Goal: Task Accomplishment & Management: Manage account settings

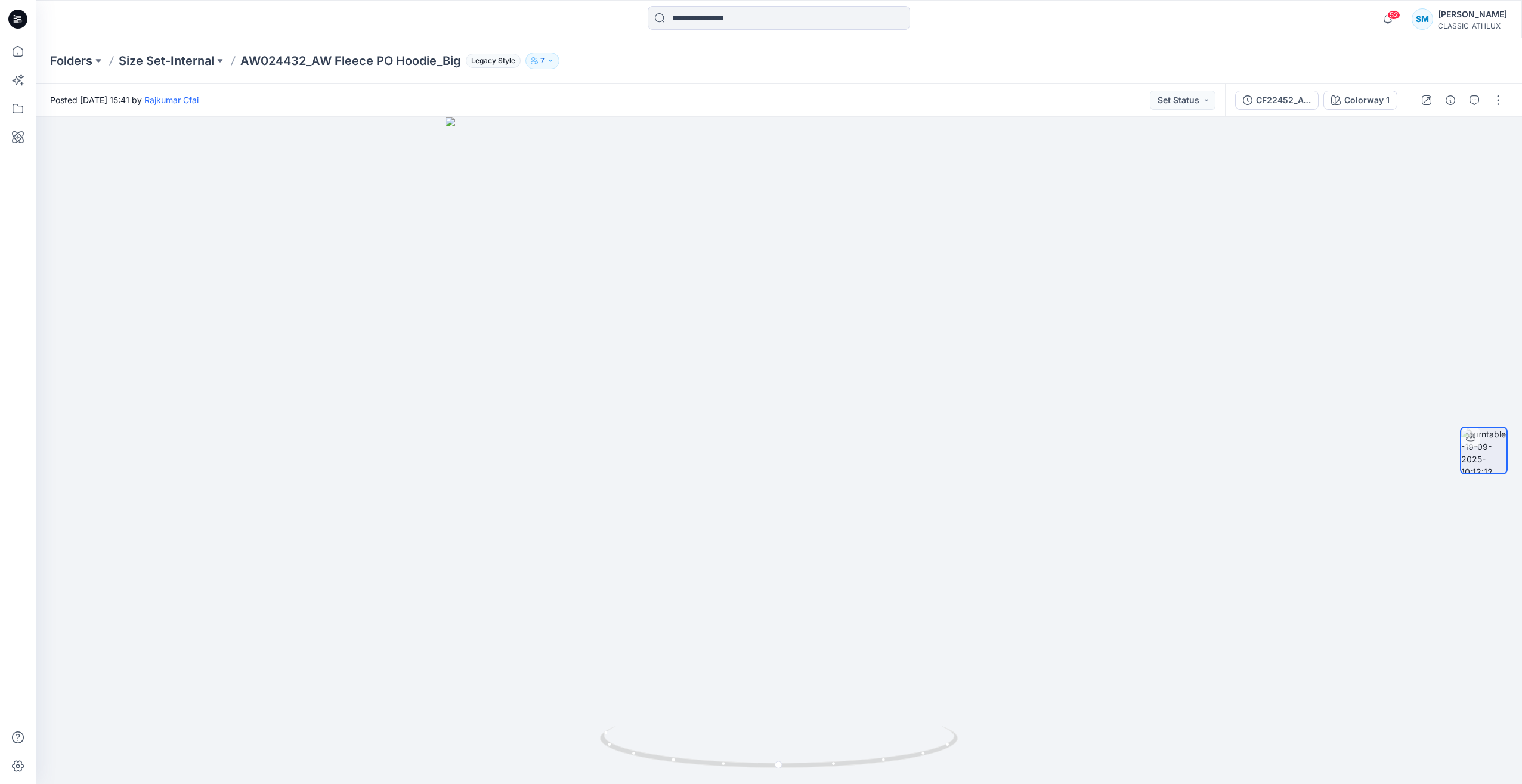
click at [21, 25] on icon at bounding box center [17, 19] width 19 height 19
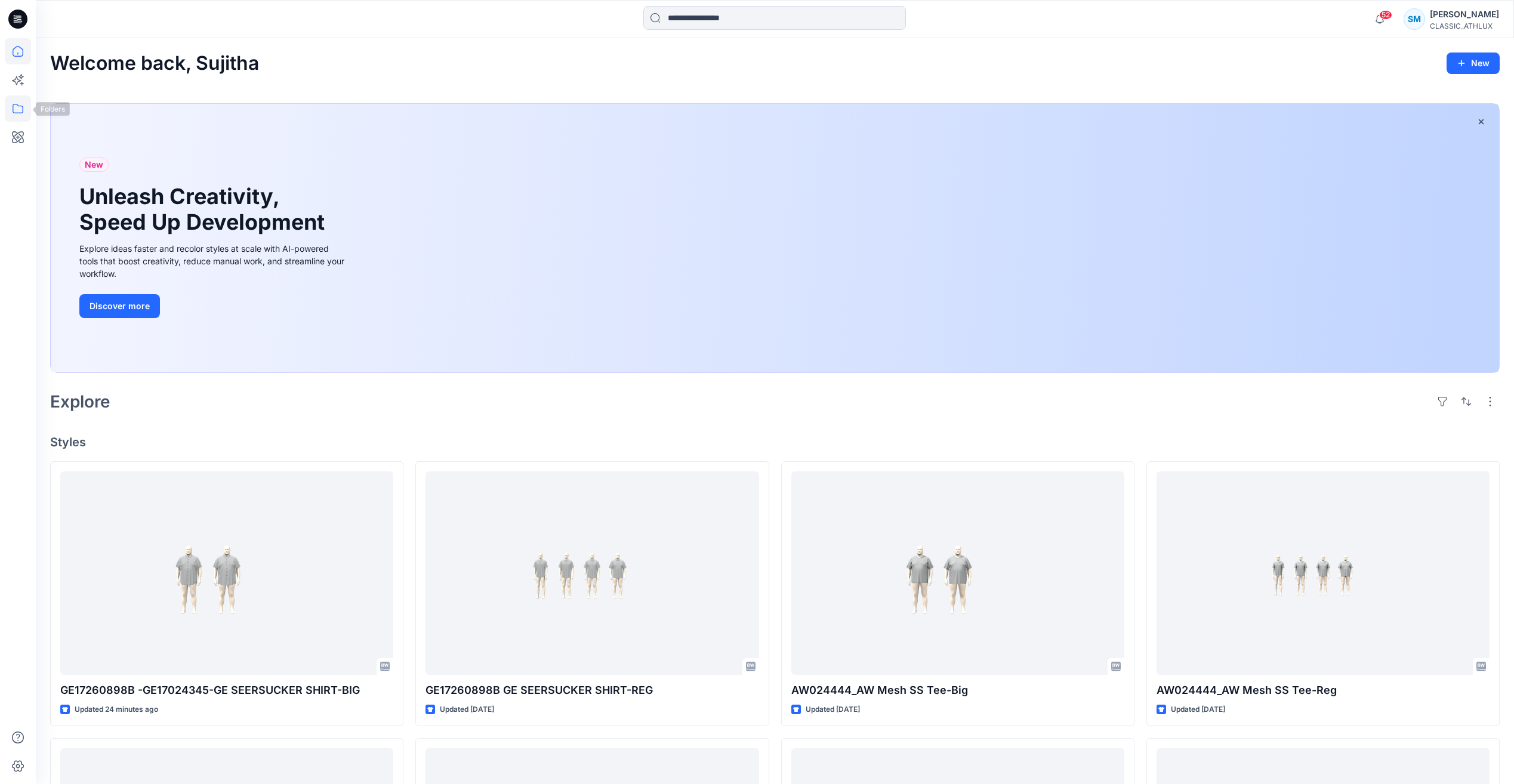
click at [15, 107] on icon at bounding box center [17, 108] width 26 height 26
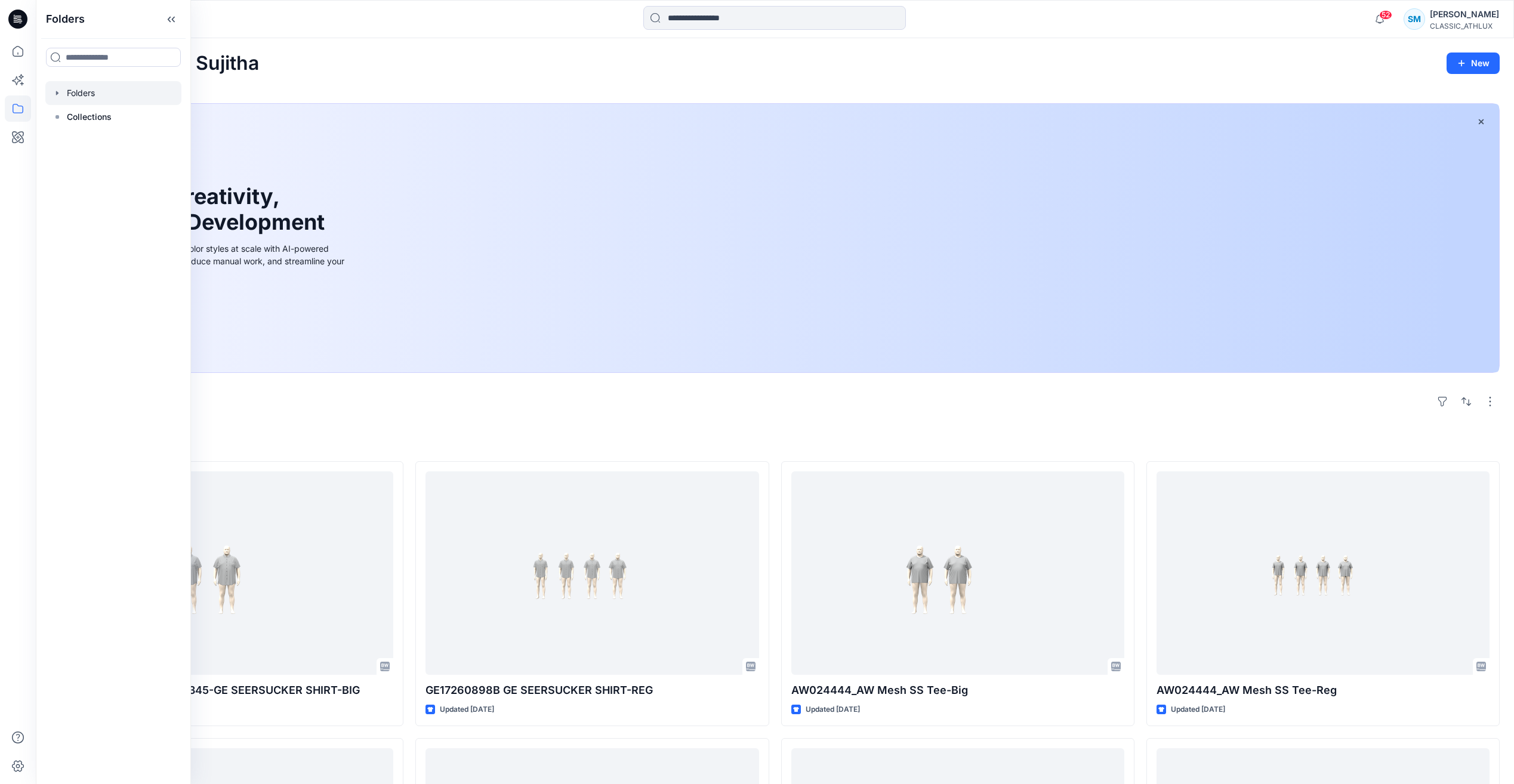
click at [132, 100] on div at bounding box center [113, 93] width 136 height 24
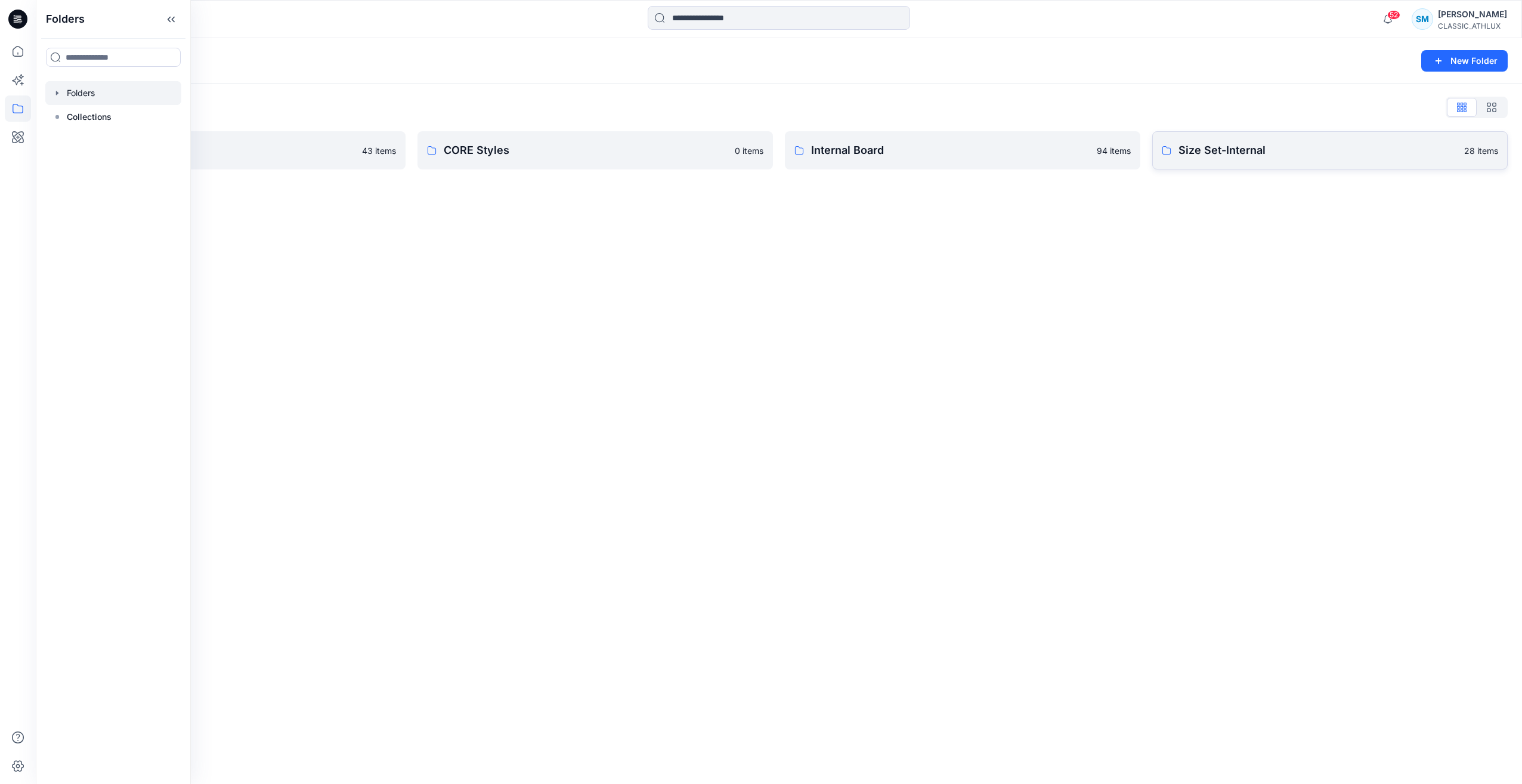
click at [1247, 152] on p "Size Set-Internal" at bounding box center [1317, 150] width 279 height 17
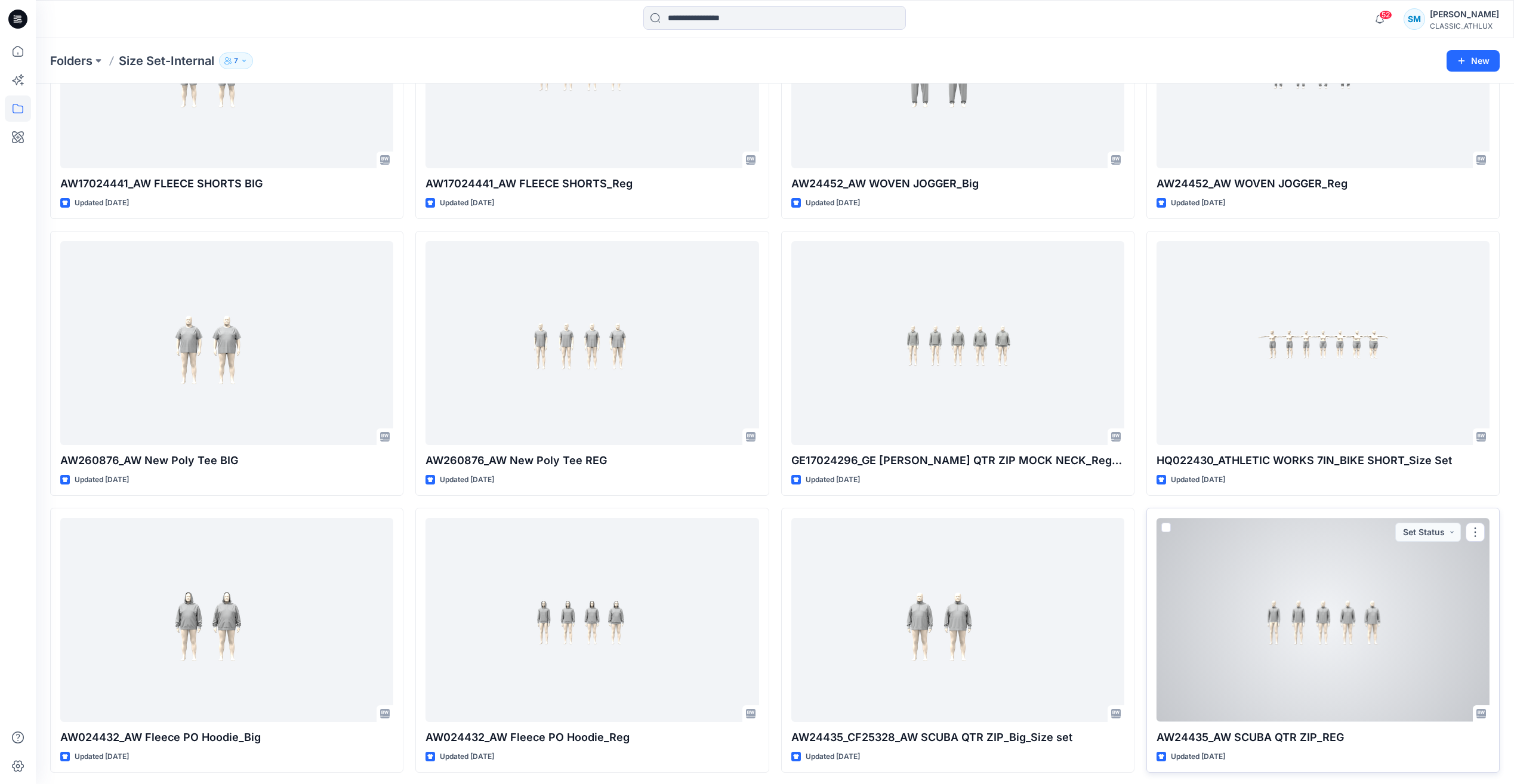
scroll to position [1289, 0]
click at [1343, 640] on div at bounding box center [1323, 616] width 333 height 203
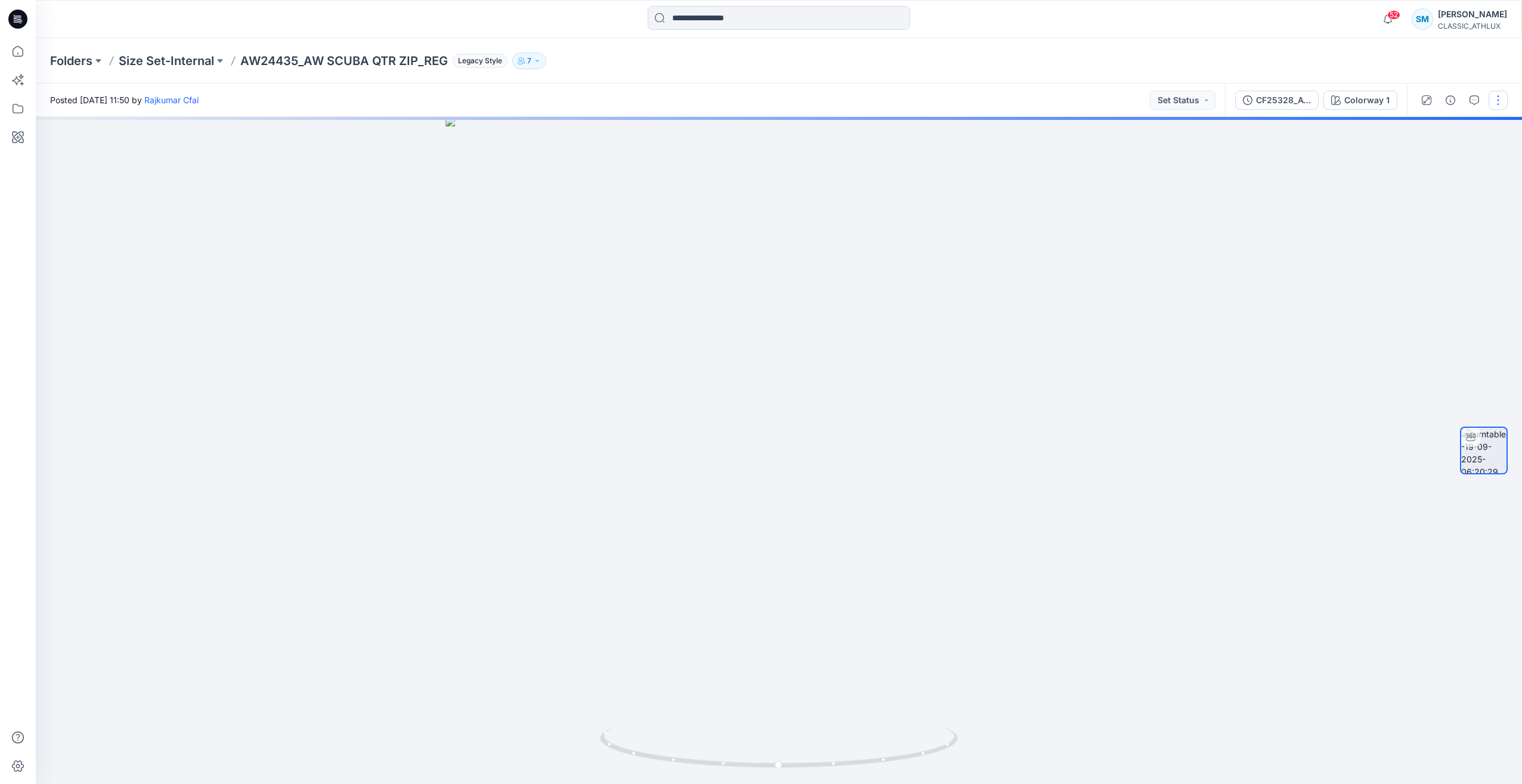
click at [1495, 105] on button "button" at bounding box center [1498, 100] width 19 height 19
click at [1442, 165] on button "Edit" at bounding box center [1448, 166] width 110 height 22
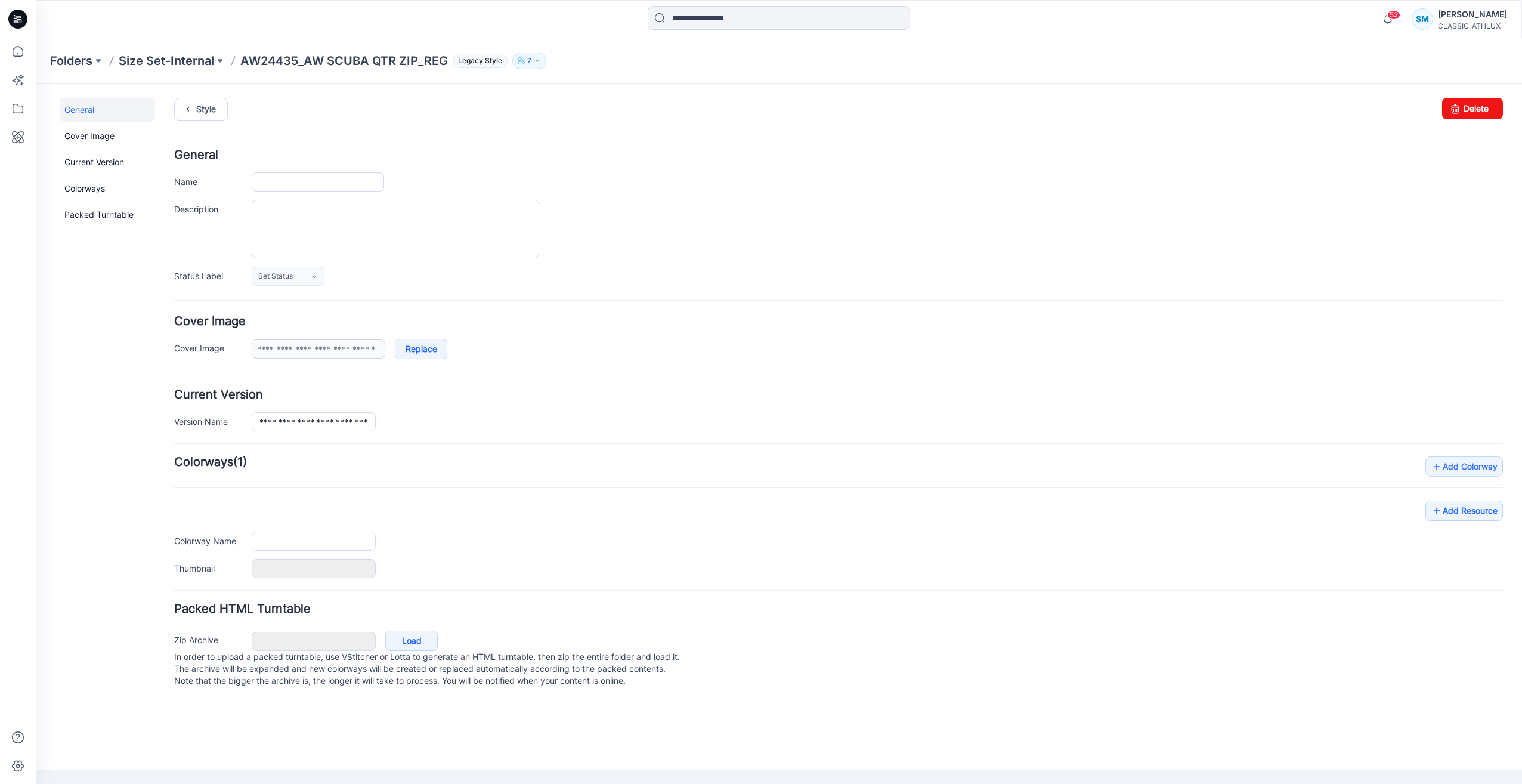
type input "**********"
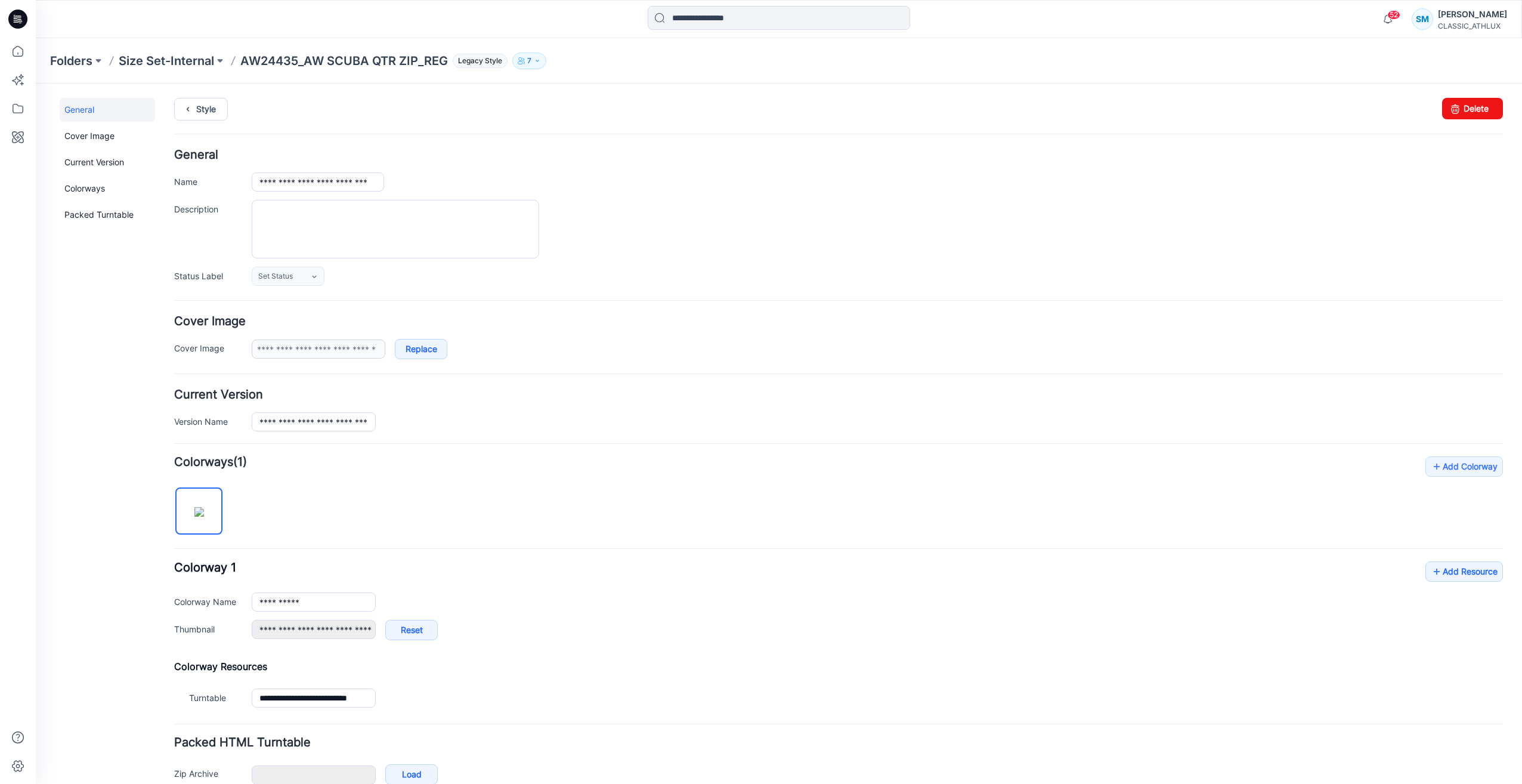
scroll to position [64, 0]
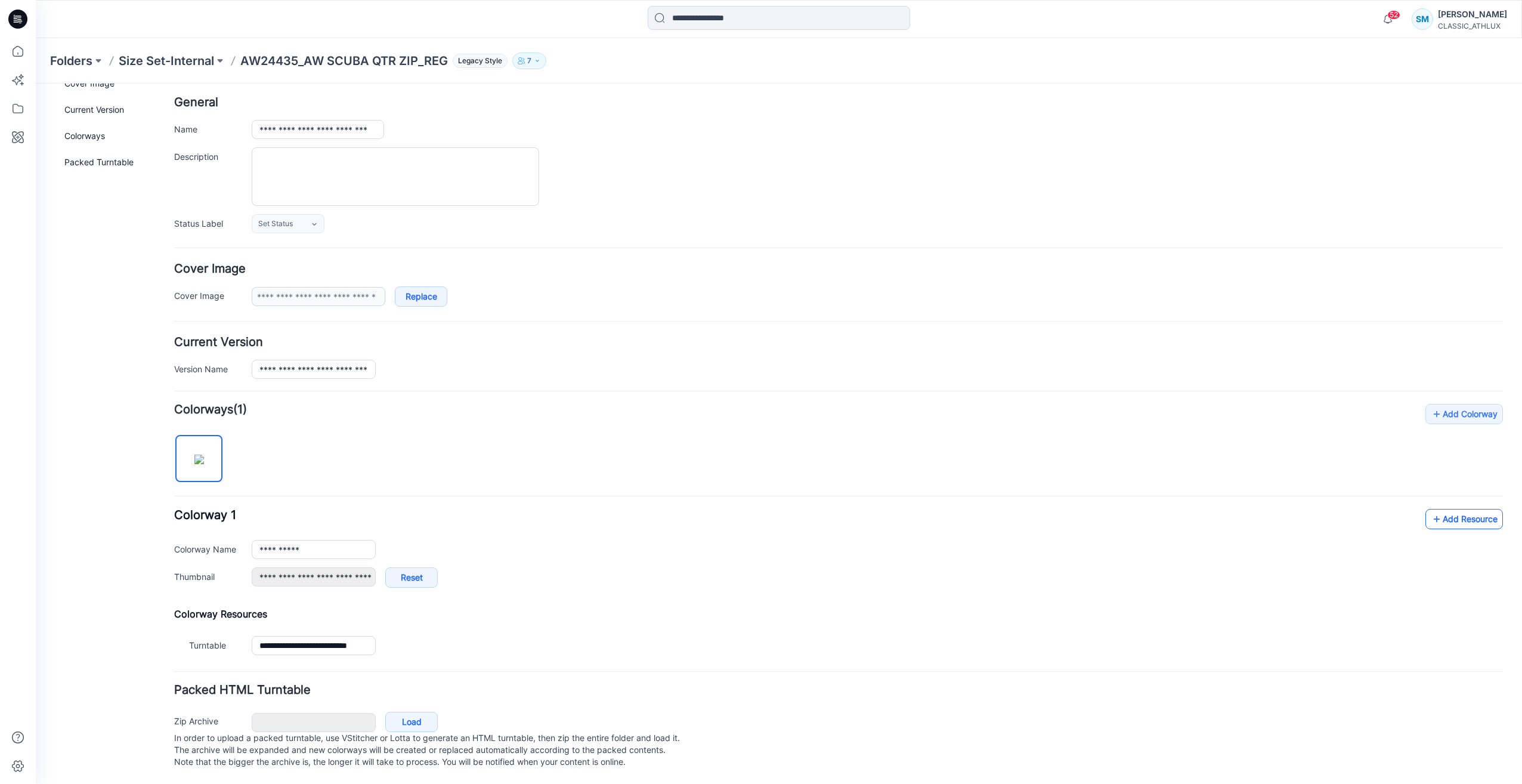
click at [1468, 509] on link "Add Resource" at bounding box center [1465, 519] width 78 height 20
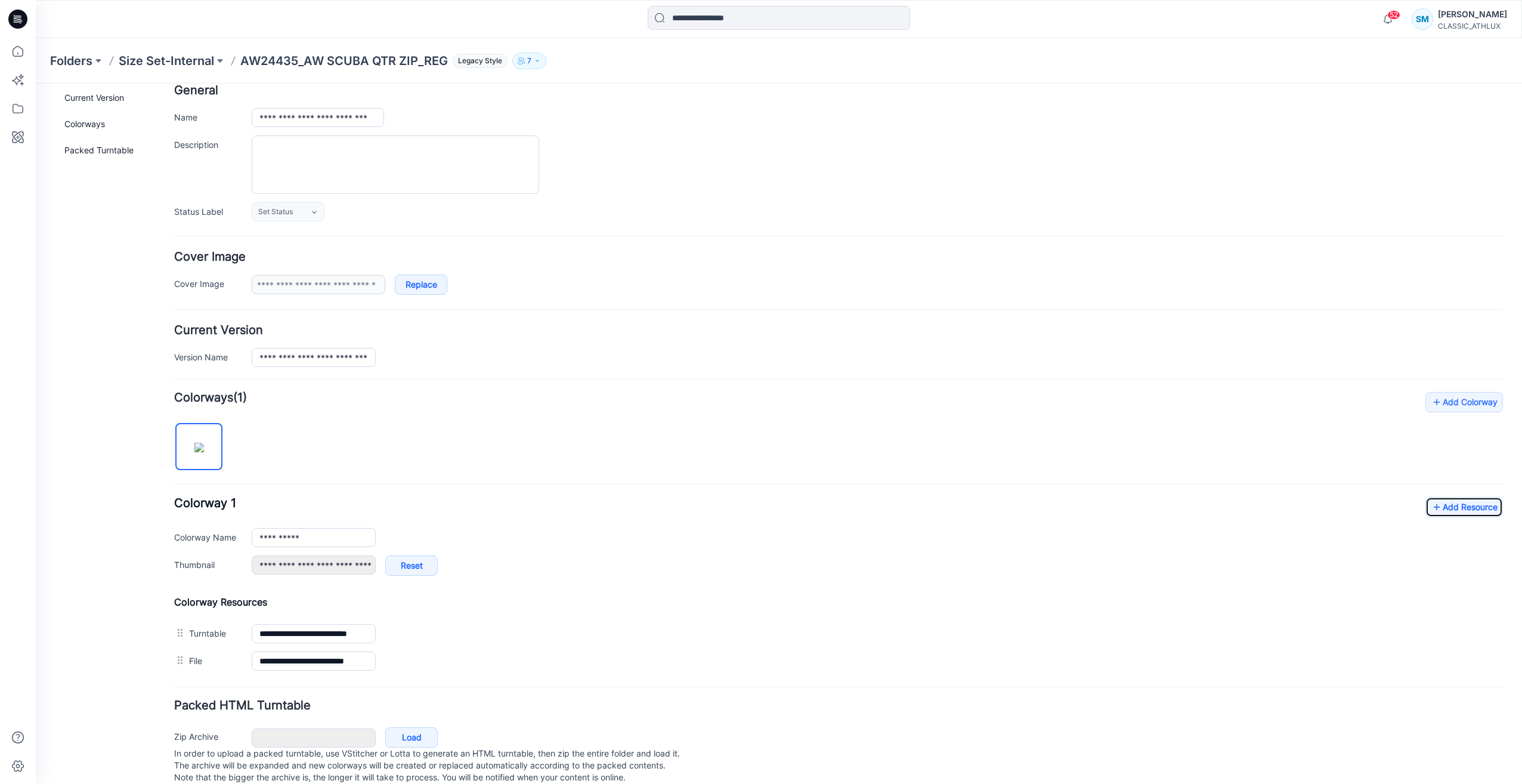
scroll to position [0, 0]
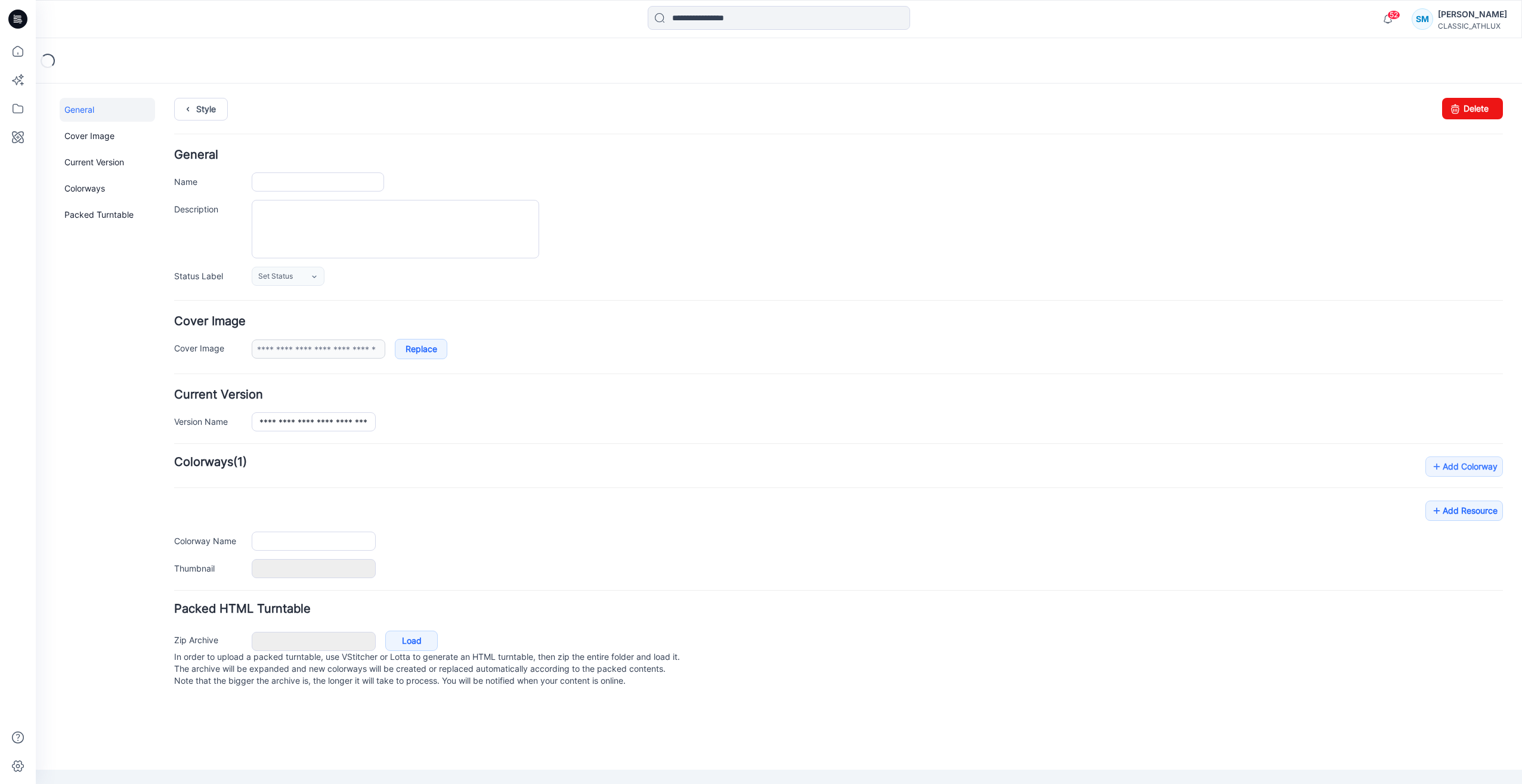
type input "**********"
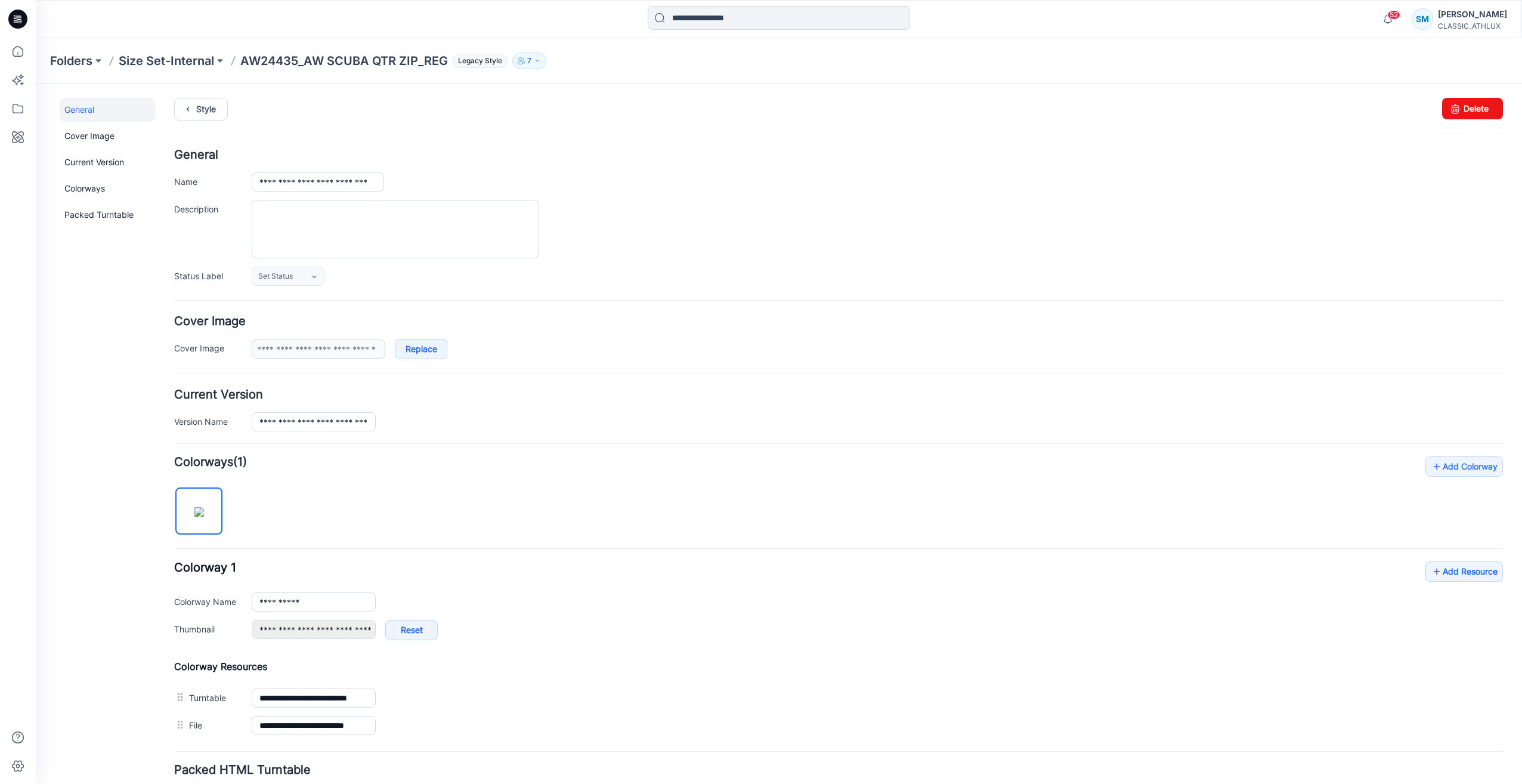
click at [176, 63] on p "Size Set-Internal" at bounding box center [166, 61] width 96 height 17
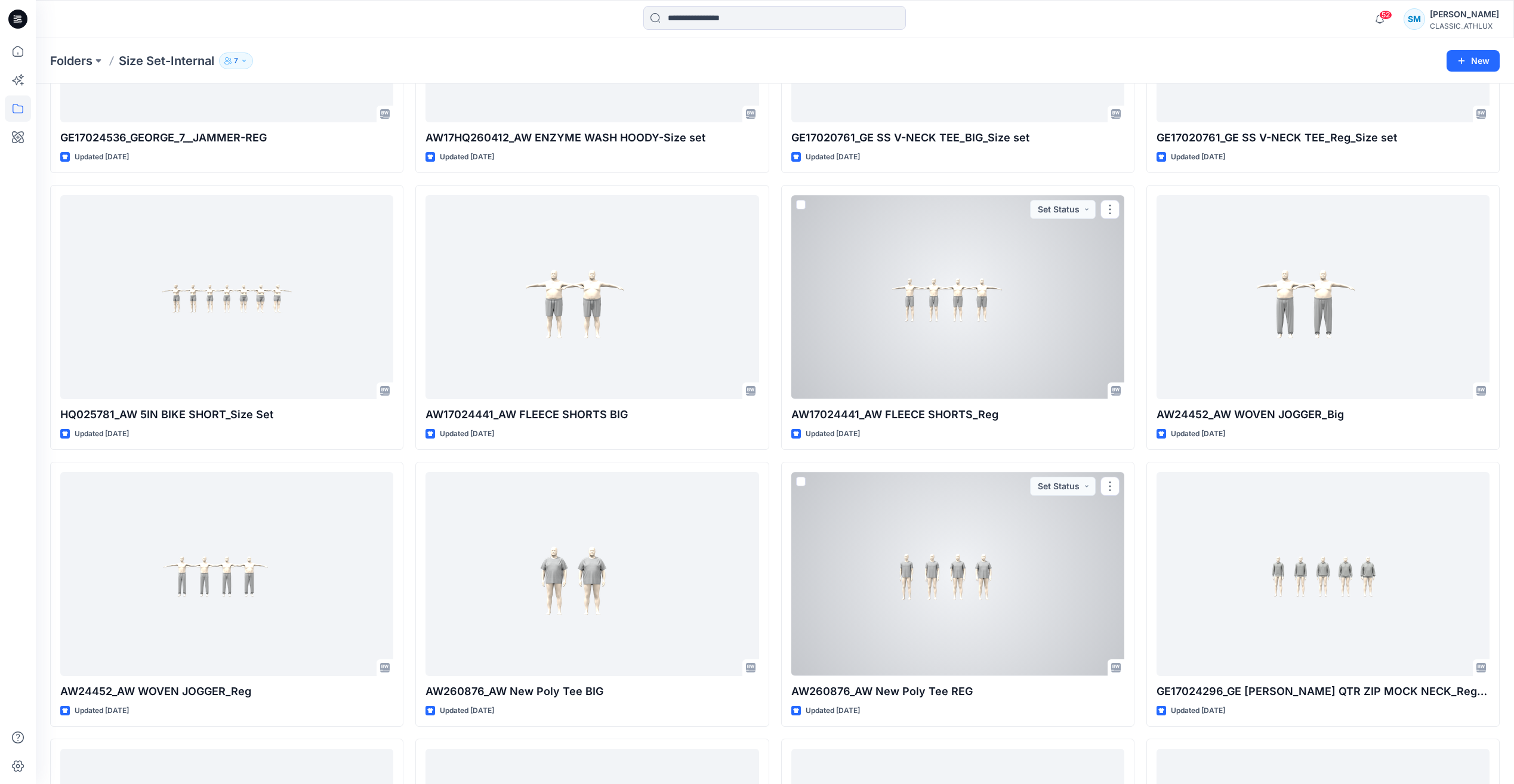
scroll to position [1289, 0]
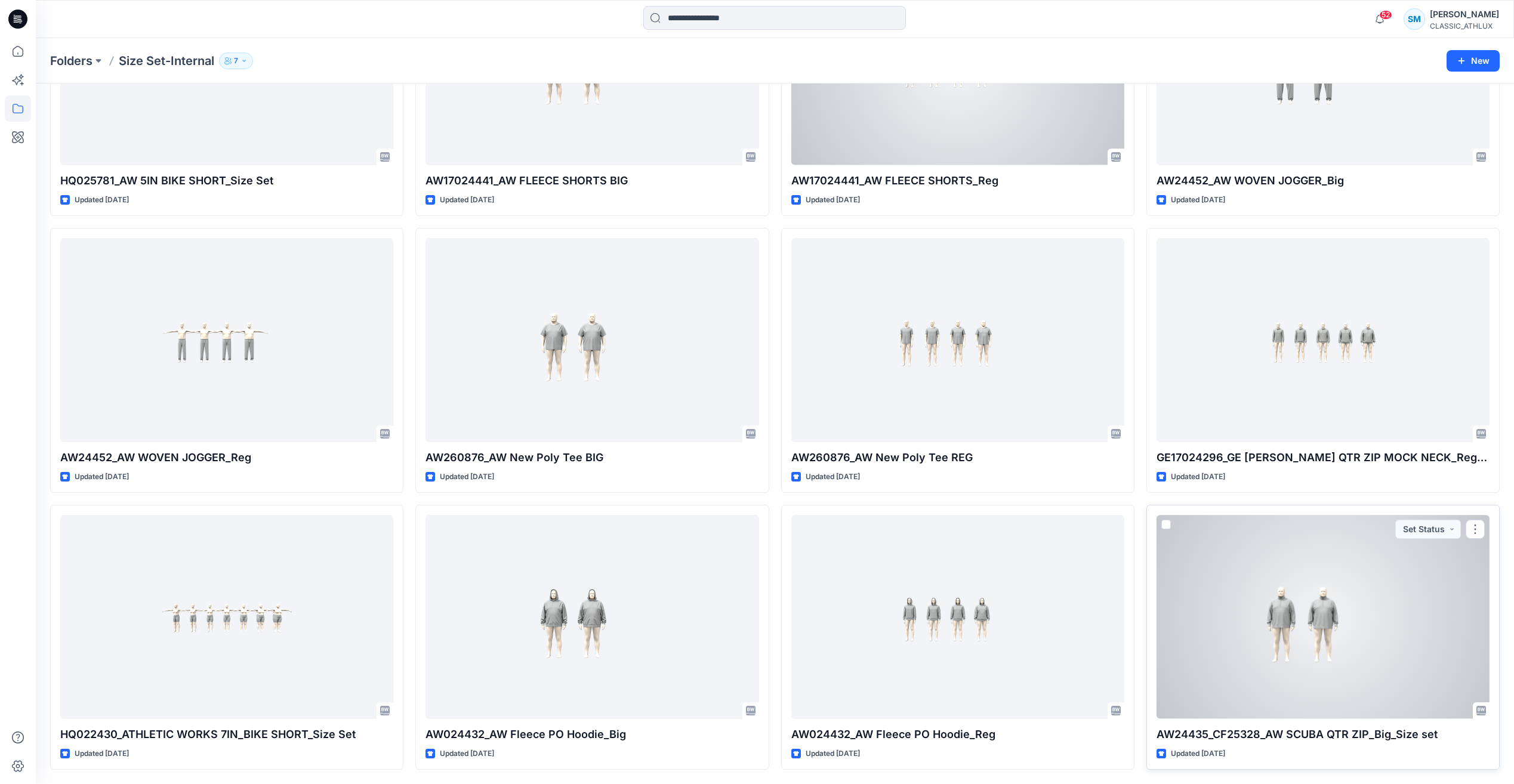
click at [1325, 640] on div at bounding box center [1323, 616] width 333 height 203
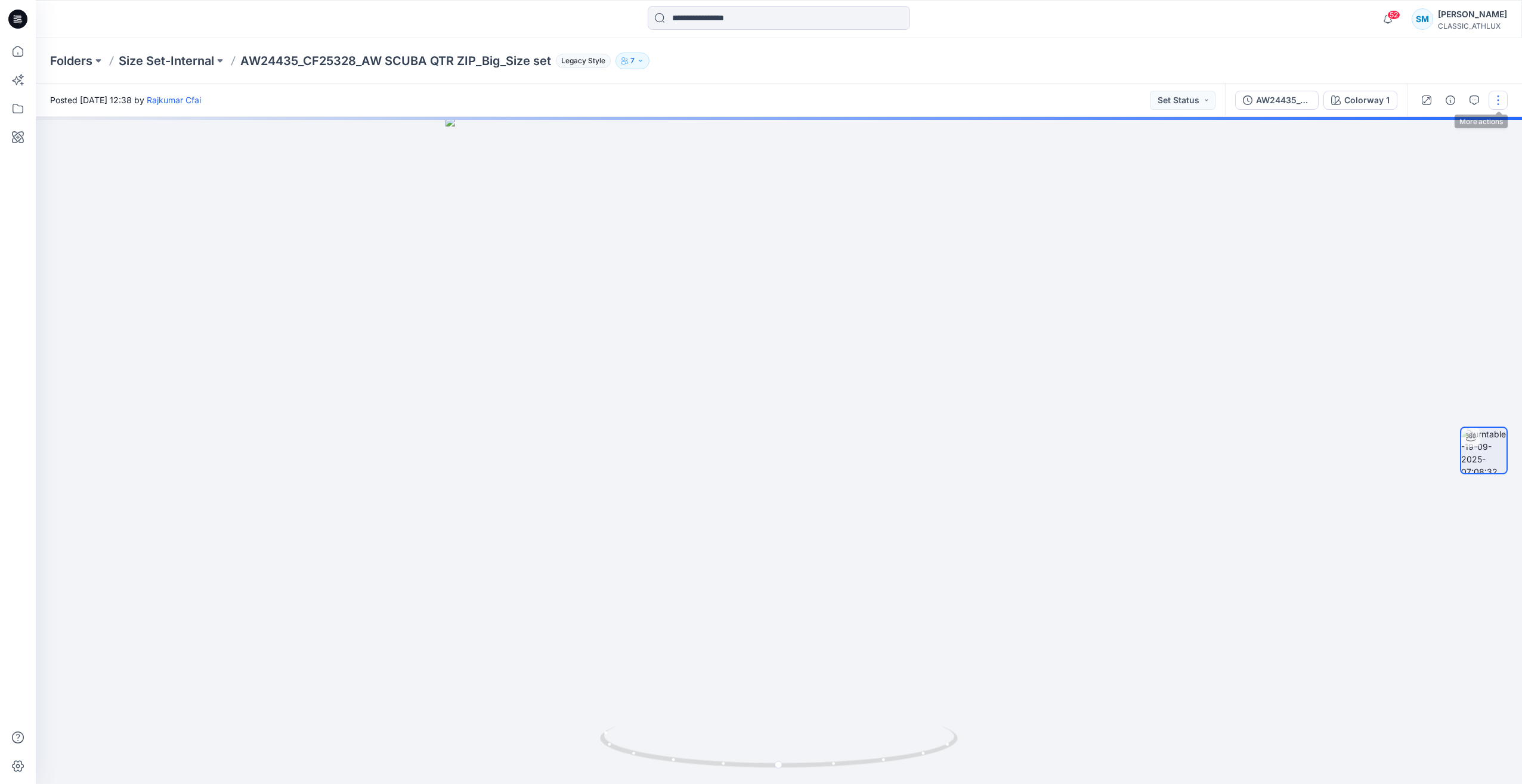
click at [1503, 99] on button "button" at bounding box center [1498, 100] width 19 height 19
click at [1429, 164] on p "Edit" at bounding box center [1422, 166] width 15 height 13
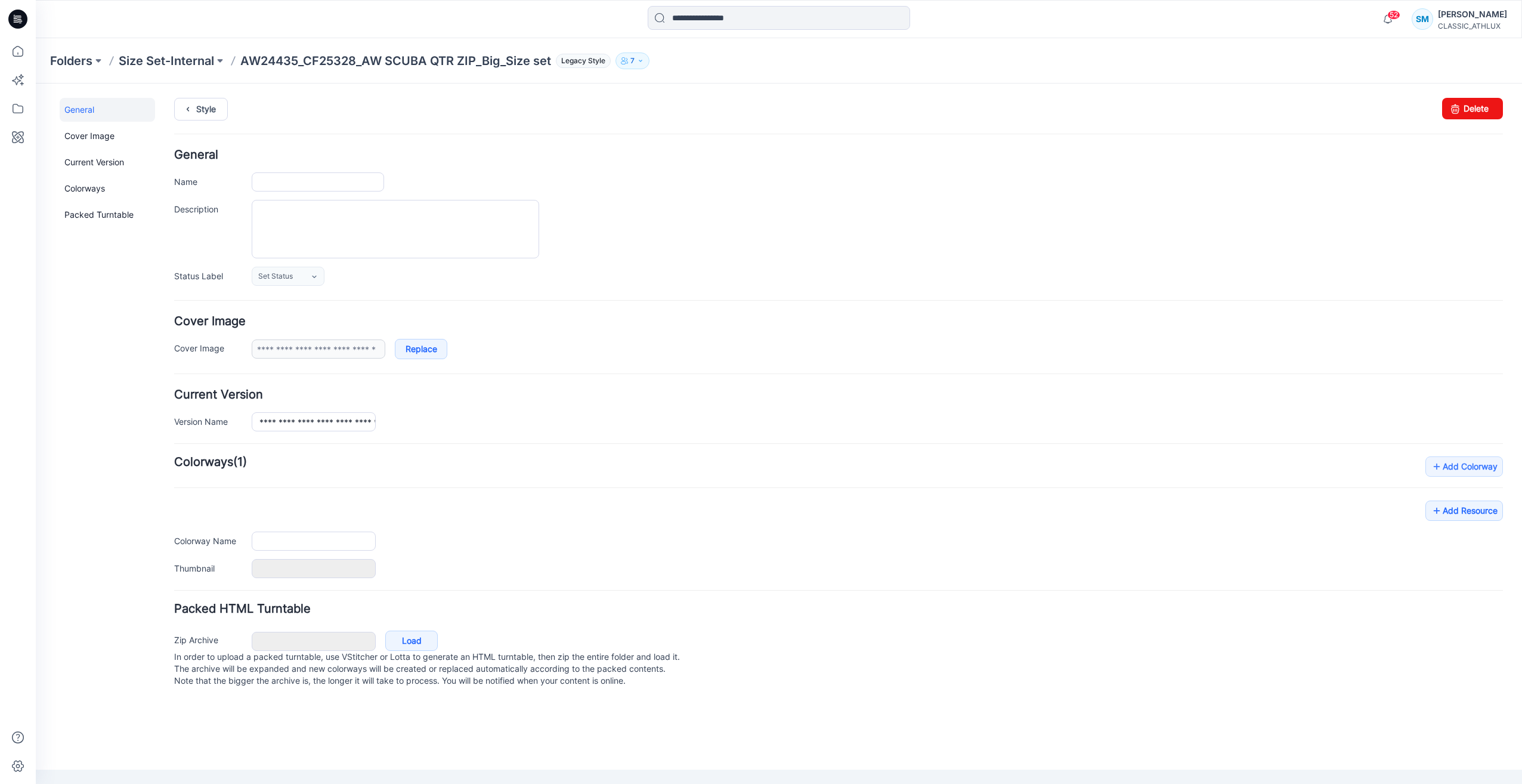
type input "**********"
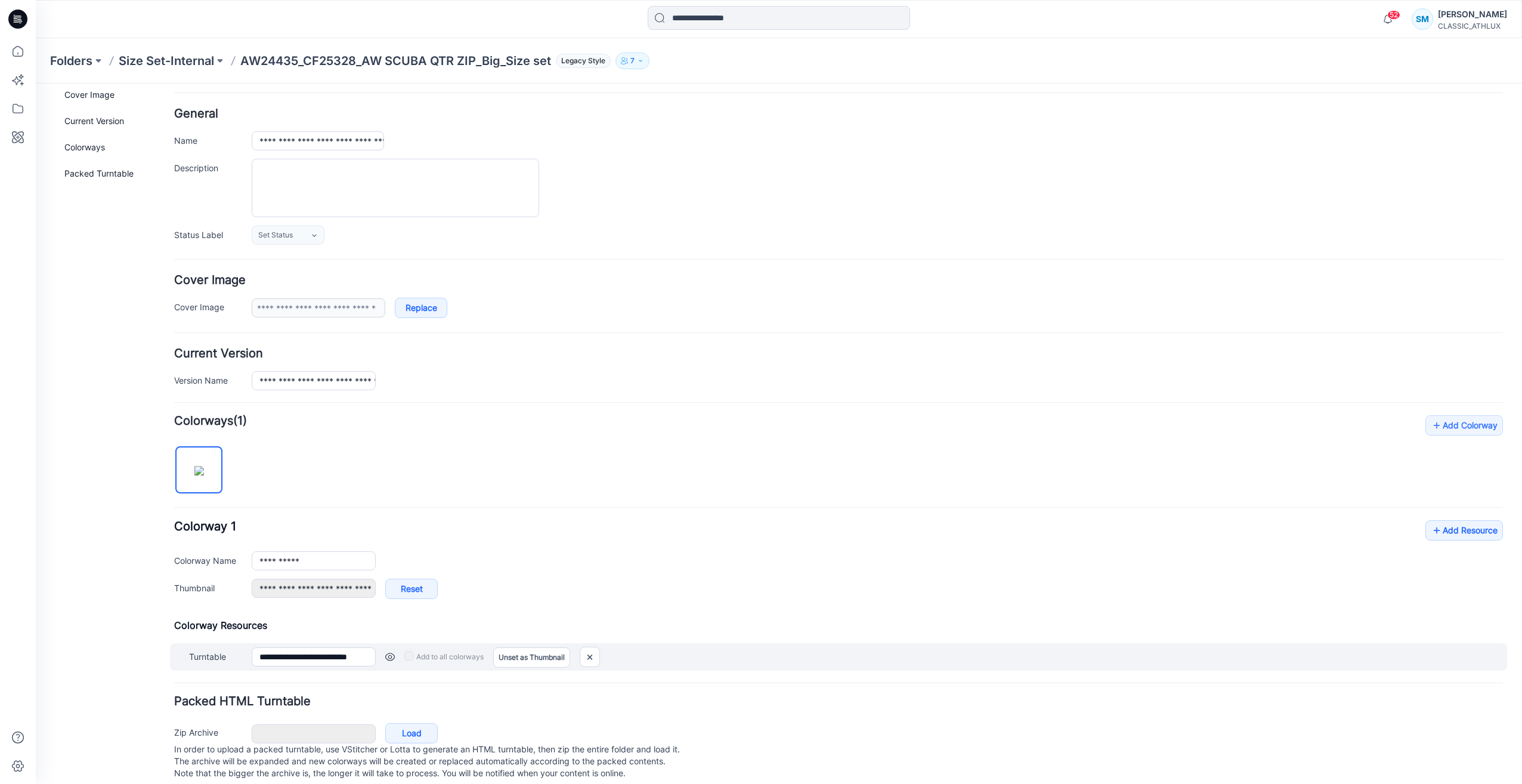
scroll to position [64, 0]
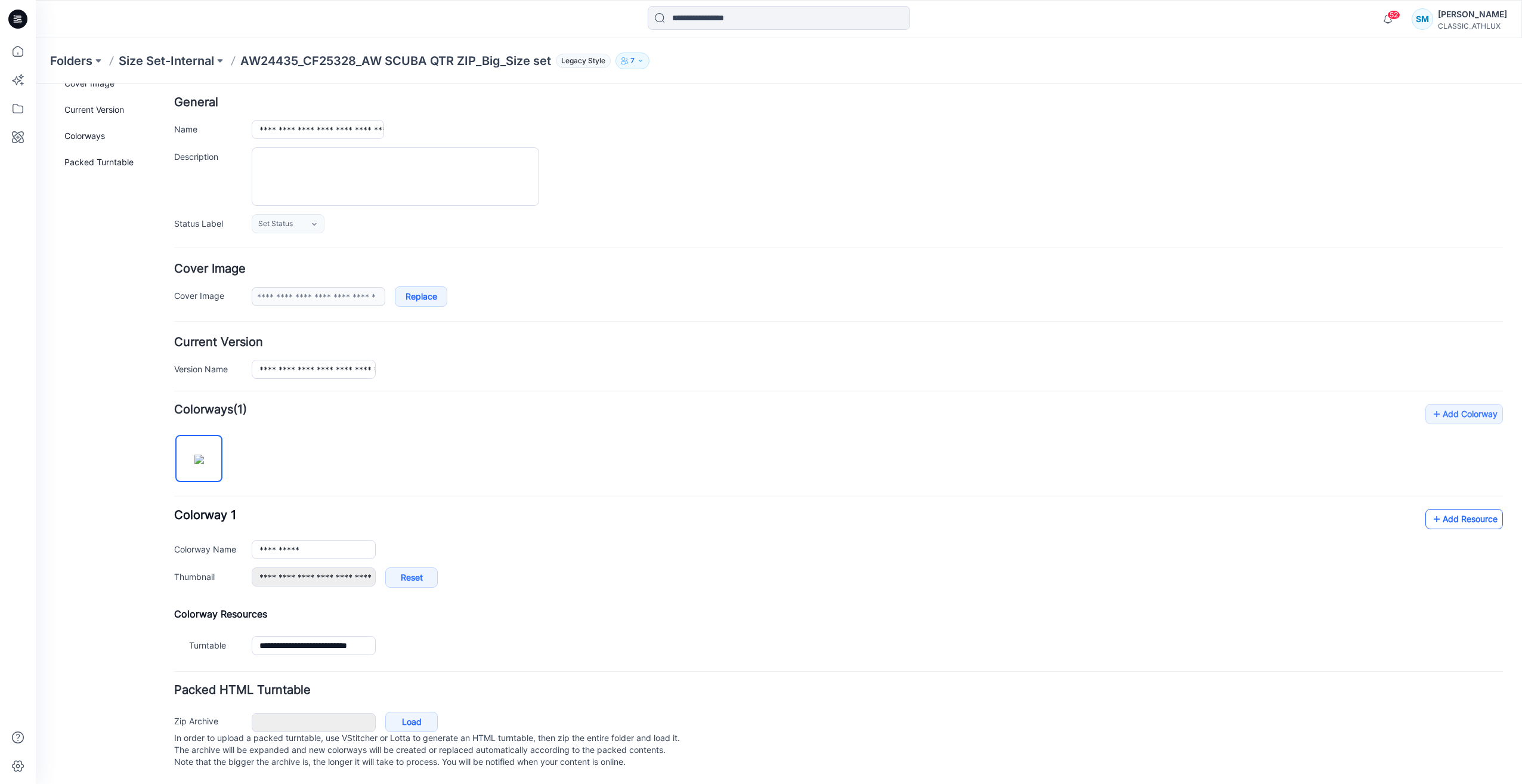
click at [1459, 513] on link "Add Resource" at bounding box center [1465, 519] width 78 height 20
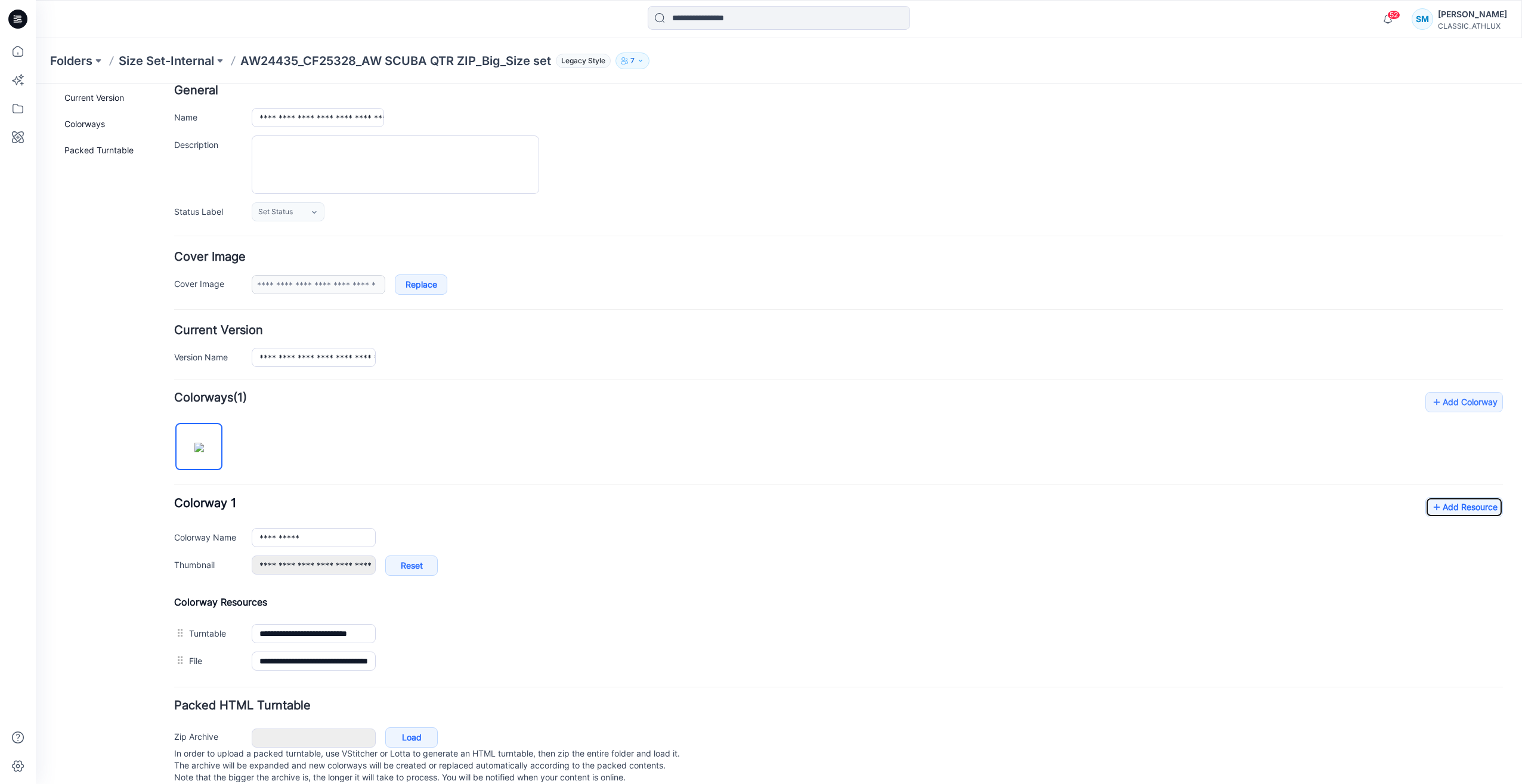
scroll to position [0, 0]
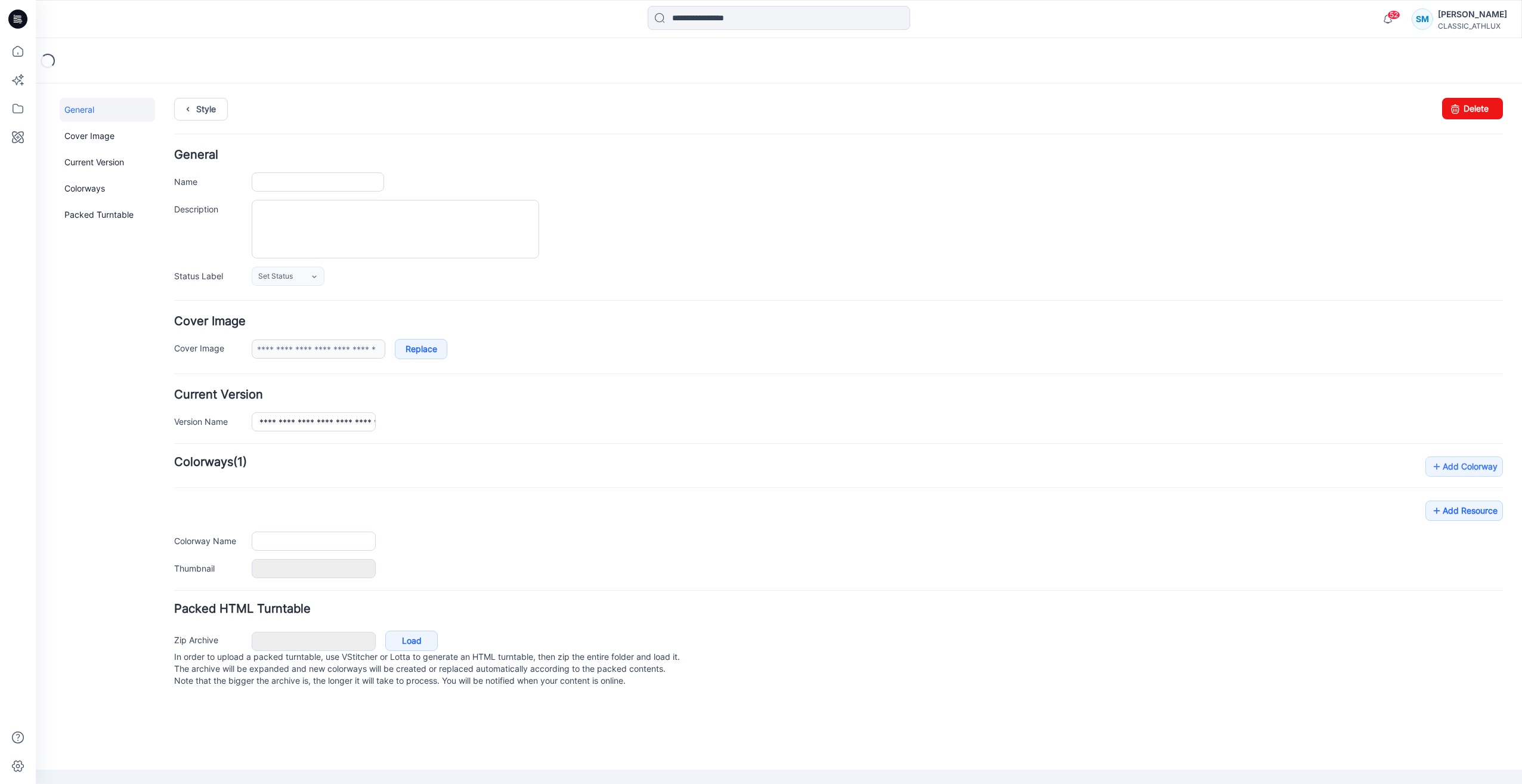
type input "**********"
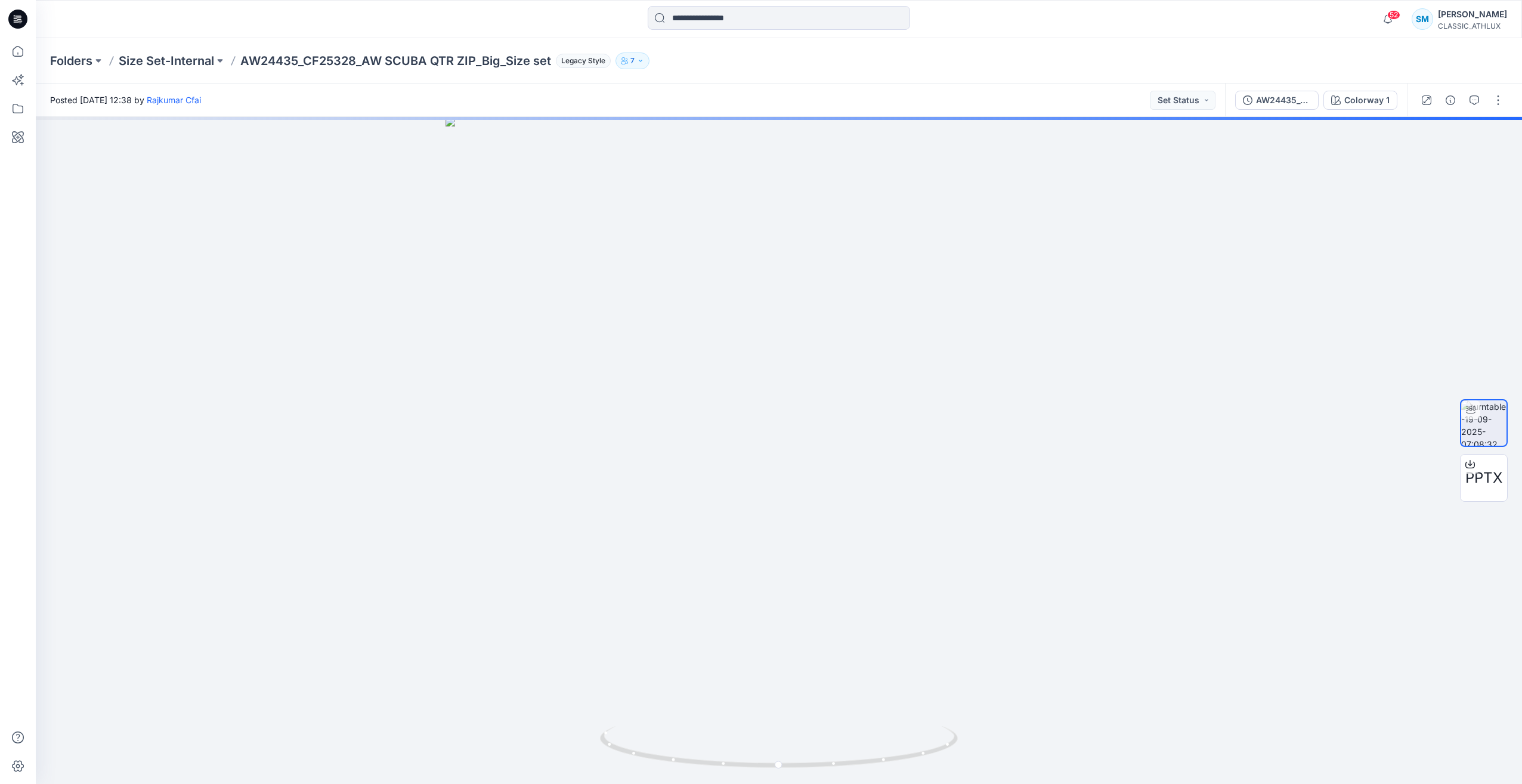
click at [197, 70] on div "Folders Size Set-Internal AW24435_CF25328_AW SCUBA QTR ZIP_Big_Size set Legacy …" at bounding box center [779, 61] width 1487 height 45
click at [216, 67] on button at bounding box center [220, 61] width 12 height 17
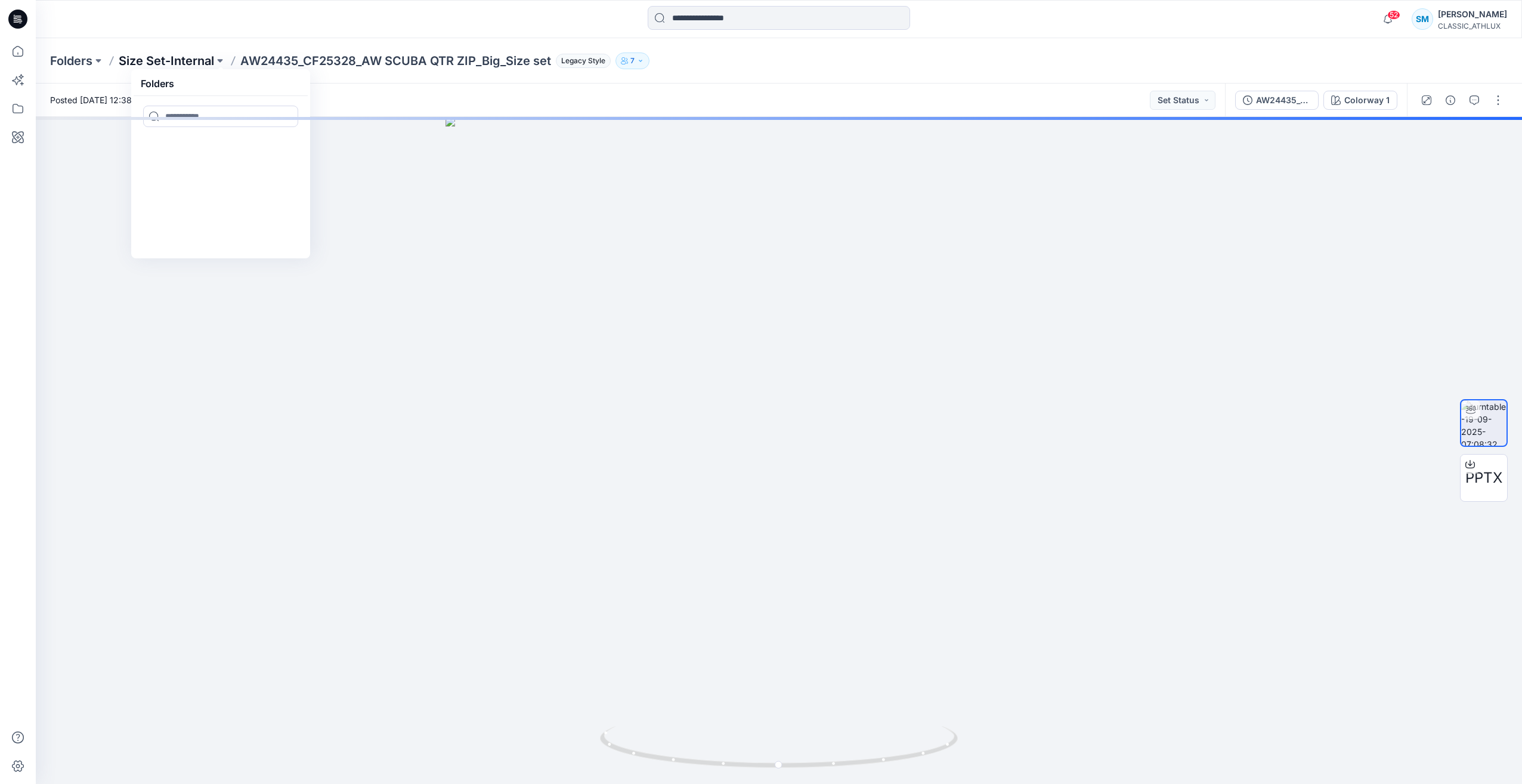
click at [187, 61] on p "Size Set-Internal" at bounding box center [166, 61] width 96 height 17
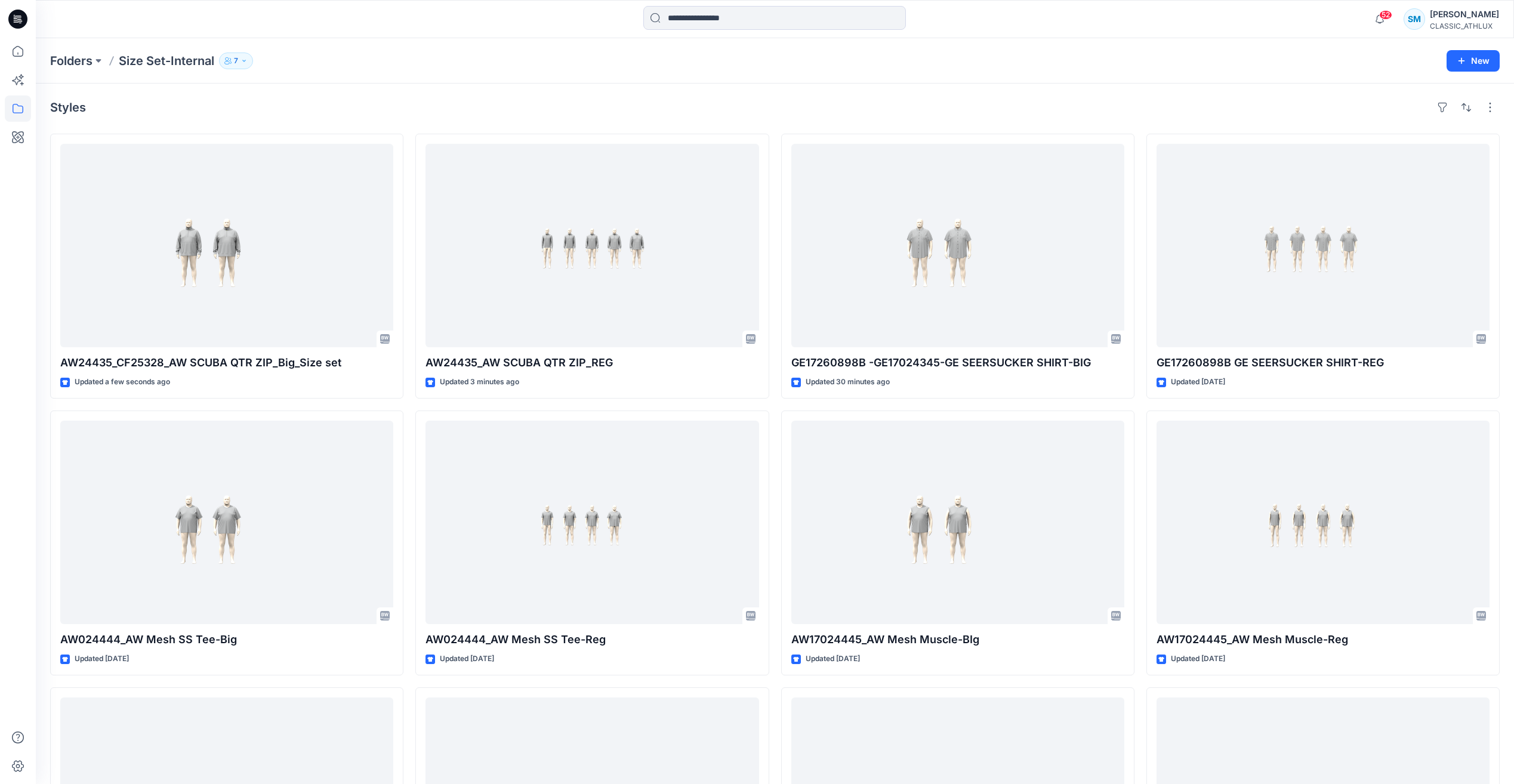
click at [242, 64] on button "7" at bounding box center [235, 61] width 34 height 17
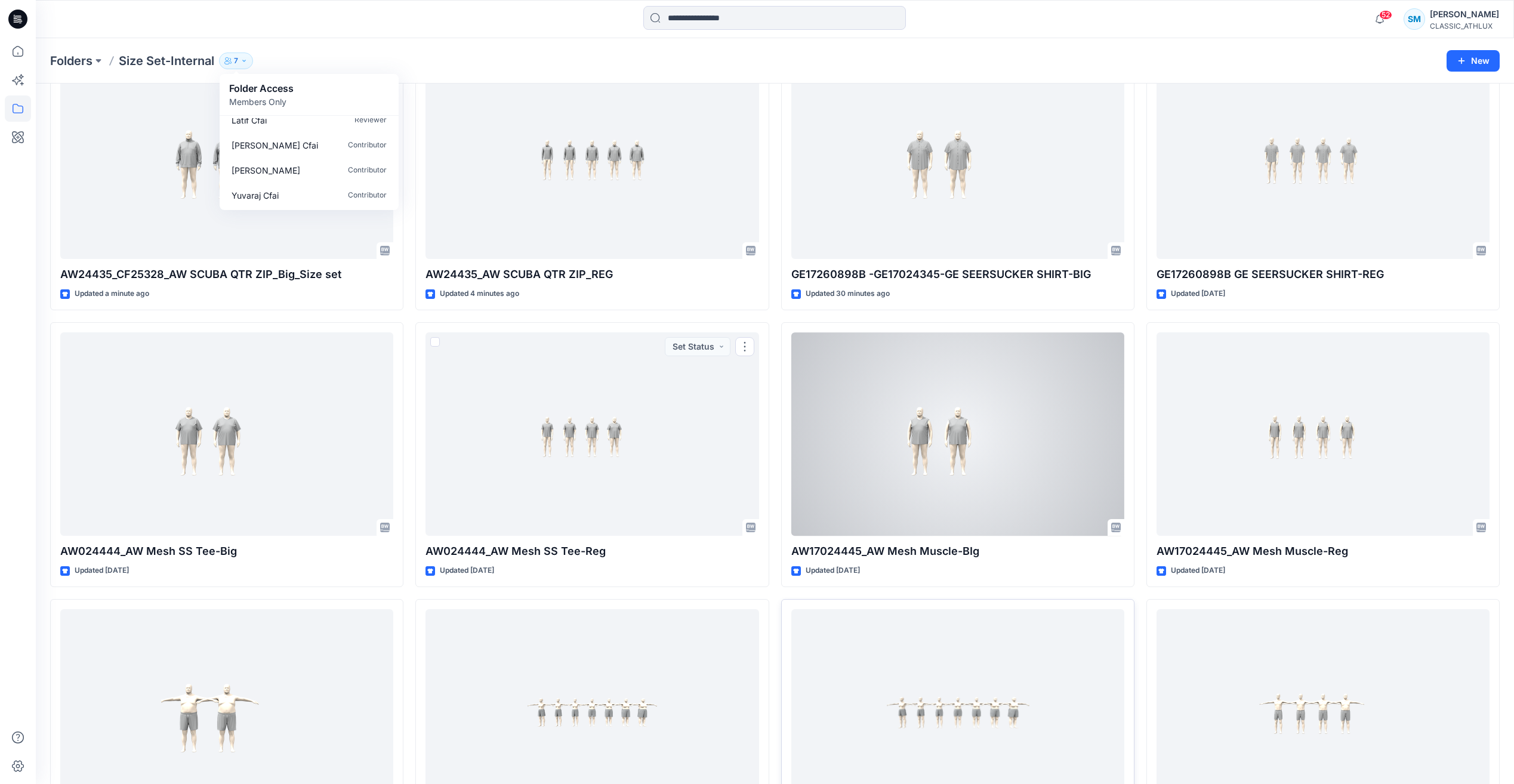
scroll to position [225, 0]
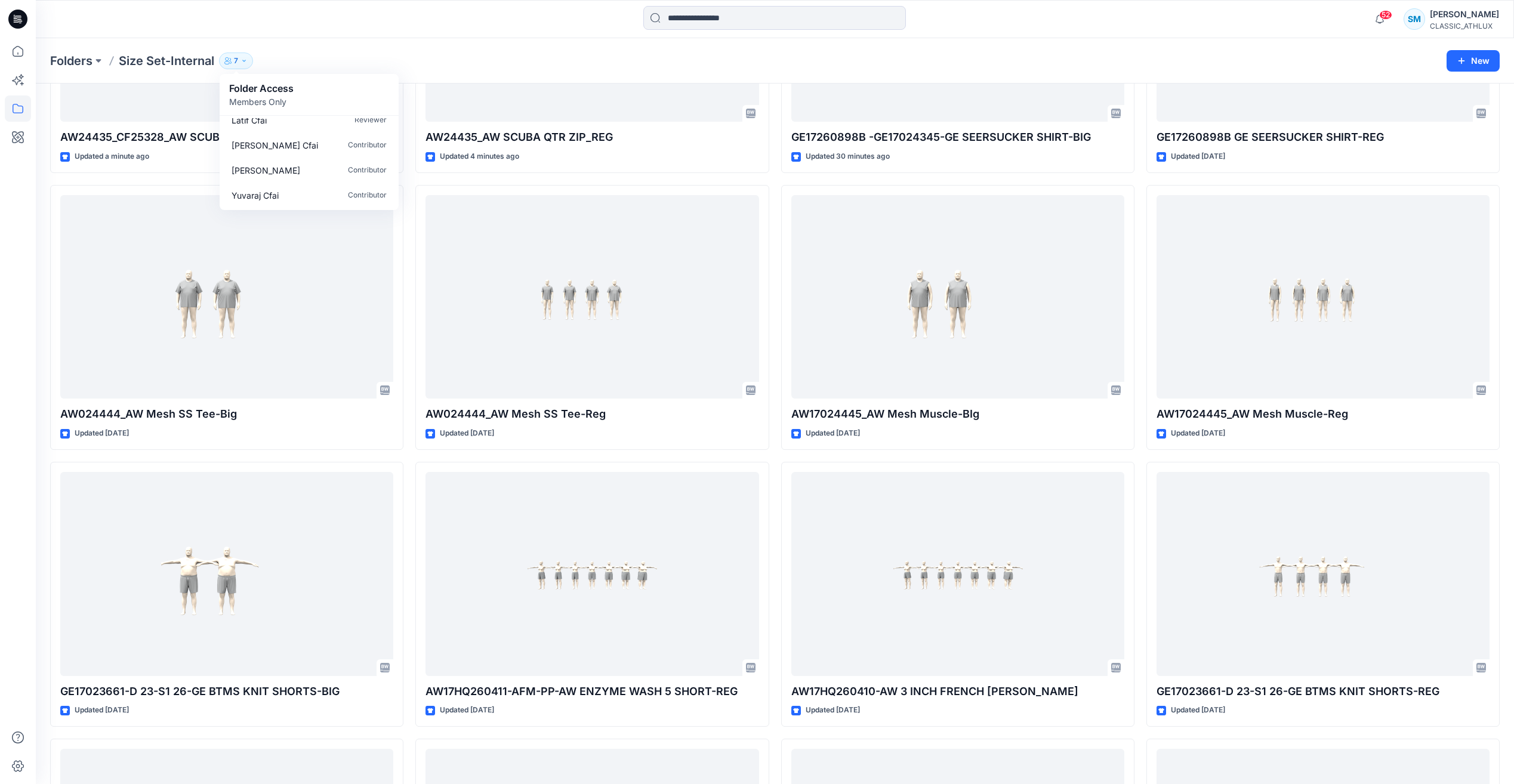
click at [427, 55] on div "Folders Size Set-Internal 7 Folder Access Members Only Rajesh Kumar Moderator R…" at bounding box center [728, 61] width 1356 height 17
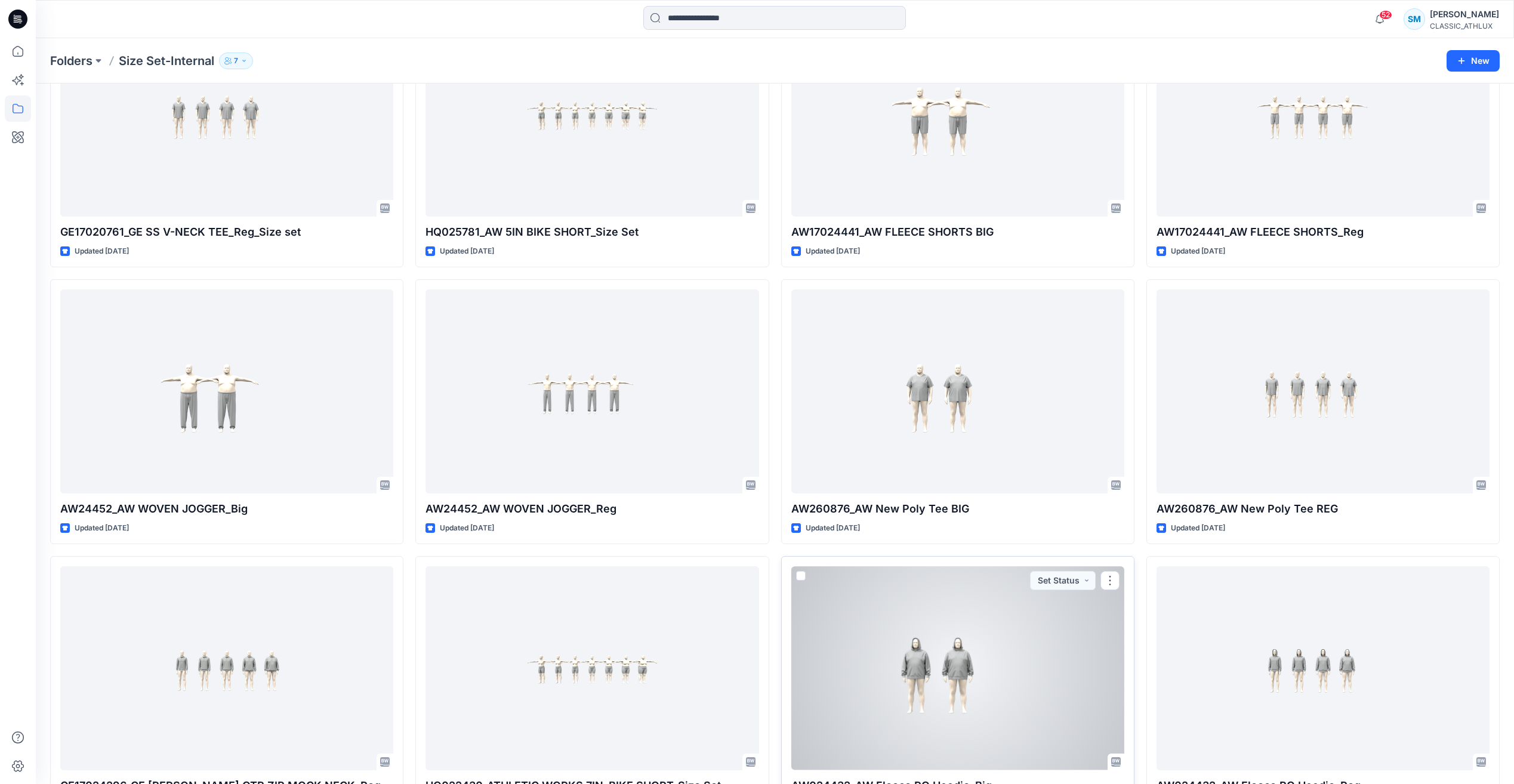
scroll to position [1289, 0]
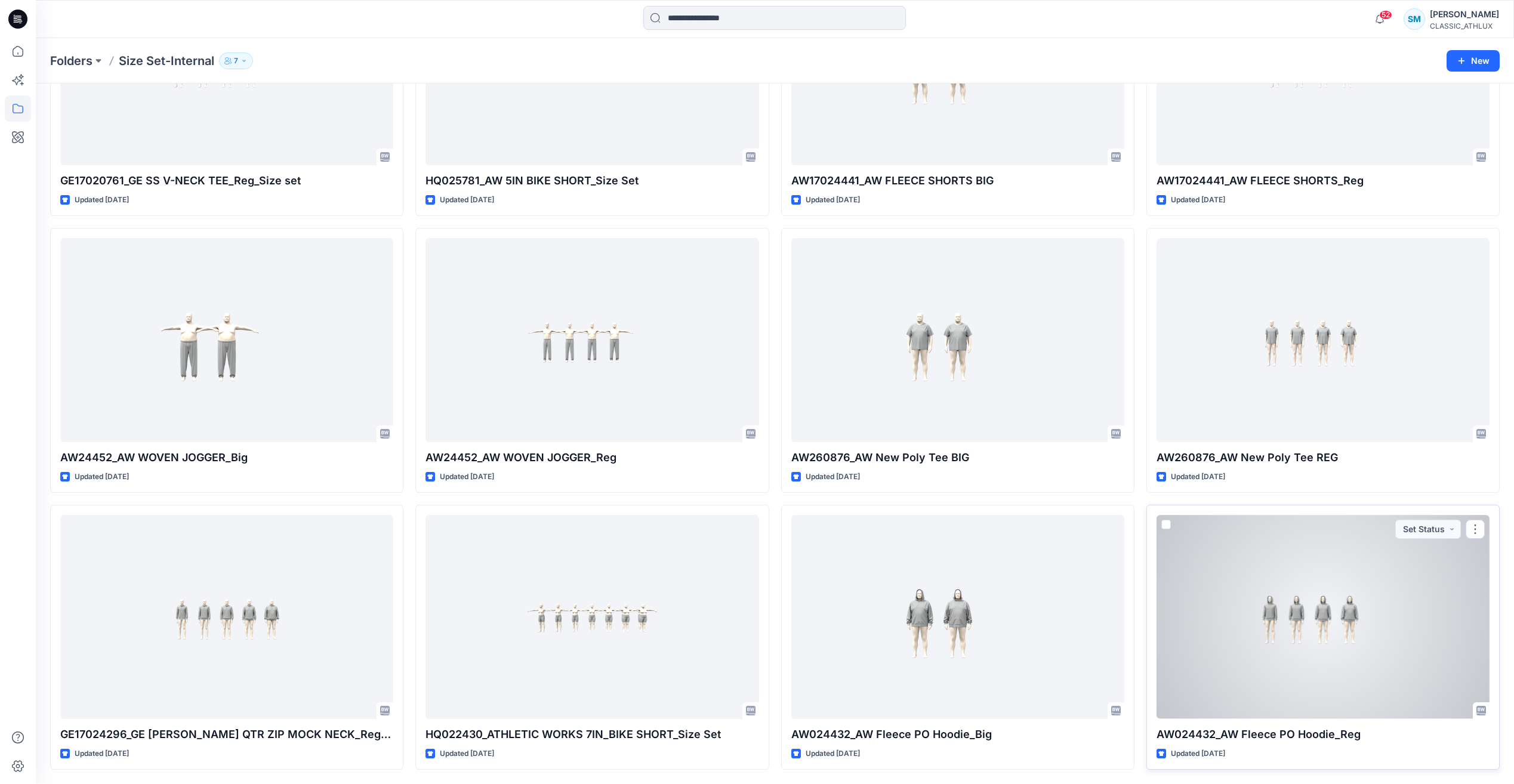
click at [1354, 647] on div at bounding box center [1323, 616] width 333 height 203
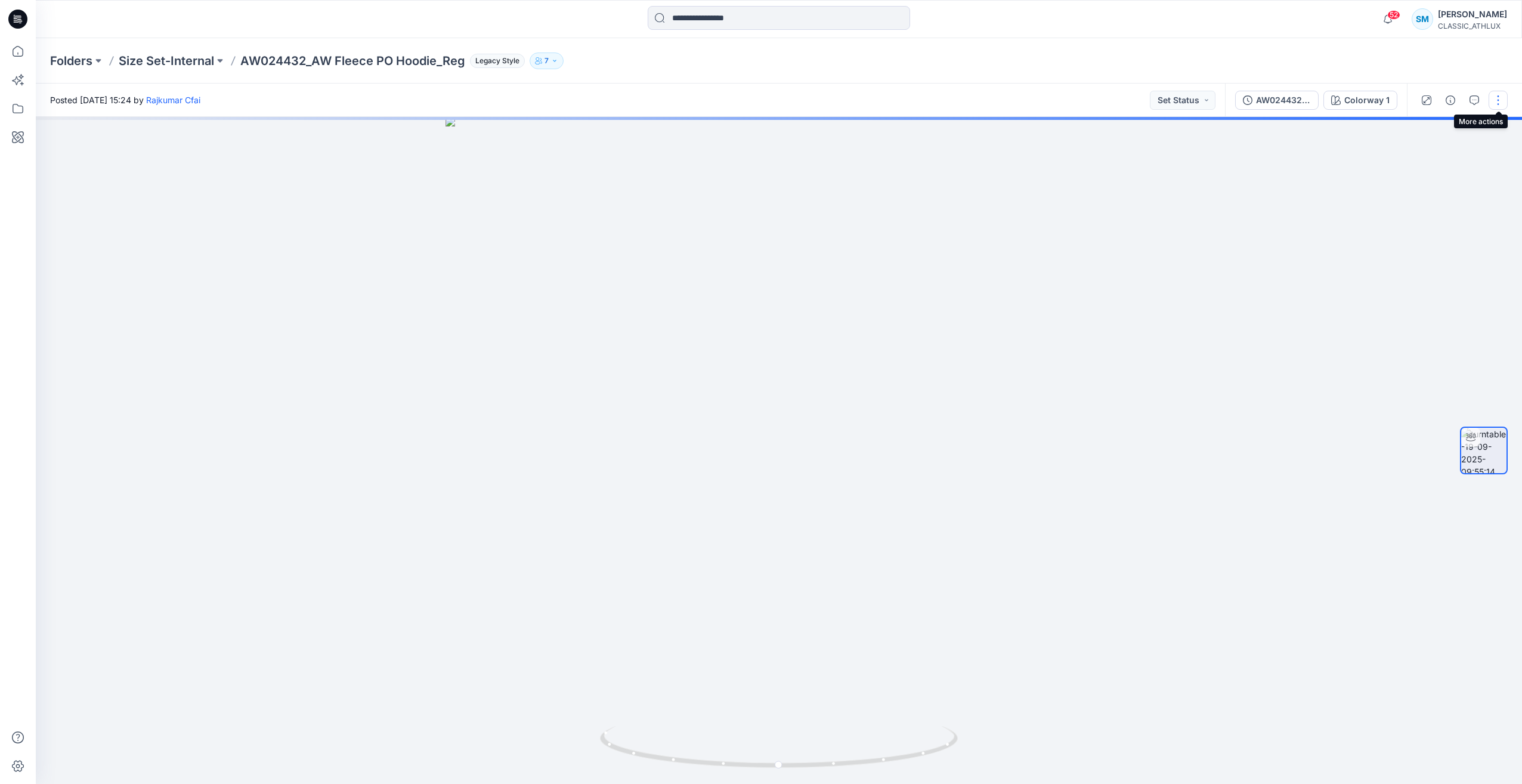
click at [1503, 100] on button "button" at bounding box center [1498, 100] width 19 height 19
click at [1429, 162] on p "Edit" at bounding box center [1422, 166] width 15 height 13
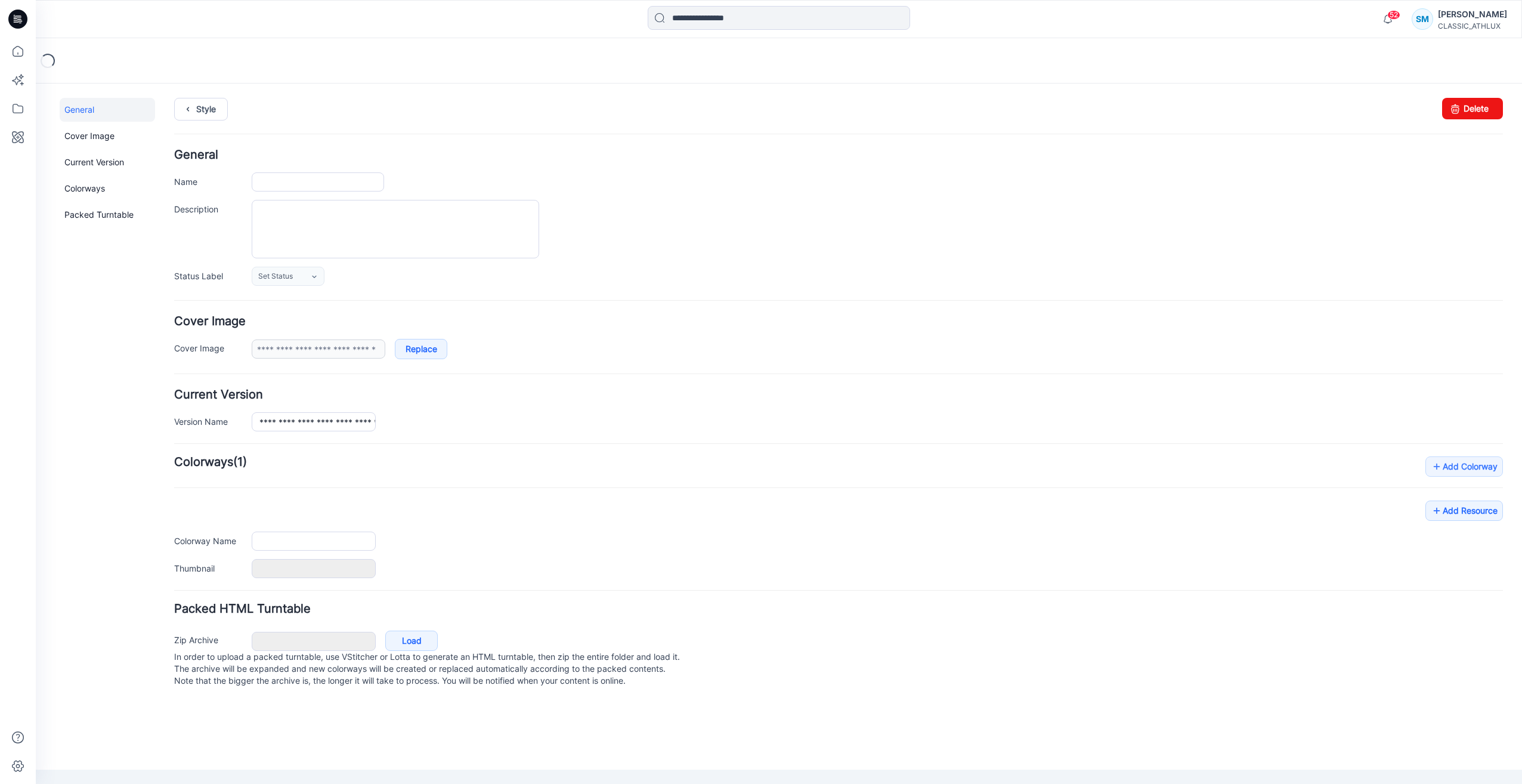
type input "**********"
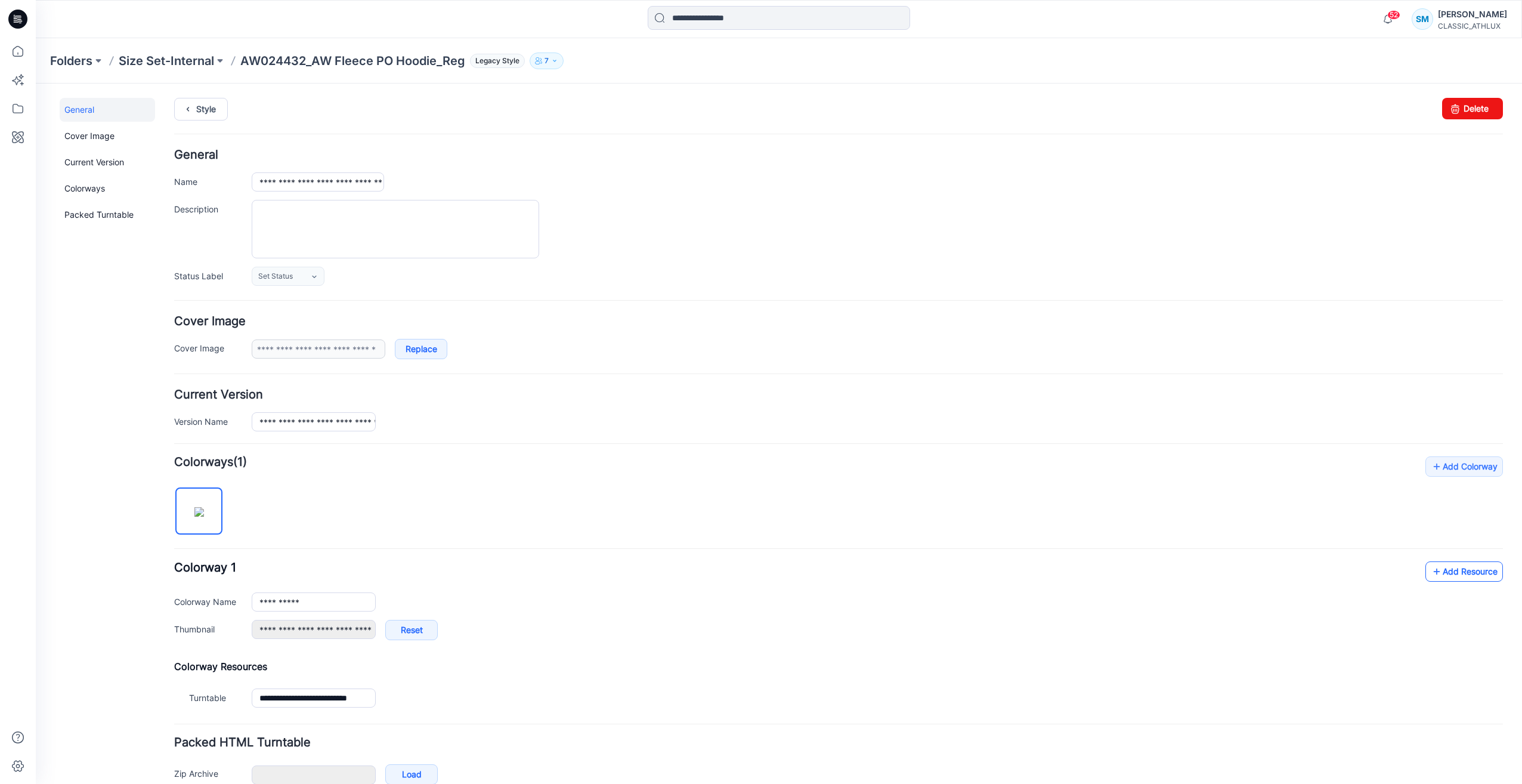
click at [1456, 573] on link "Add Resource" at bounding box center [1465, 571] width 78 height 20
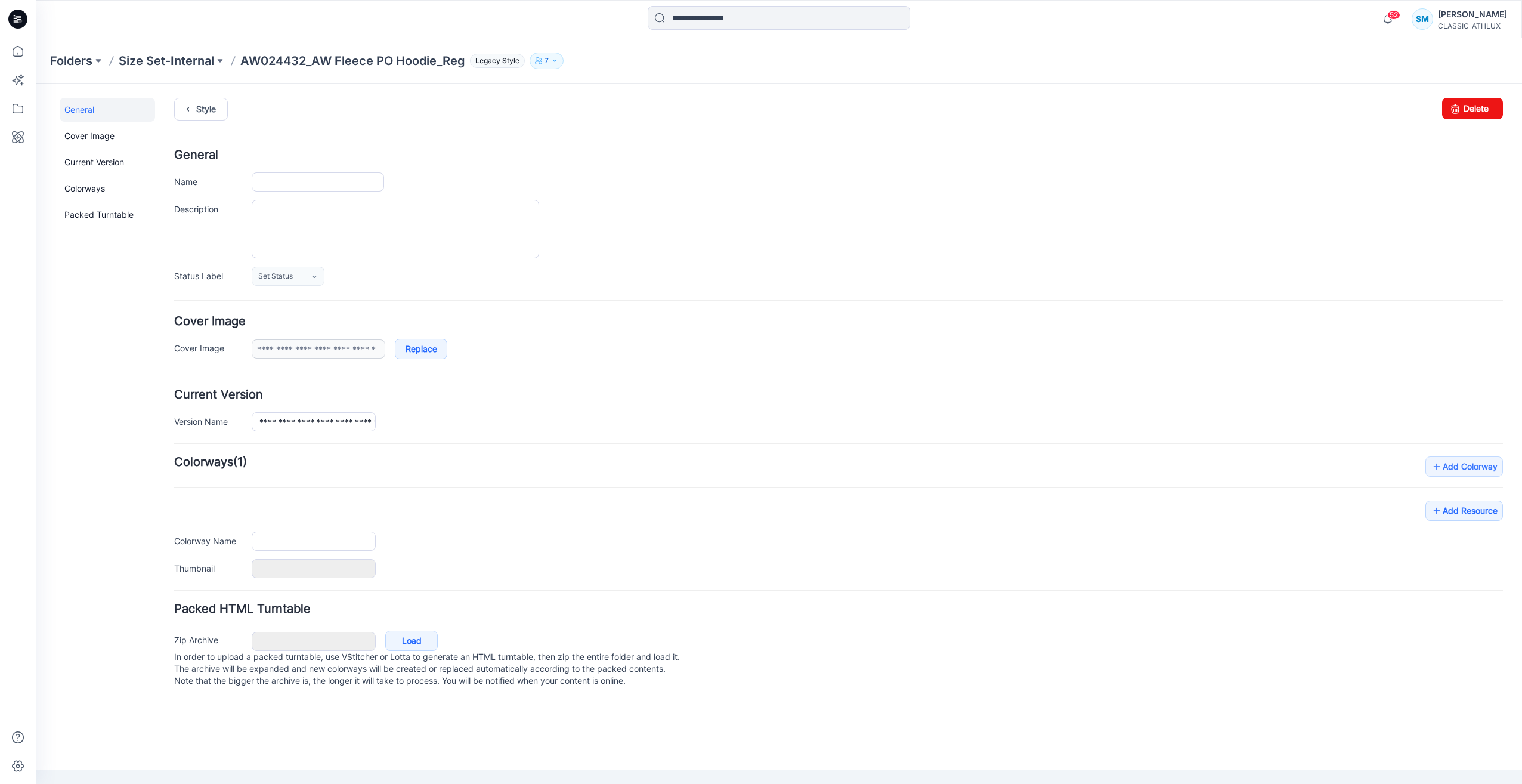
type input "**********"
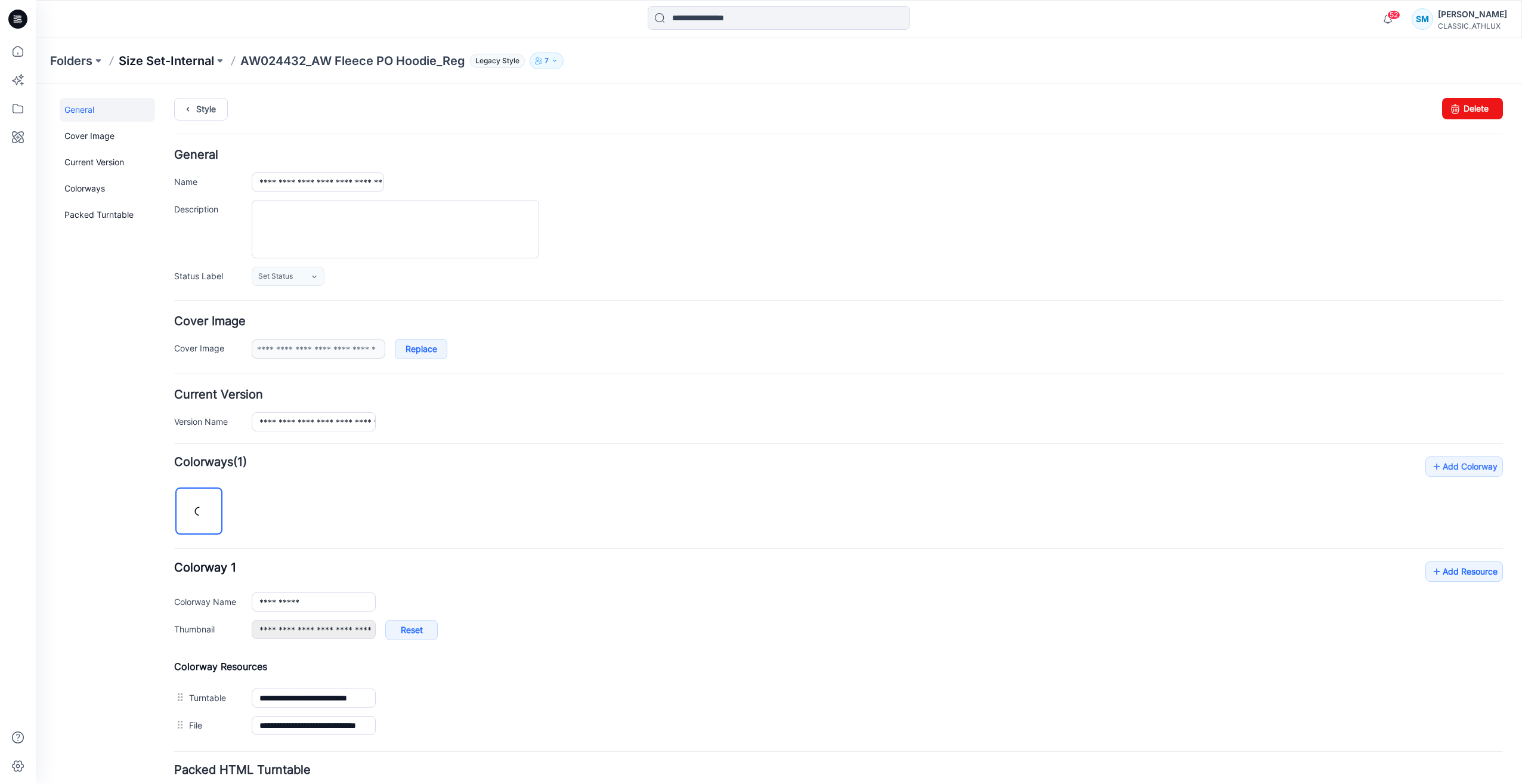
click at [189, 58] on p "Size Set-Internal" at bounding box center [166, 61] width 96 height 17
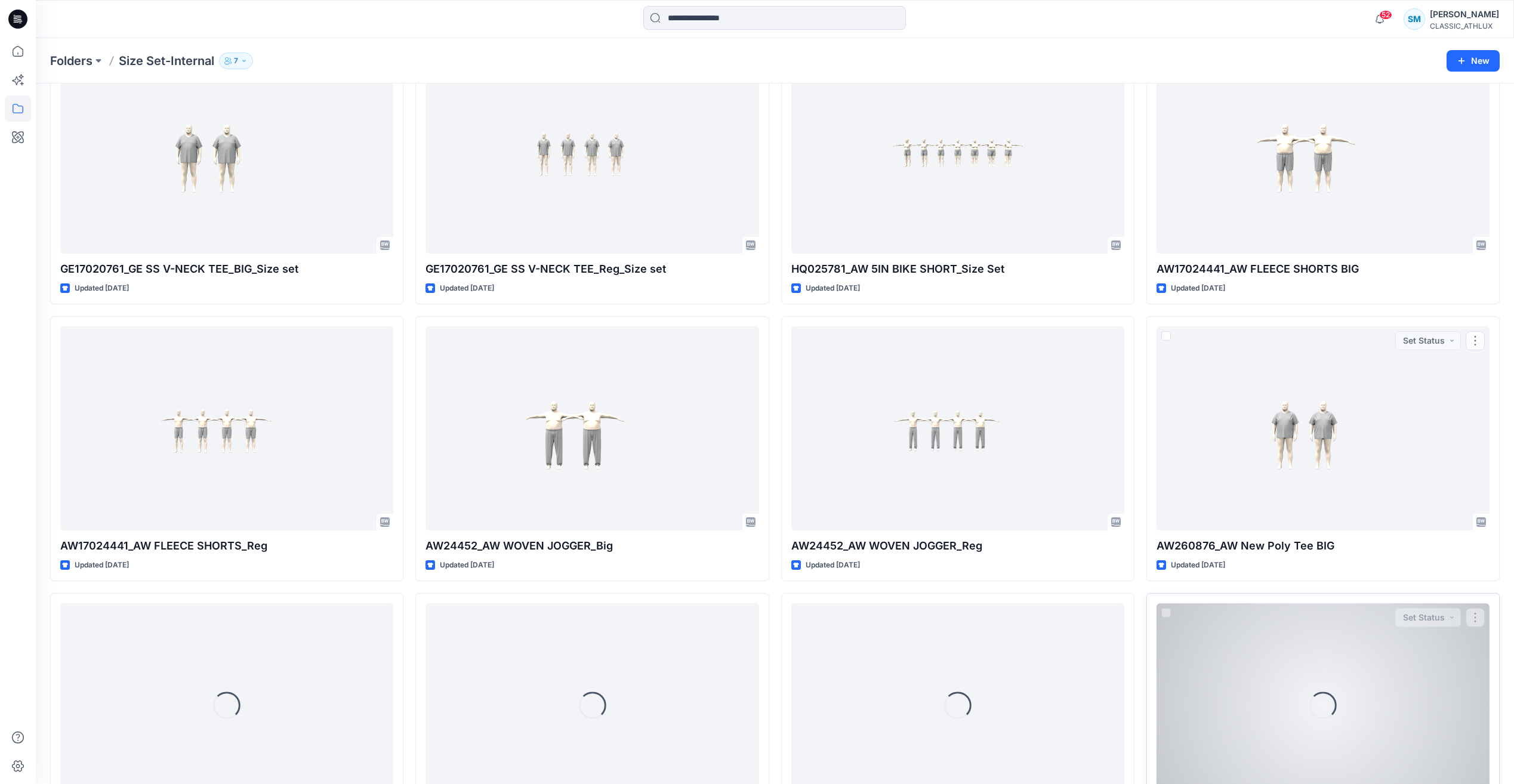
scroll to position [1289, 0]
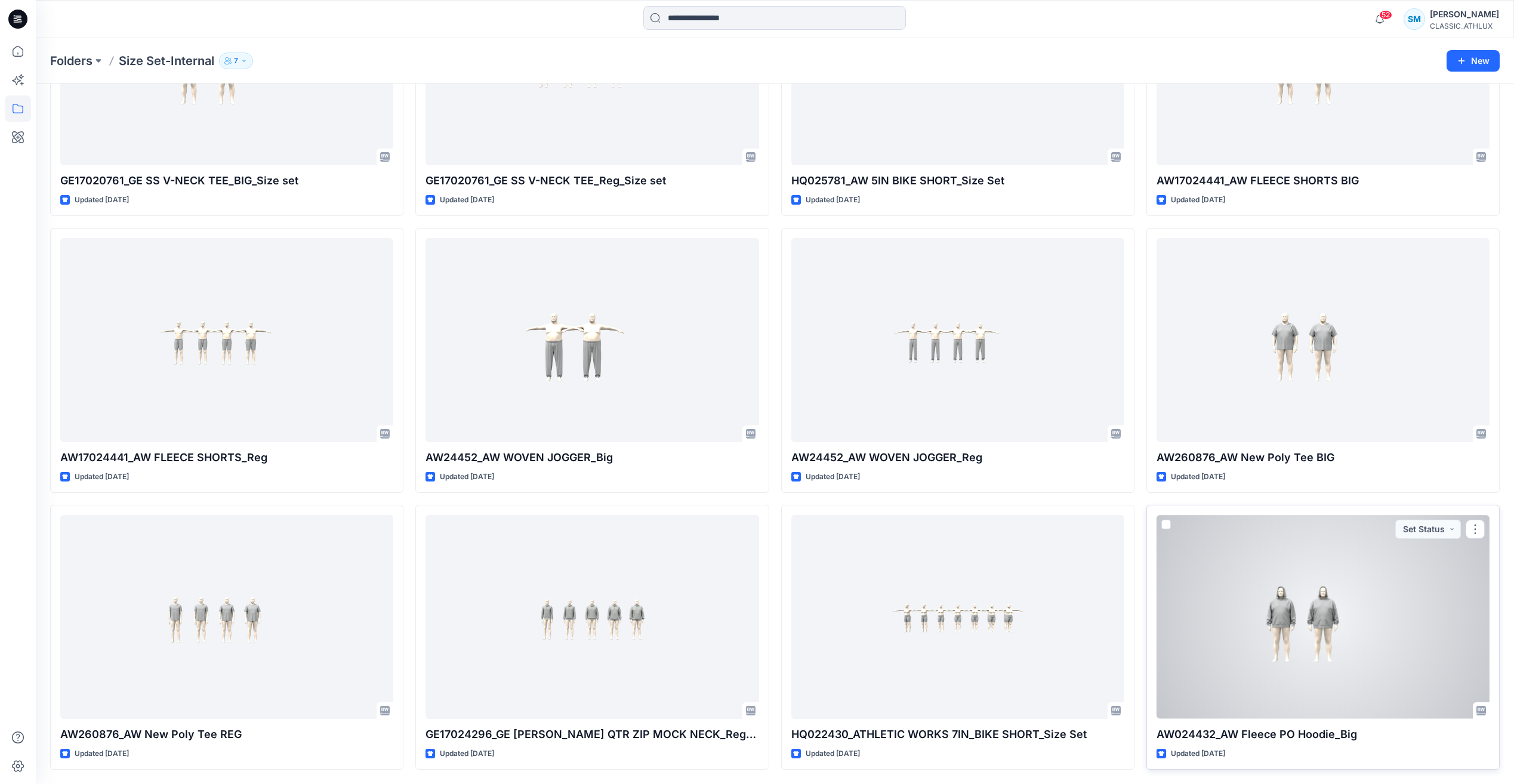
click at [1396, 629] on div at bounding box center [1323, 616] width 333 height 203
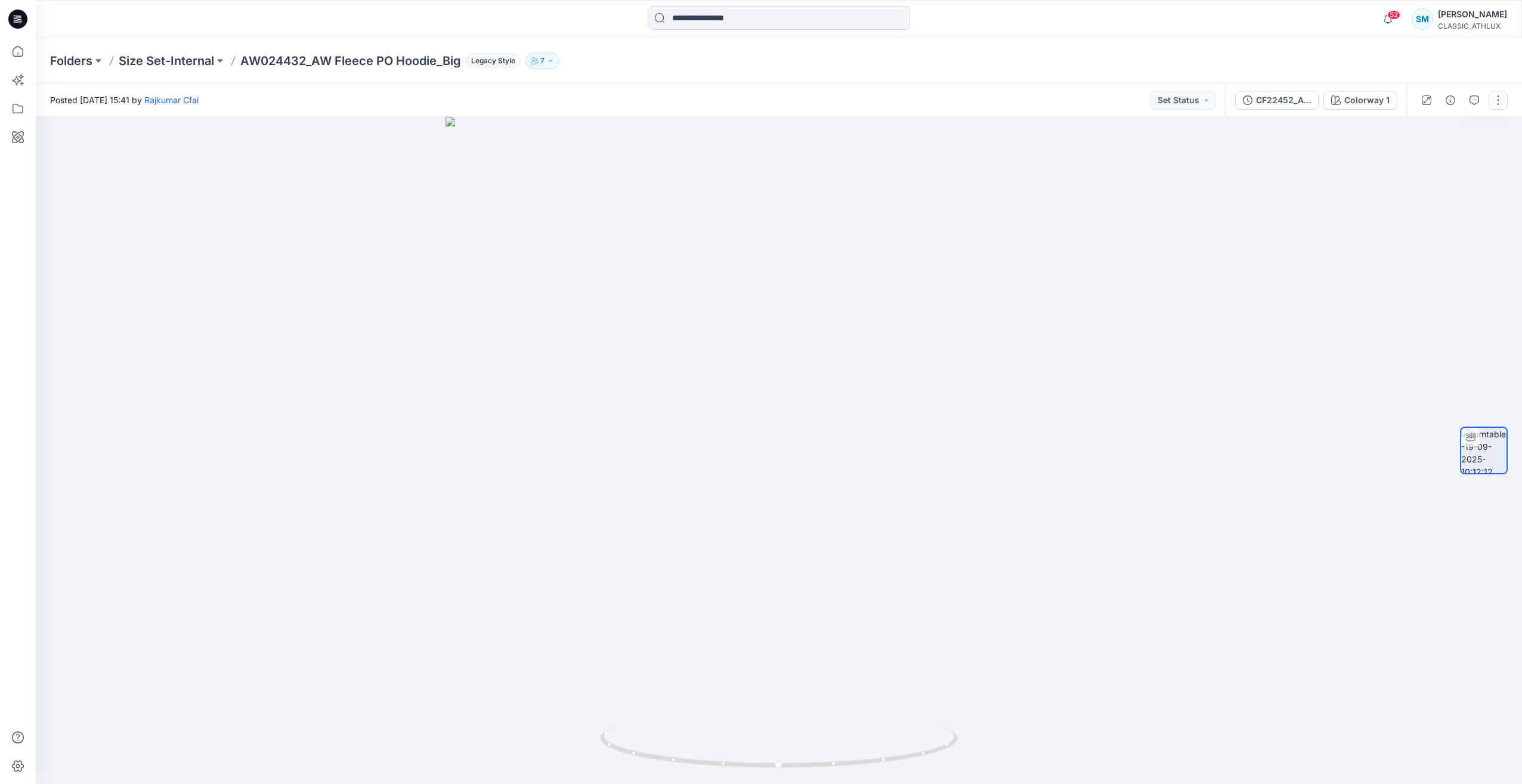
click at [1491, 106] on button "button" at bounding box center [1498, 100] width 19 height 19
click at [1445, 164] on button "Edit" at bounding box center [1448, 166] width 110 height 22
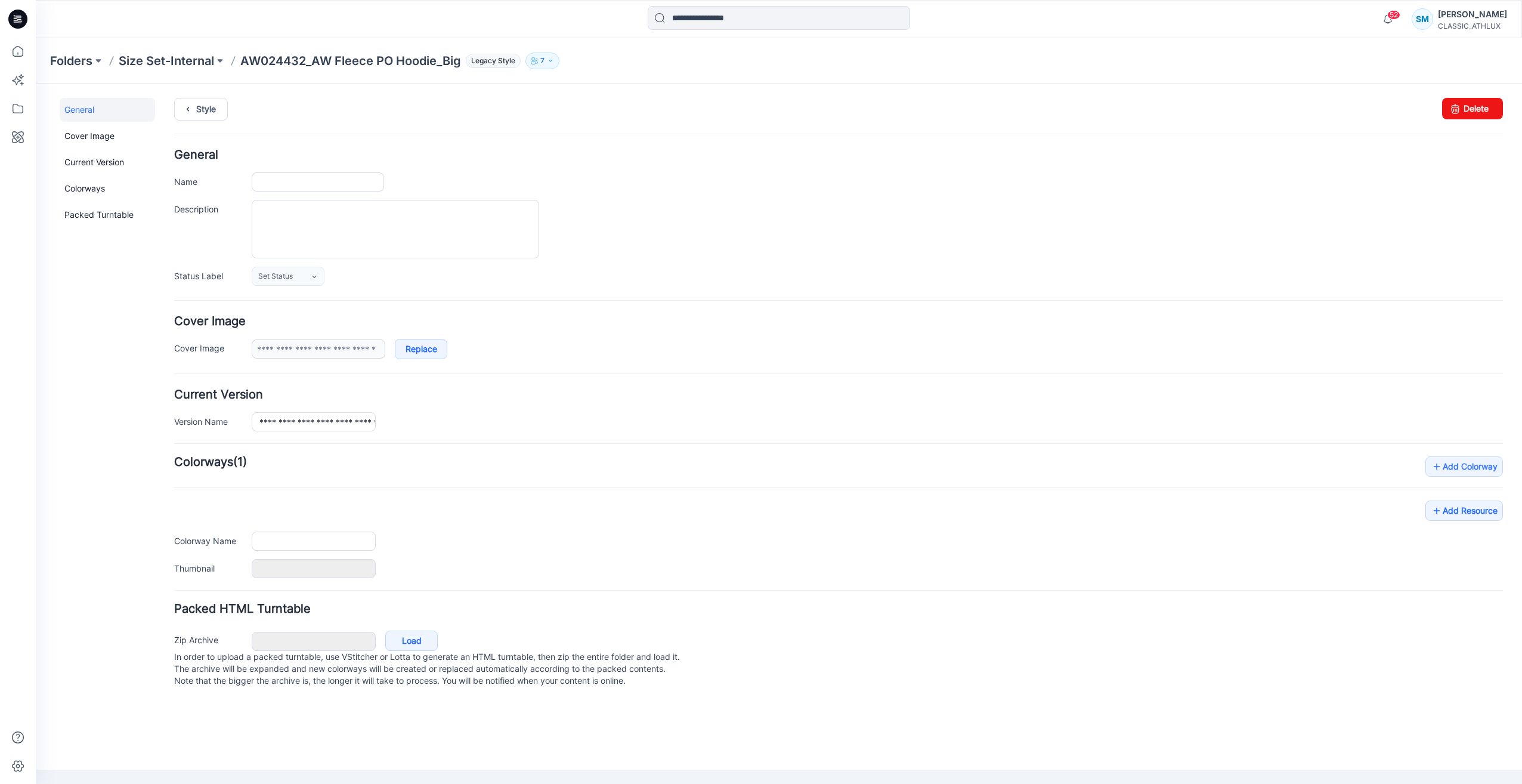
type input "**********"
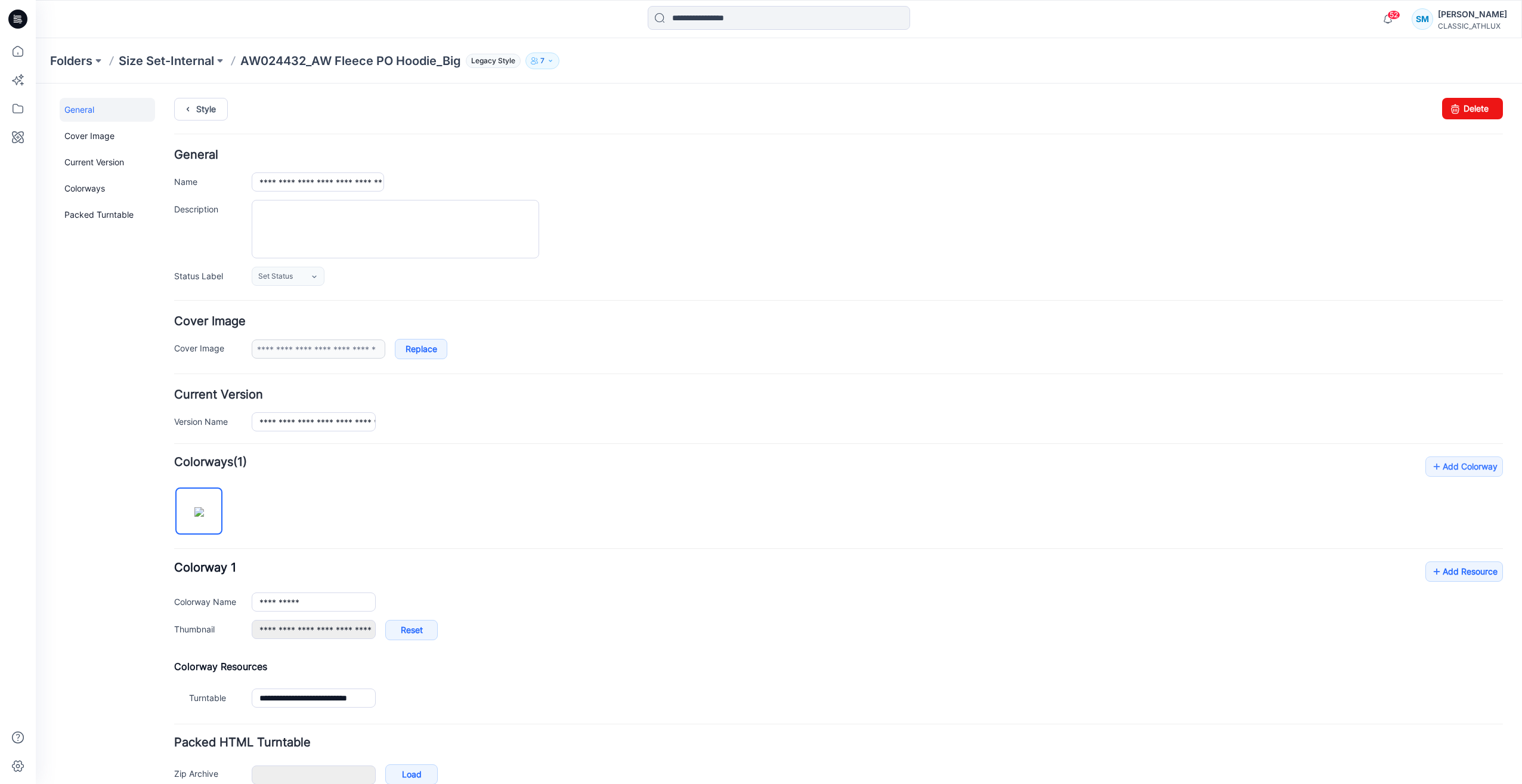
scroll to position [64, 0]
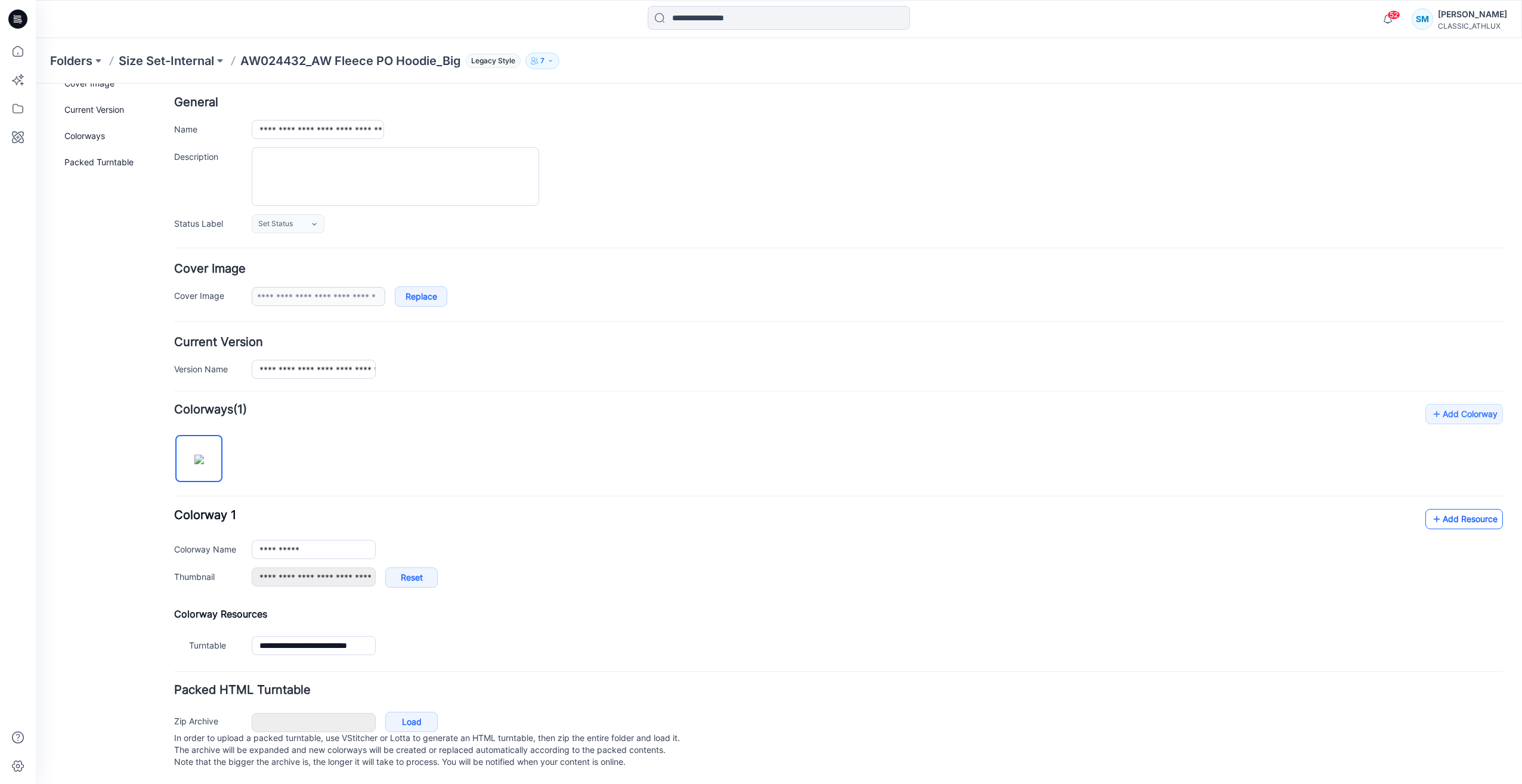
click at [1471, 509] on link "Add Resource" at bounding box center [1465, 519] width 78 height 20
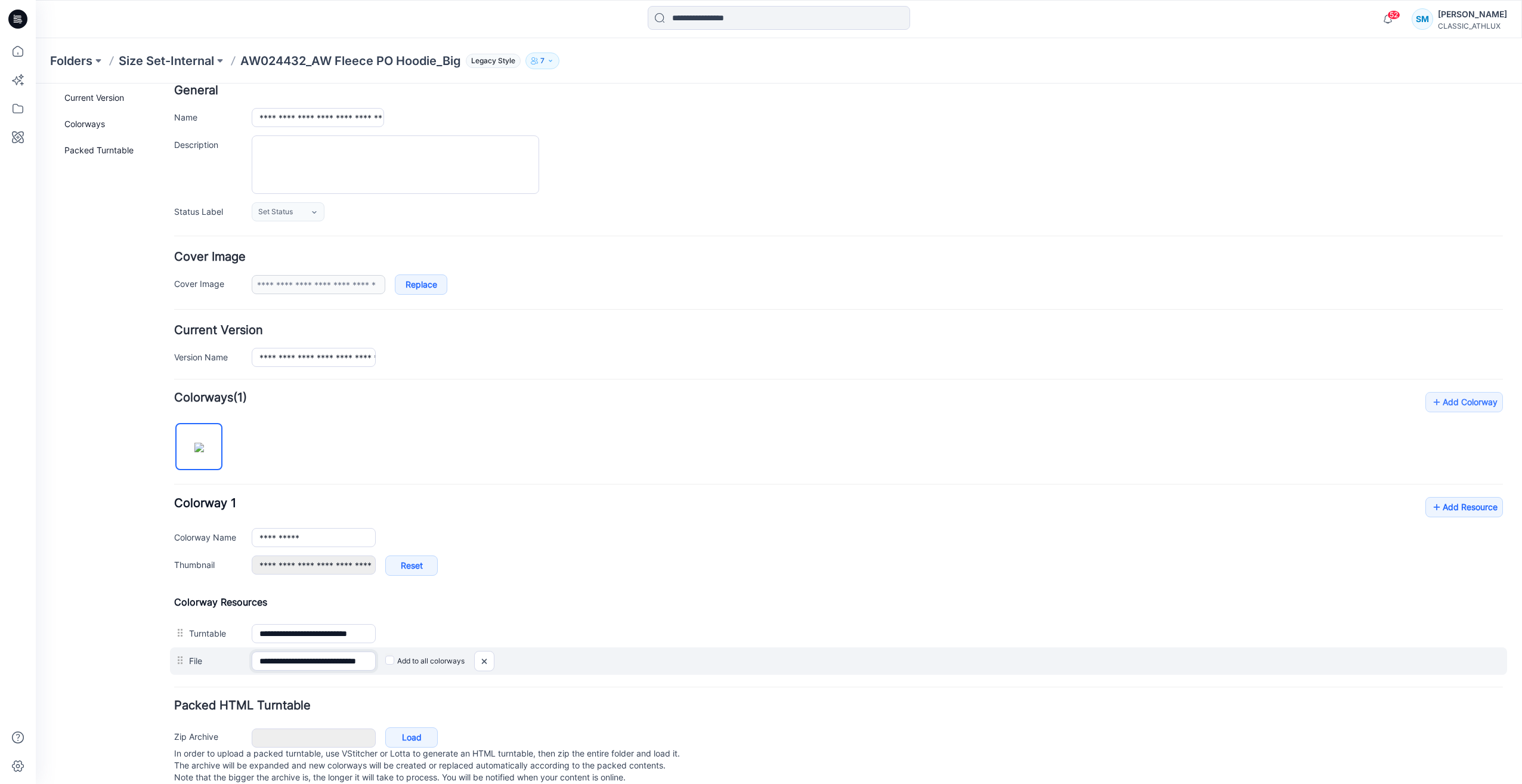
click at [362, 662] on input "**********" at bounding box center [314, 660] width 124 height 19
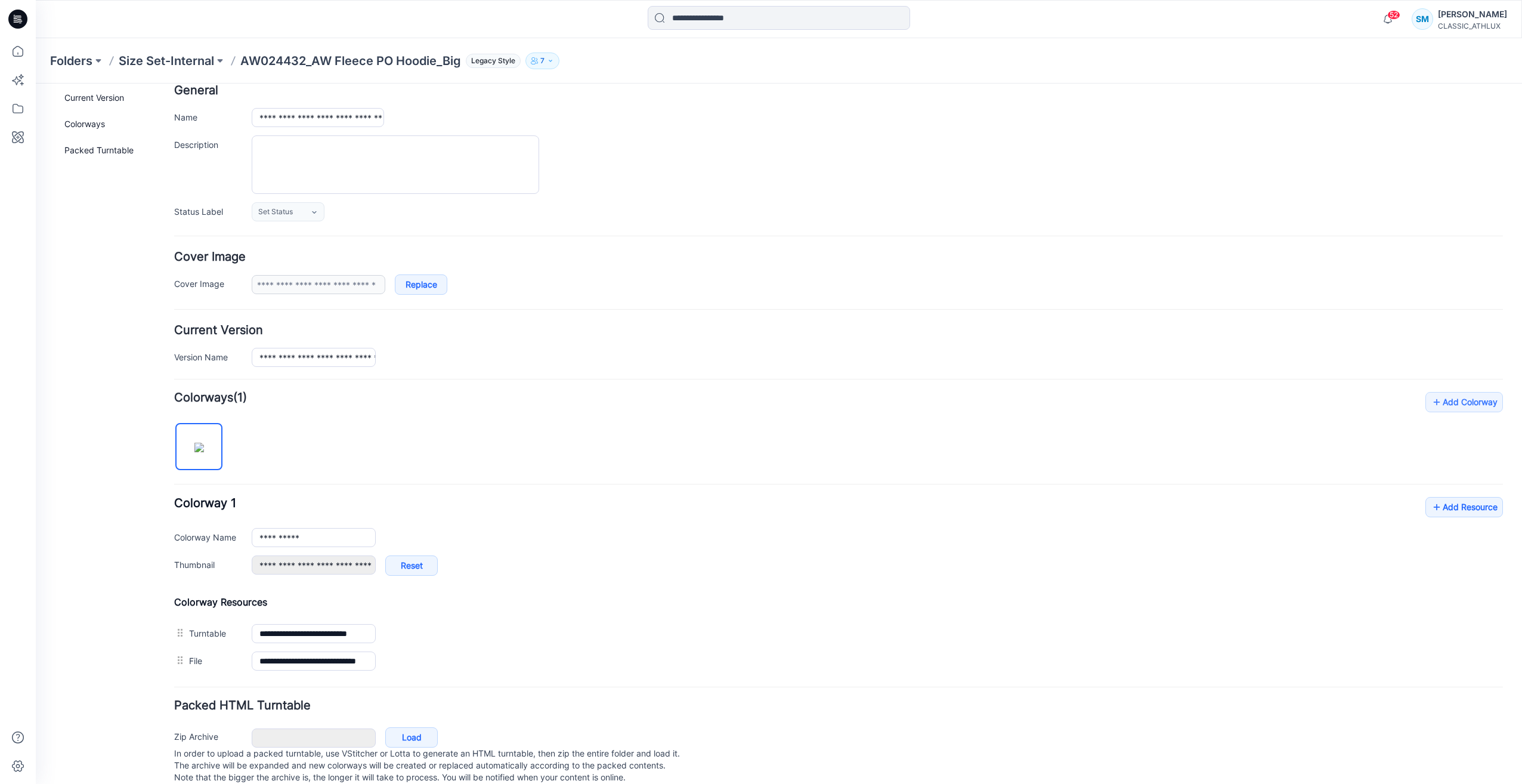
scroll to position [0, 0]
click at [678, 694] on form "**********" at bounding box center [839, 436] width 1329 height 702
click at [1388, 19] on icon "button" at bounding box center [1388, 19] width 23 height 24
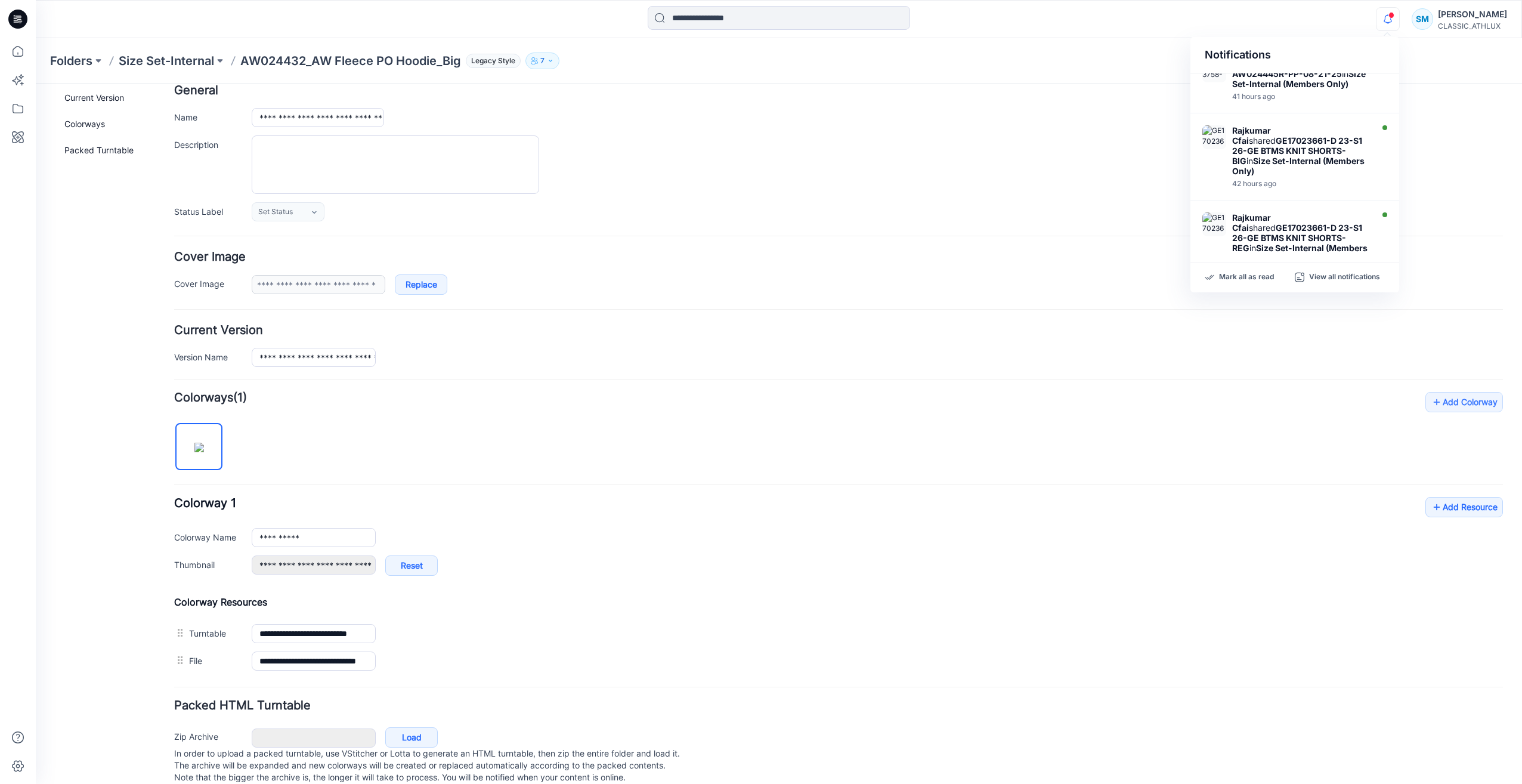
scroll to position [590, 0]
drag, startPoint x: 1239, startPoint y: 415, endPoint x: 1268, endPoint y: 398, distance: 33.6
click at [1239, 415] on div "**********" at bounding box center [839, 533] width 1329 height 283
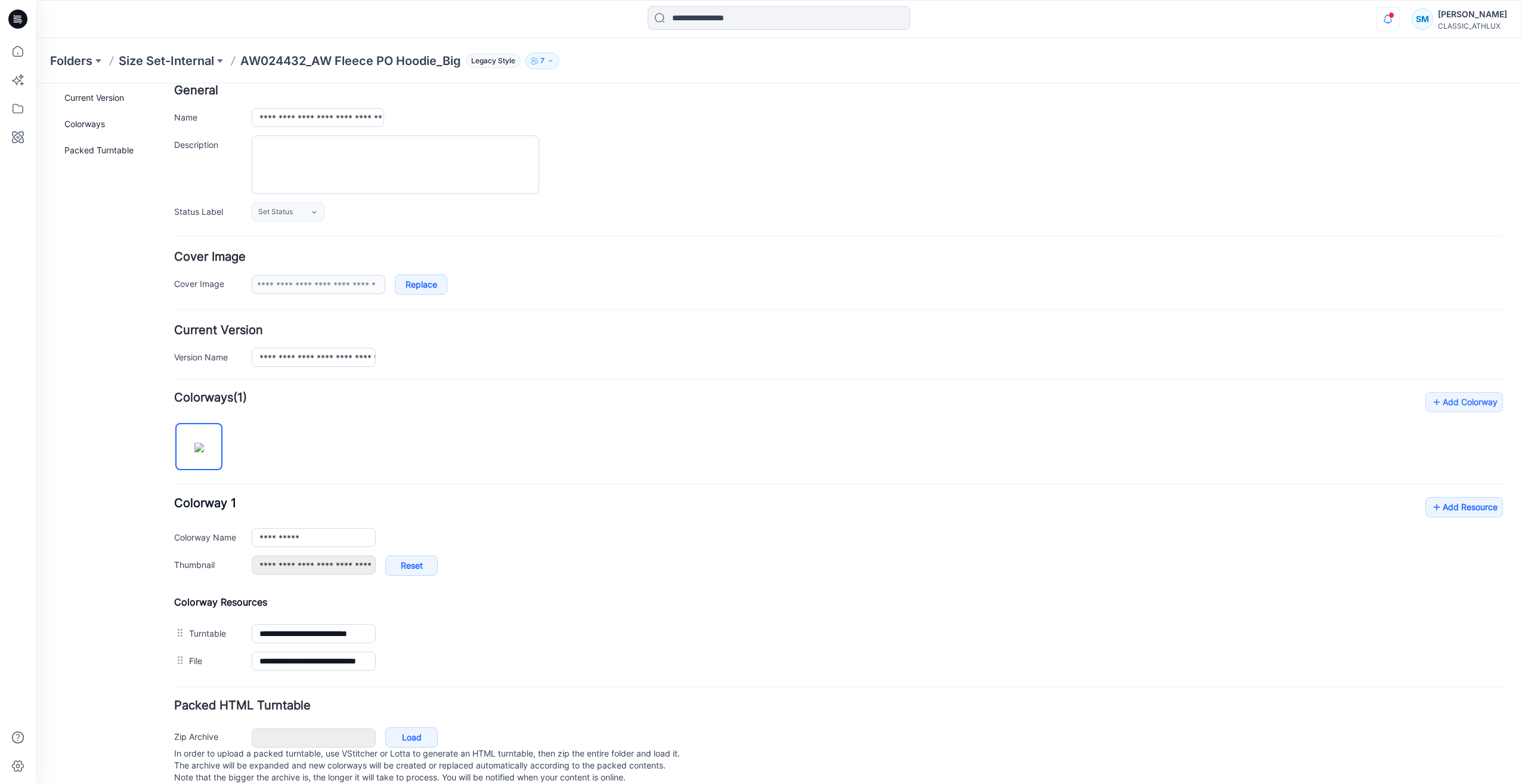
scroll to position [0, 0]
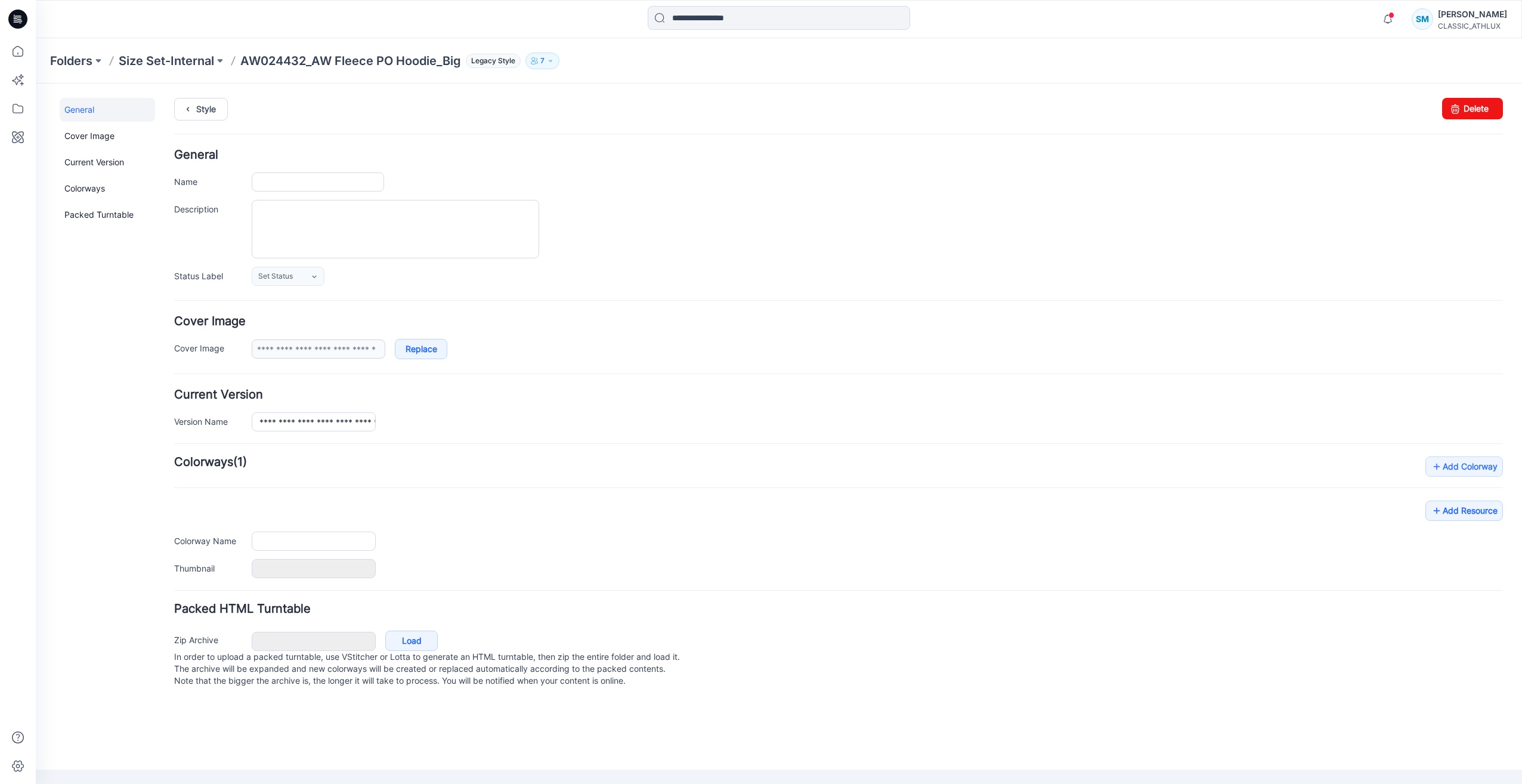
type input "**********"
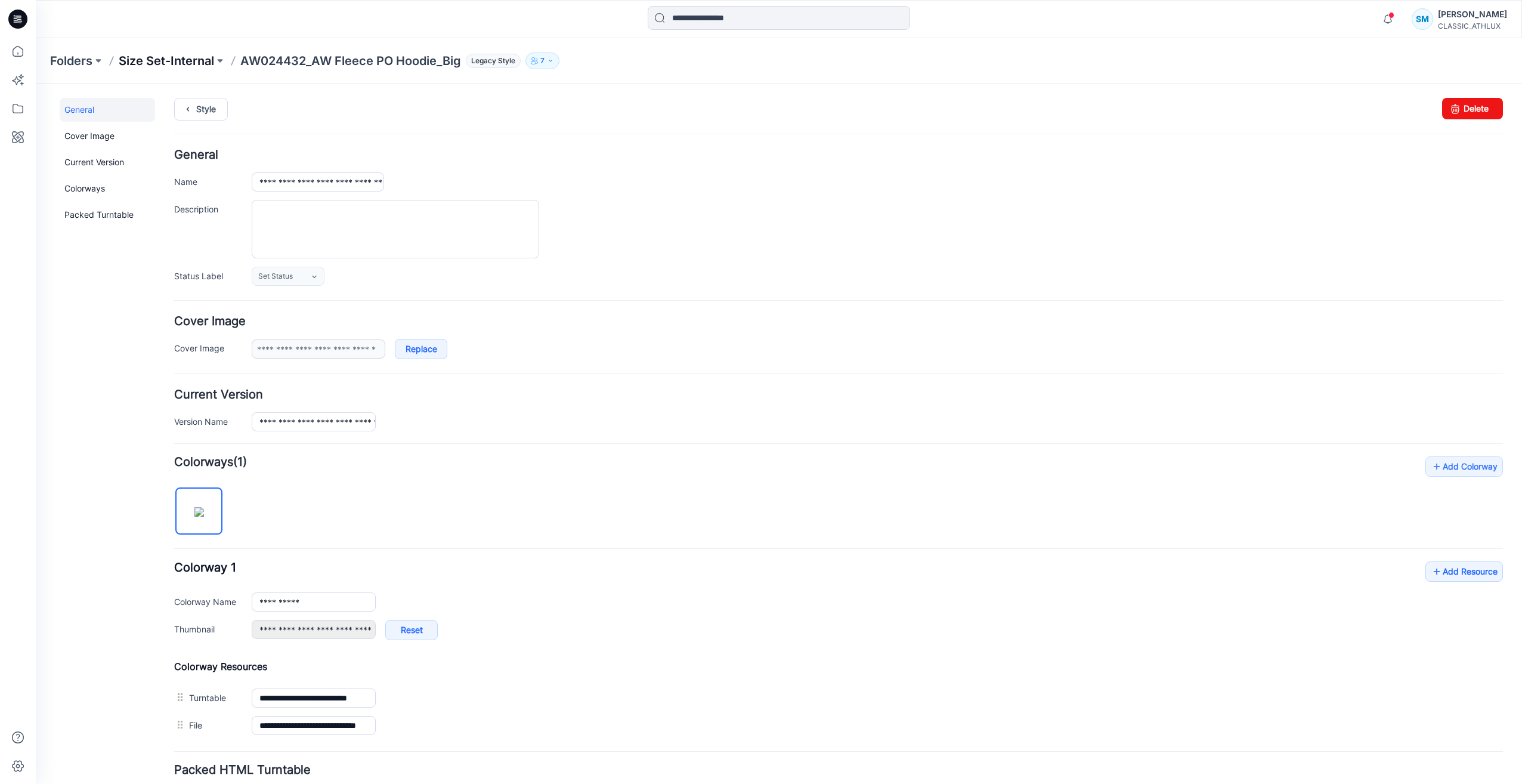
click at [197, 62] on p "Size Set-Internal" at bounding box center [166, 61] width 96 height 17
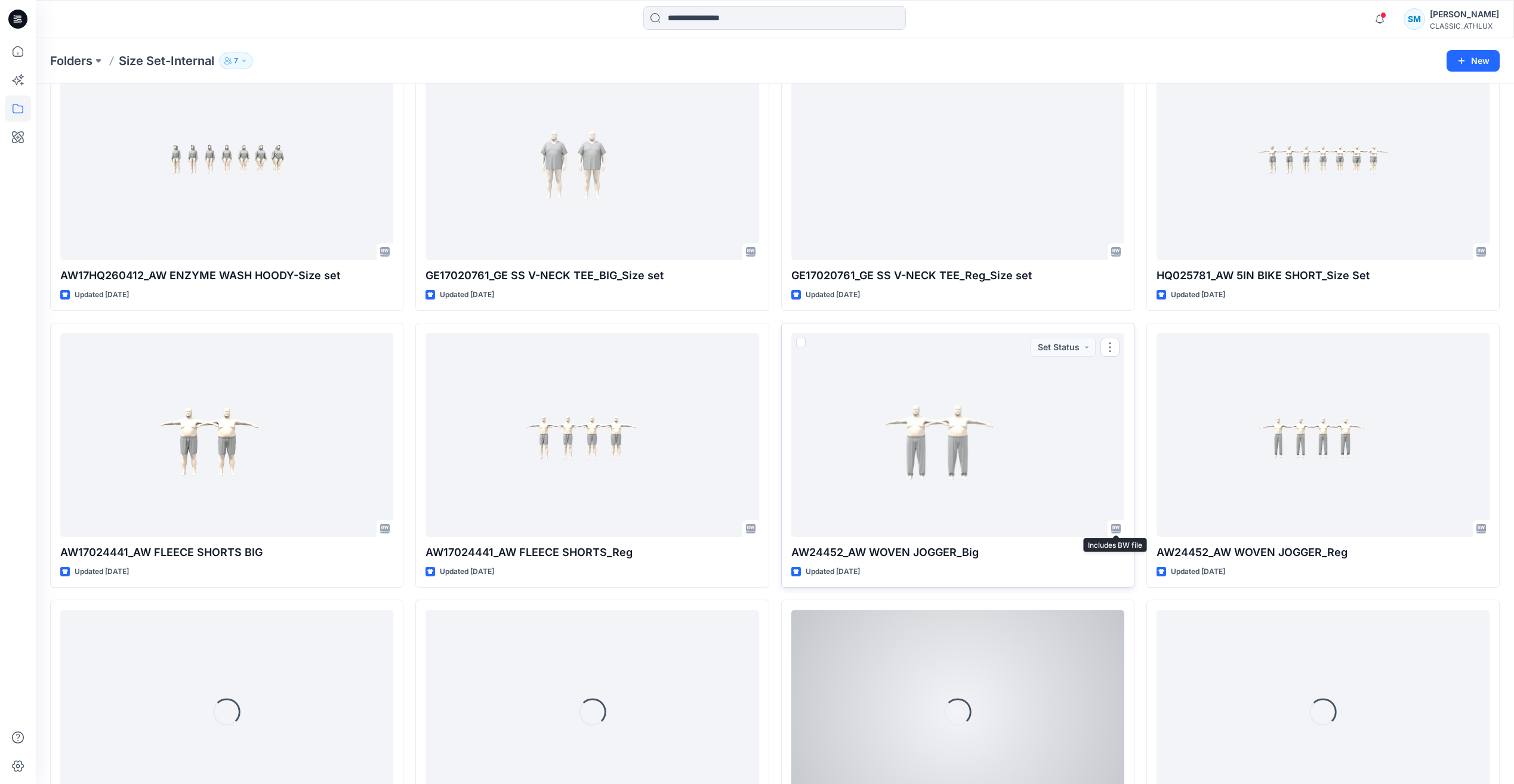
scroll to position [1289, 0]
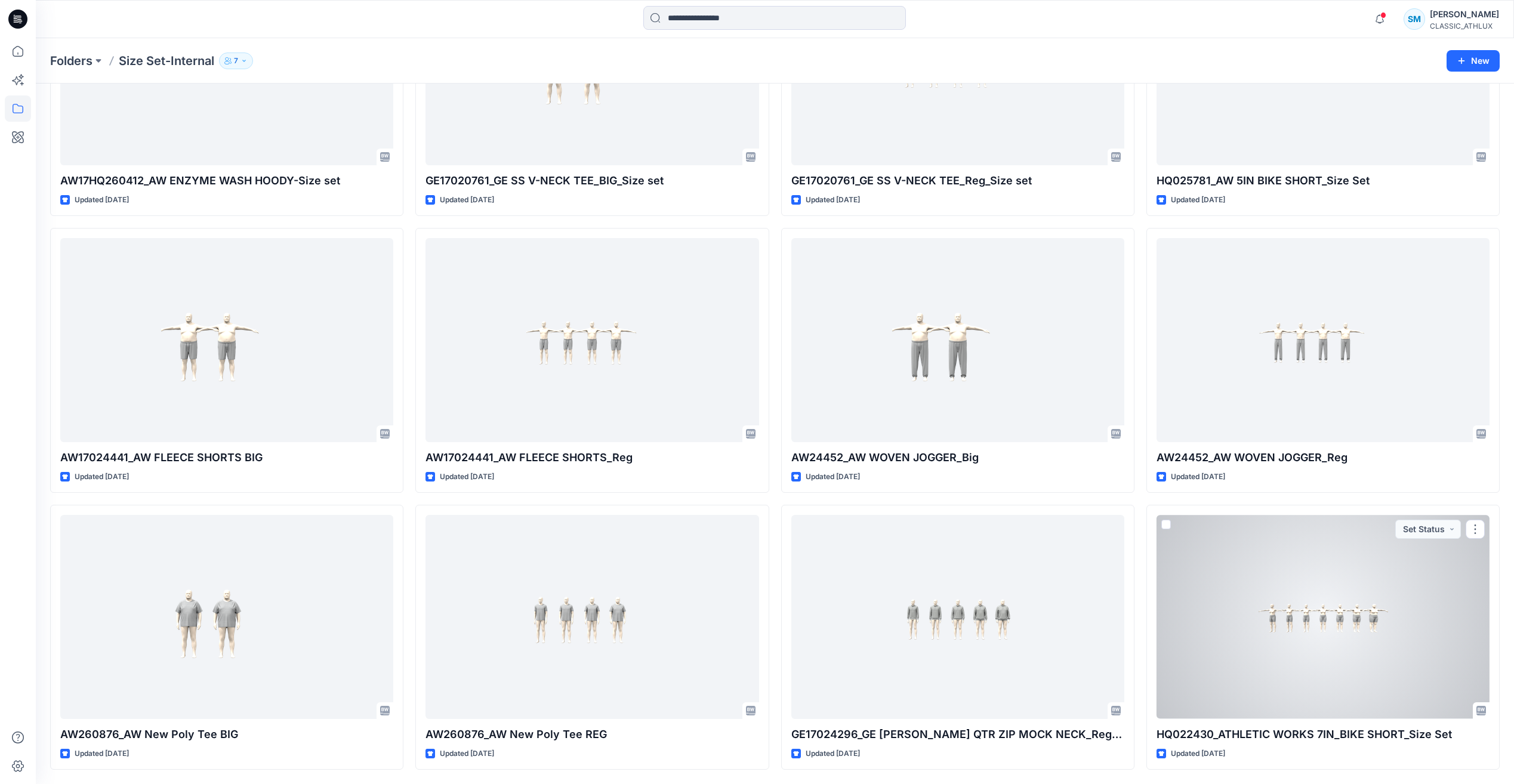
drag, startPoint x: 1316, startPoint y: 593, endPoint x: 1326, endPoint y: 592, distance: 10.0
click at [1317, 593] on div at bounding box center [1323, 616] width 333 height 203
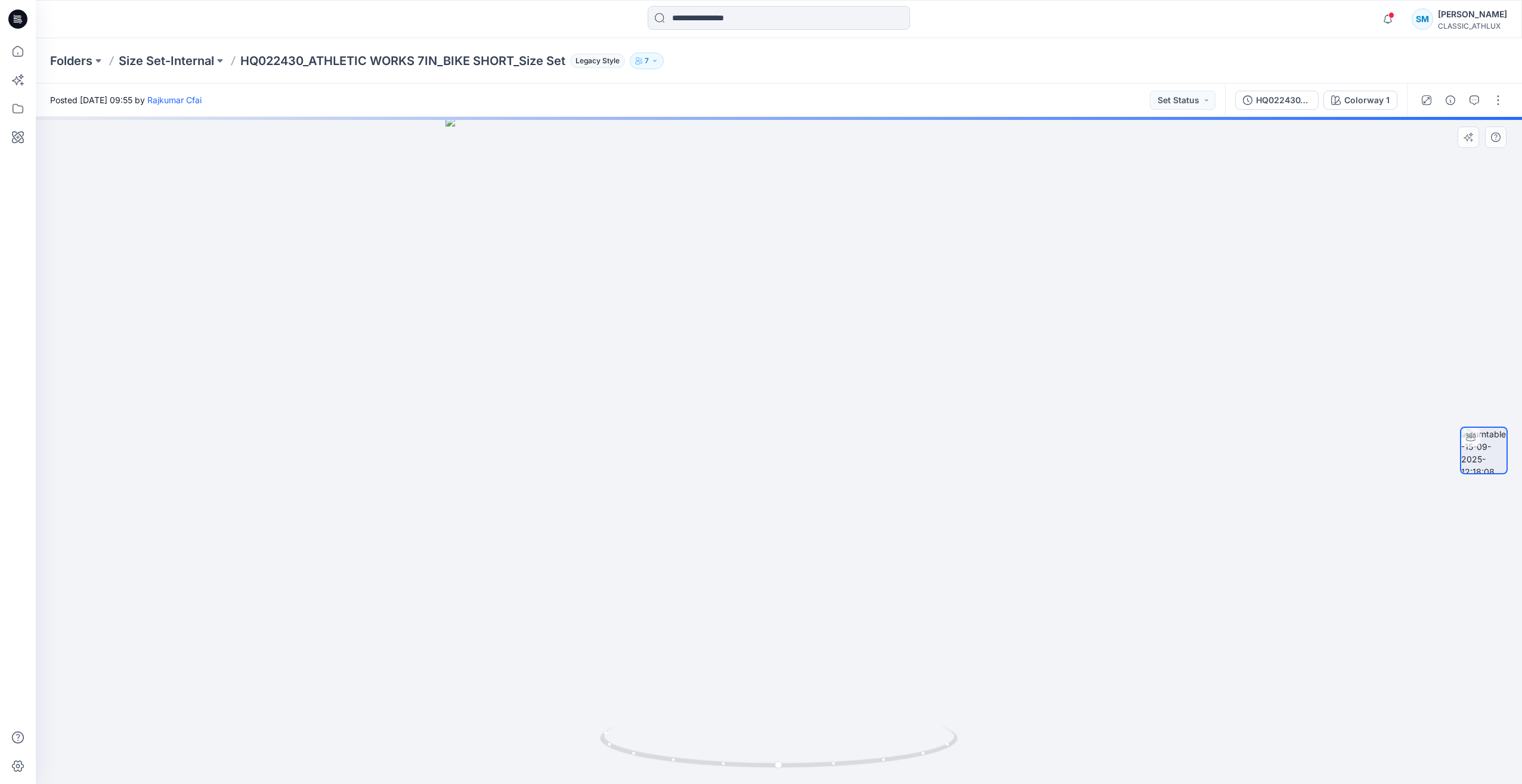
click at [1221, 456] on div at bounding box center [779, 450] width 1487 height 667
click at [1279, 416] on div at bounding box center [779, 450] width 1487 height 667
drag, startPoint x: 1271, startPoint y: 419, endPoint x: 1265, endPoint y: 422, distance: 6.7
click at [1271, 421] on div at bounding box center [779, 450] width 1487 height 667
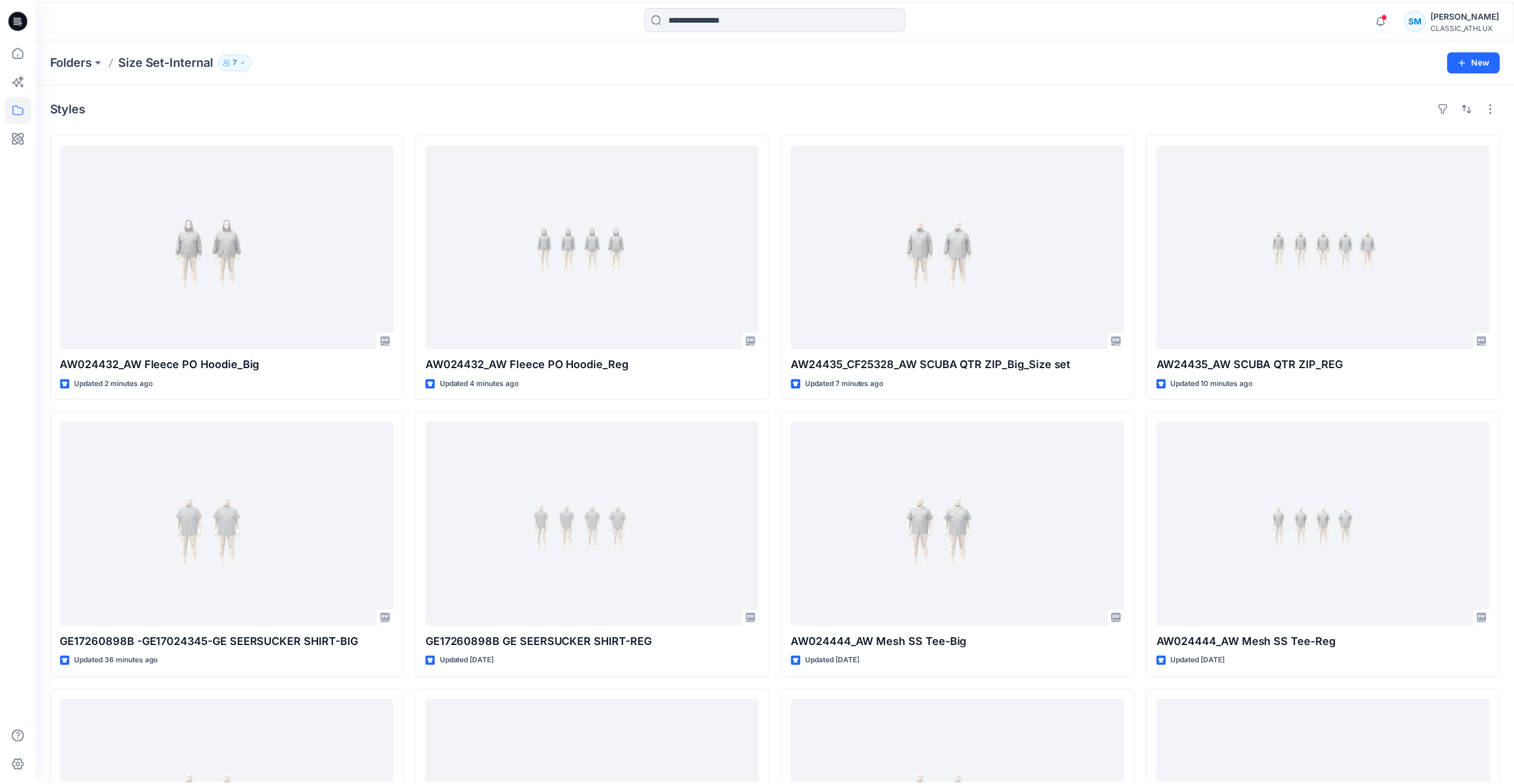
scroll to position [1289, 0]
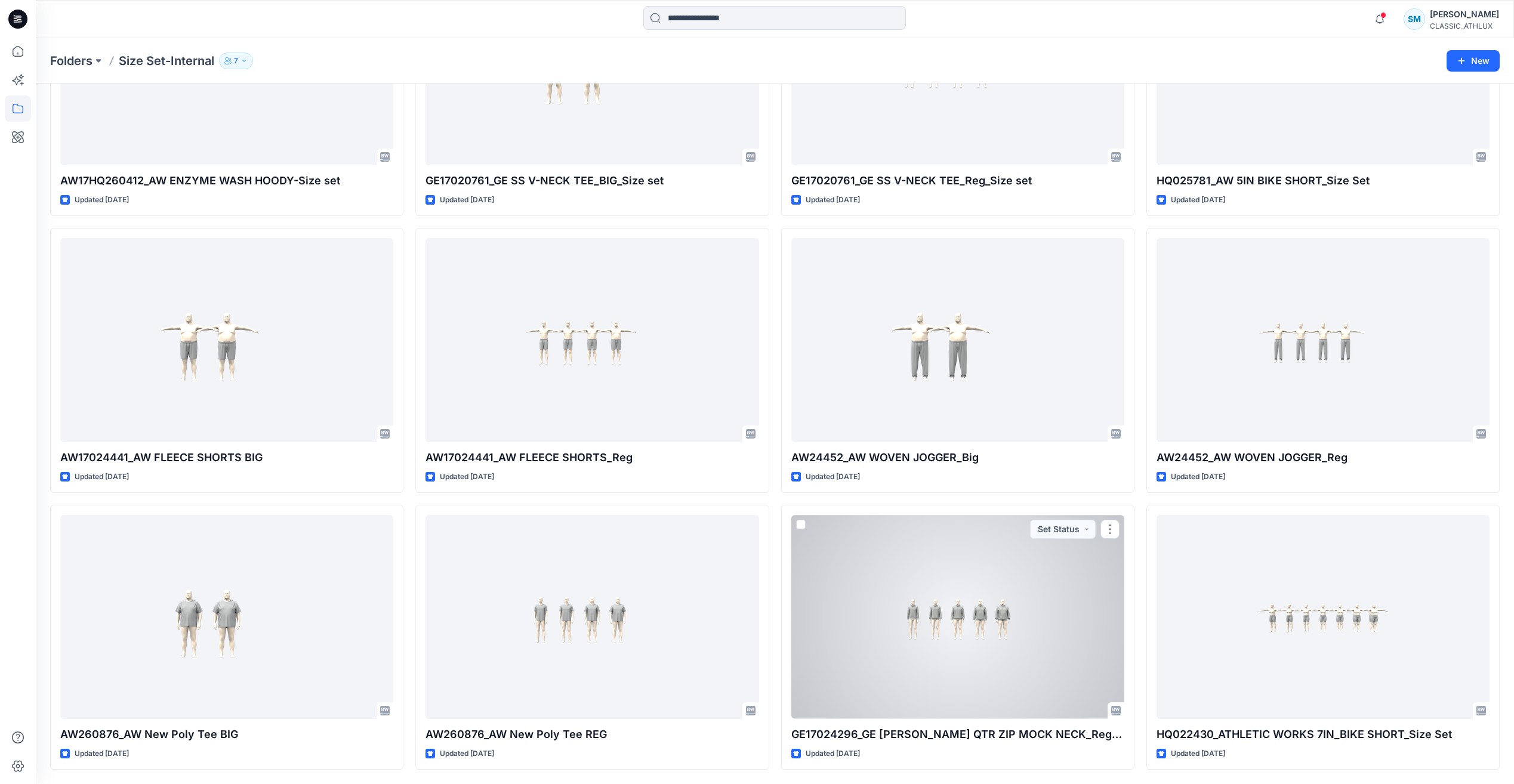
click at [1043, 646] on div at bounding box center [958, 616] width 333 height 203
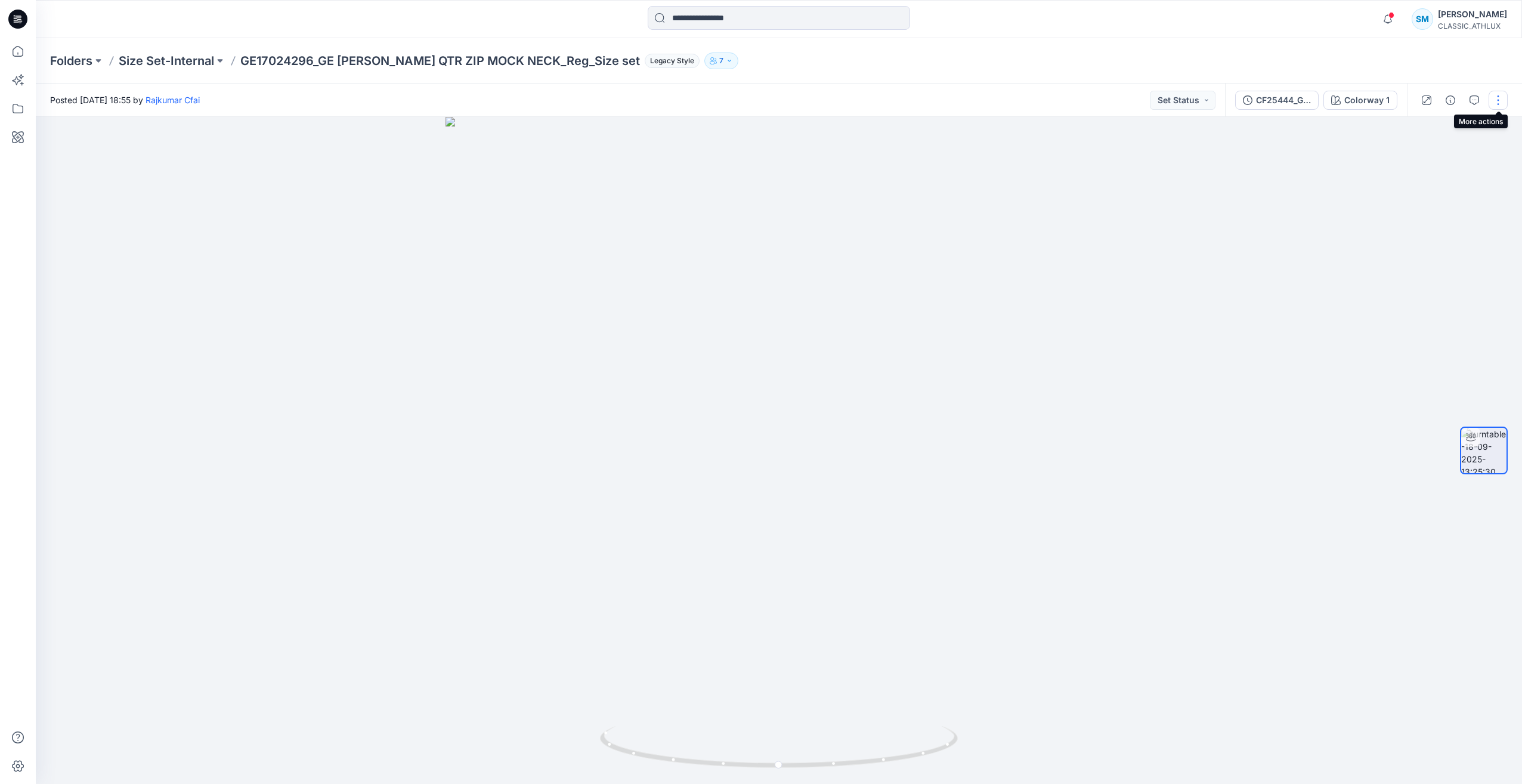
click at [1503, 105] on button "button" at bounding box center [1498, 100] width 19 height 19
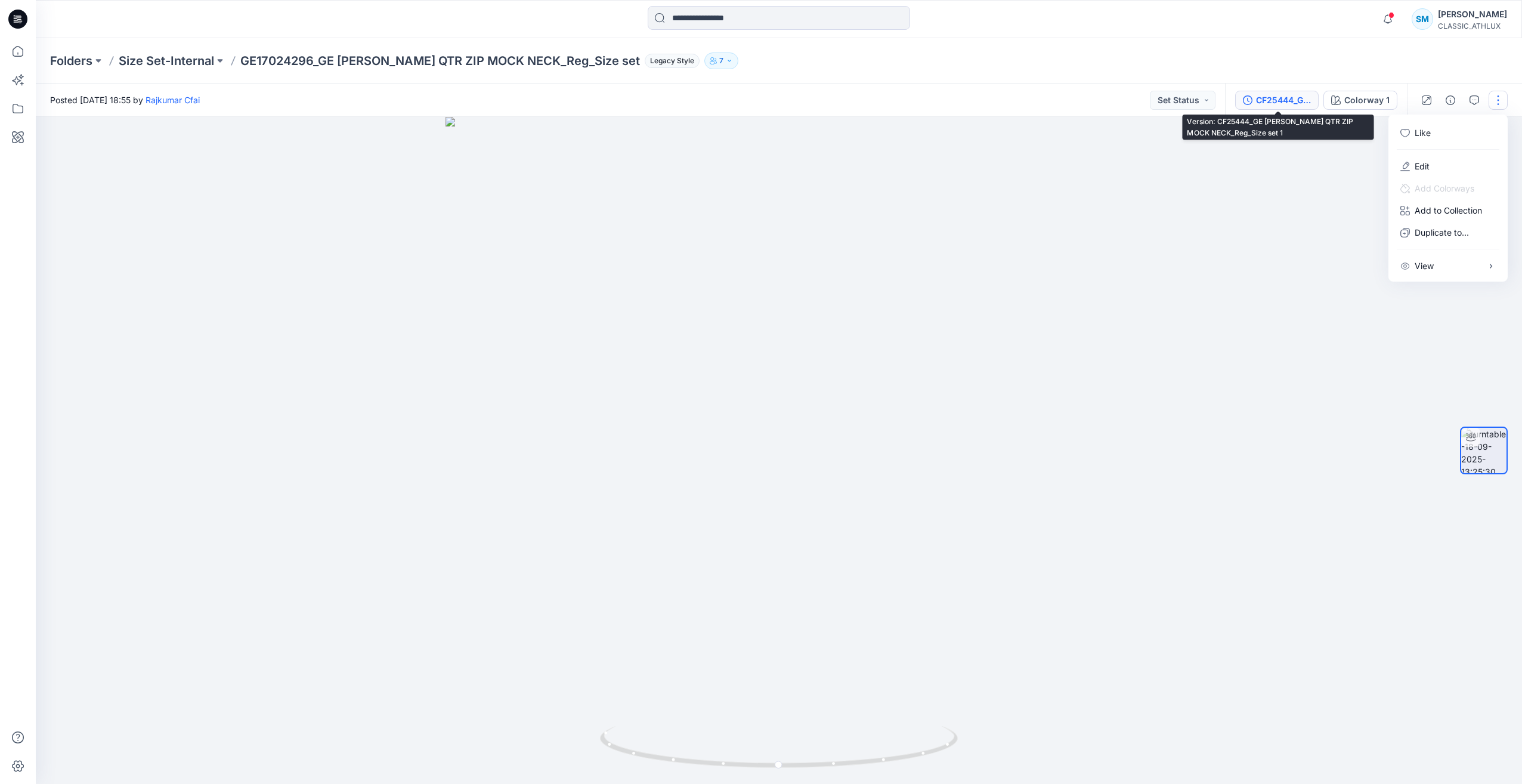
click at [1266, 97] on div "CF25444_GE [PERSON_NAME] QTR ZIP MOCK NECK_Reg_Size set 1" at bounding box center [1283, 100] width 55 height 13
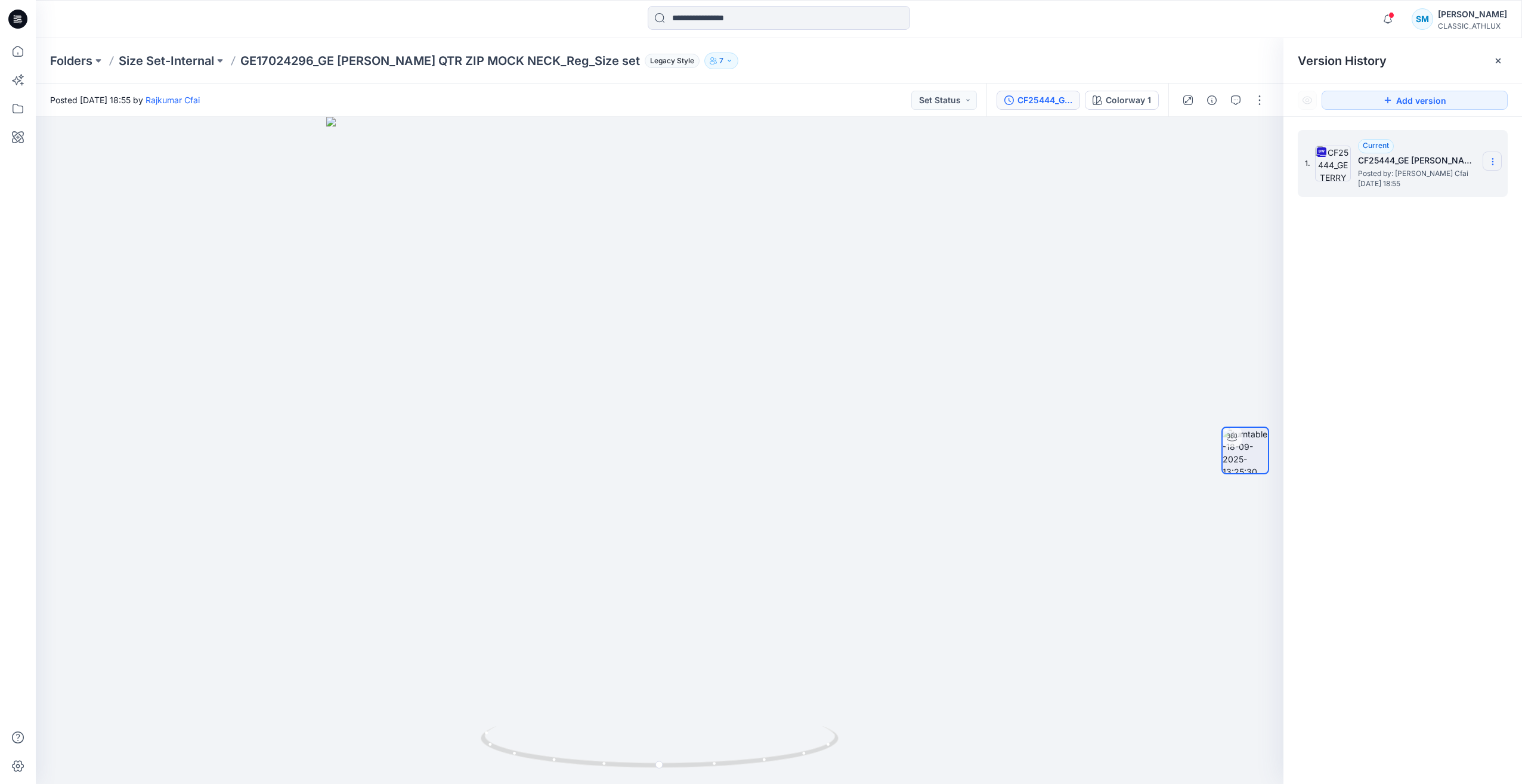
click at [1493, 157] on icon at bounding box center [1493, 162] width 9 height 9
click at [1470, 186] on span "Download Source BW File" at bounding box center [1432, 184] width 100 height 14
click at [166, 53] on p "Size Set-Internal" at bounding box center [166, 61] width 96 height 17
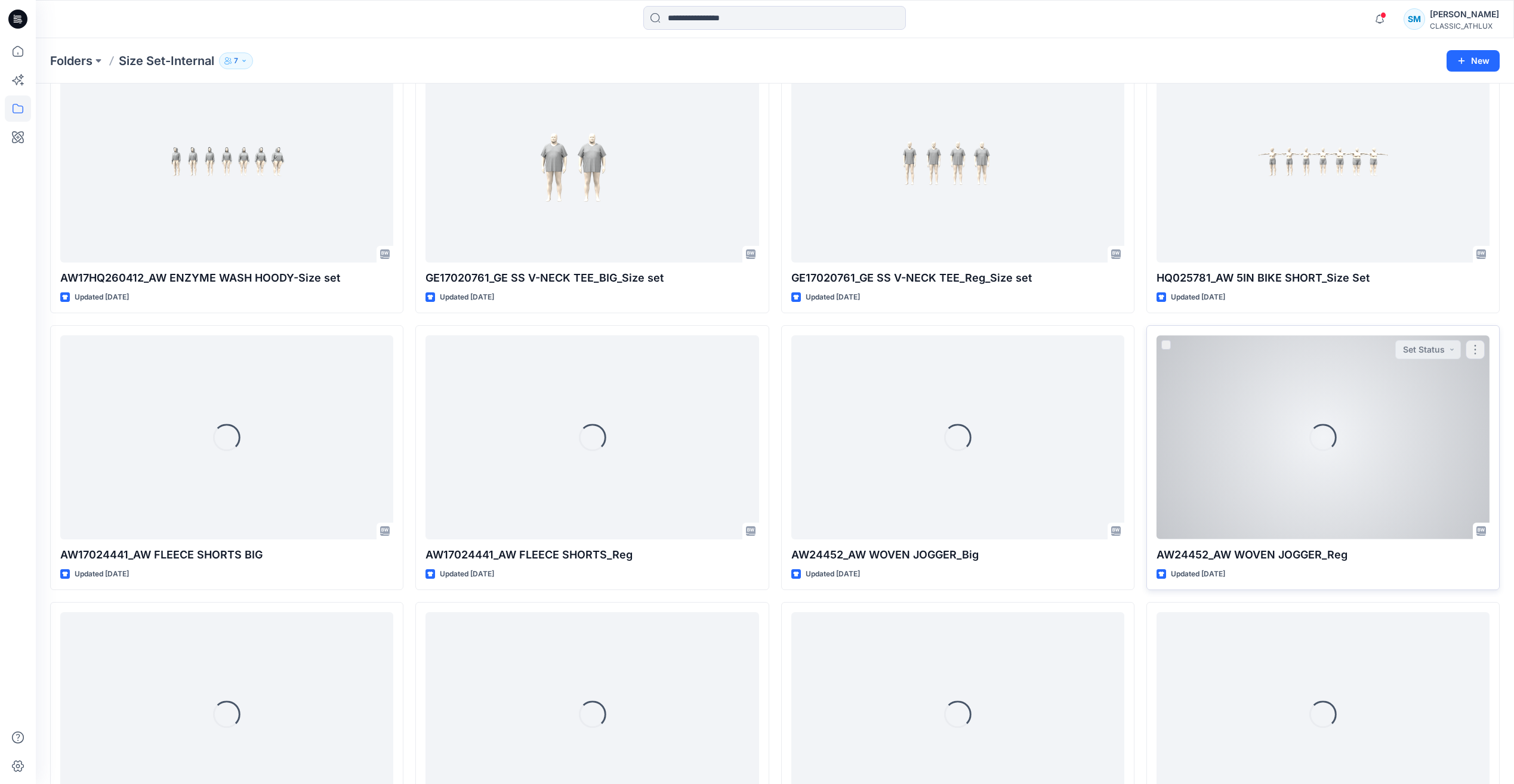
scroll to position [1289, 0]
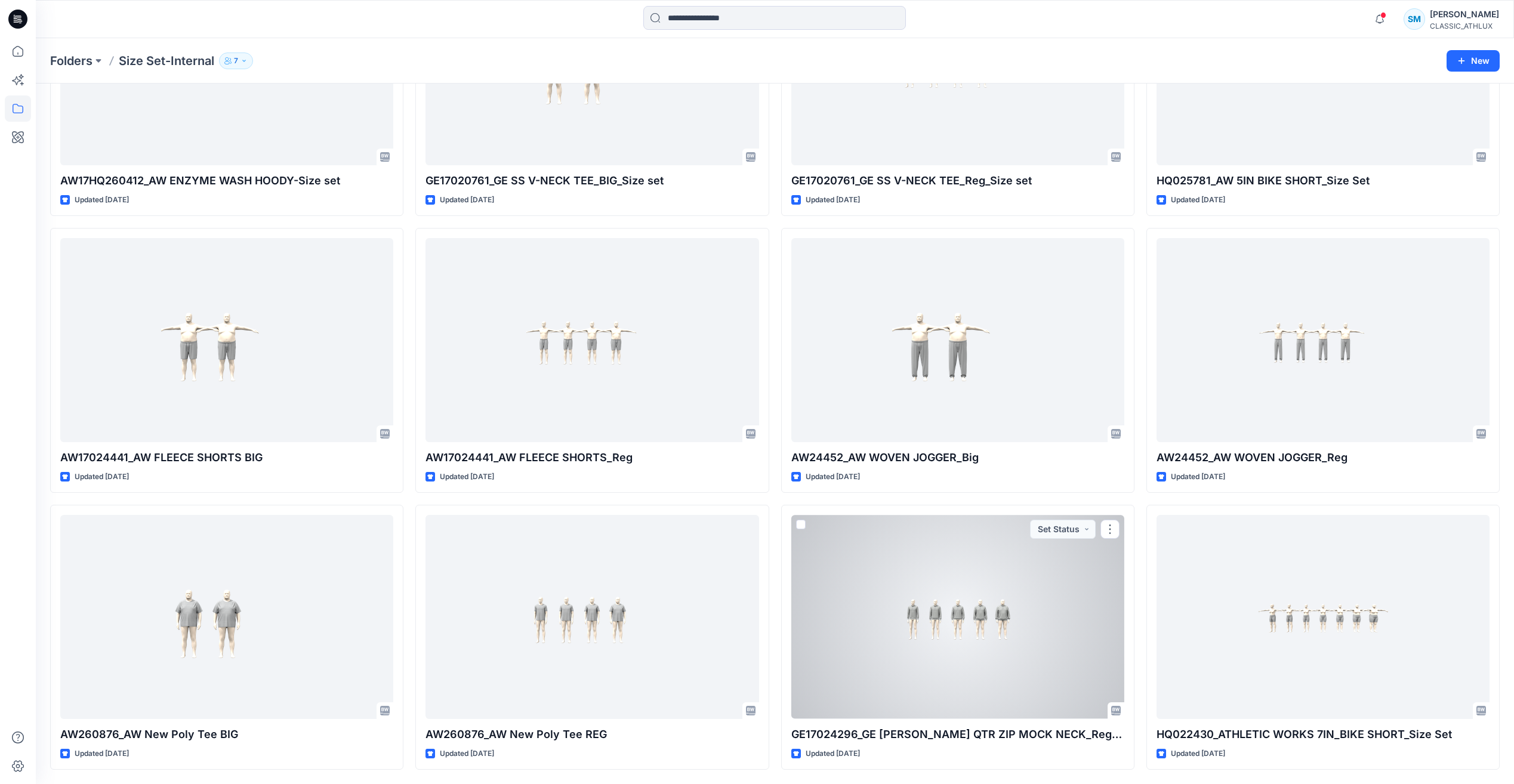
click at [1008, 620] on div at bounding box center [958, 616] width 333 height 203
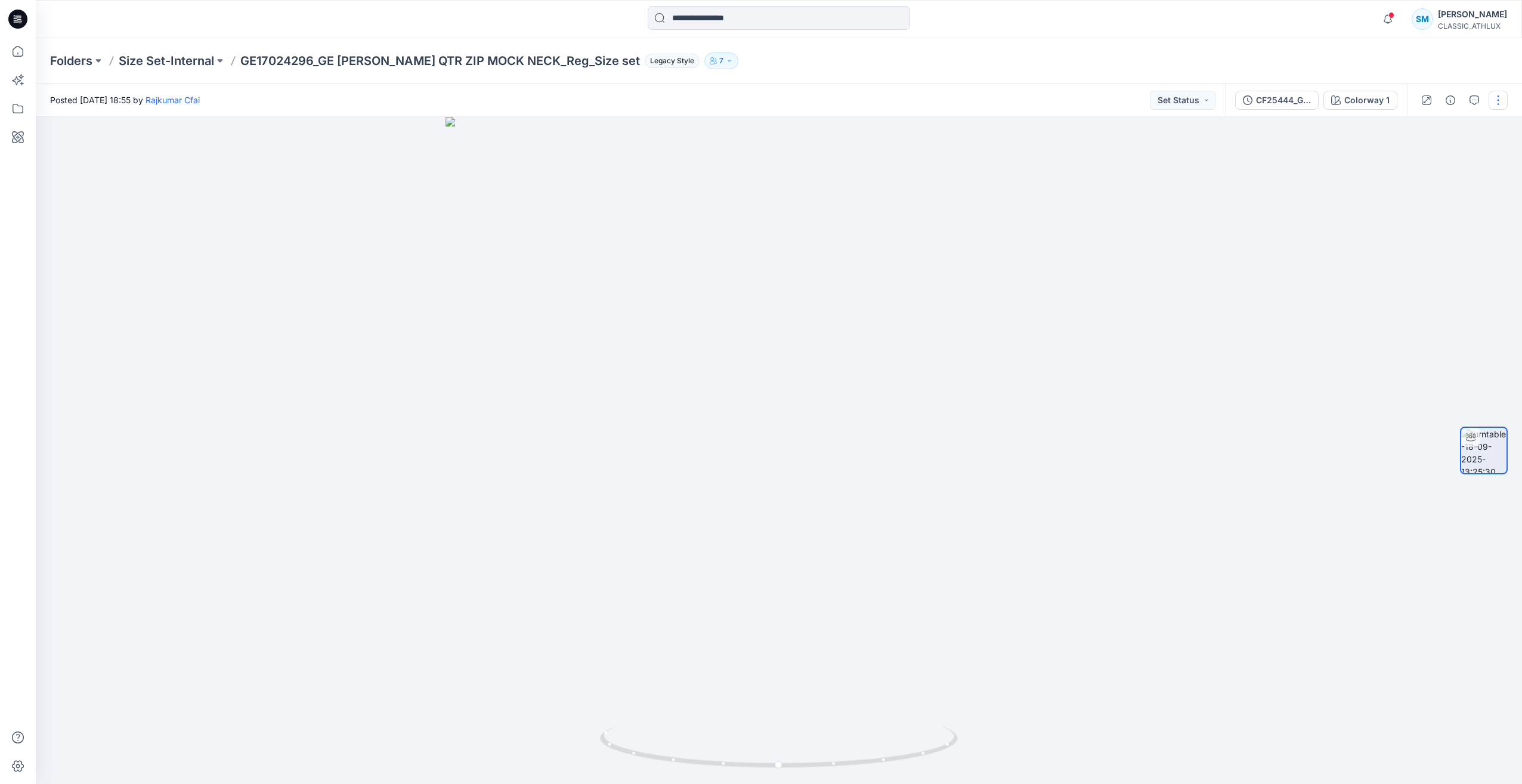
click at [1501, 102] on button "button" at bounding box center [1498, 100] width 19 height 19
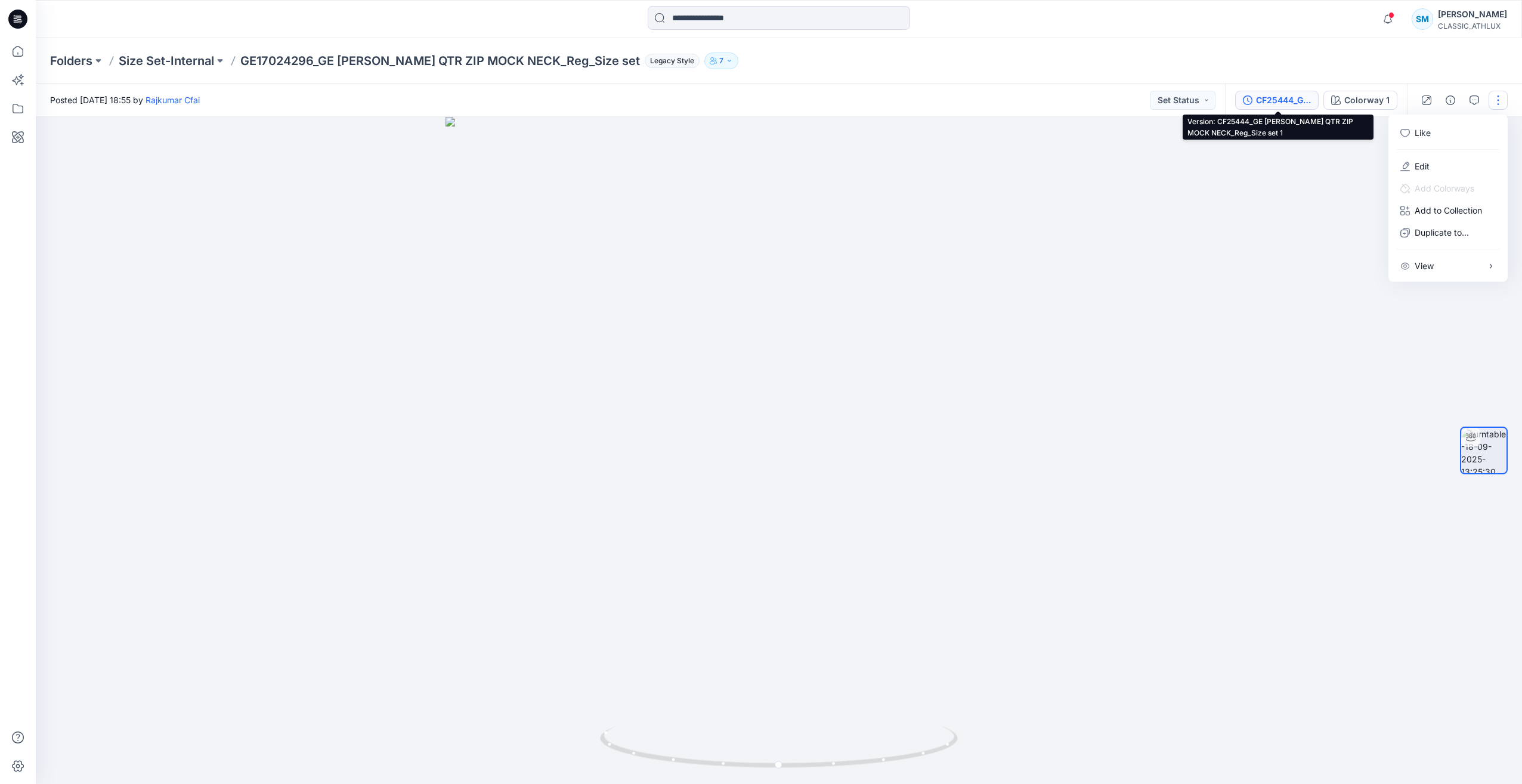
click at [1271, 106] on div "CF25444_GE [PERSON_NAME] QTR ZIP MOCK NECK_Reg_Size set 1" at bounding box center [1283, 100] width 55 height 13
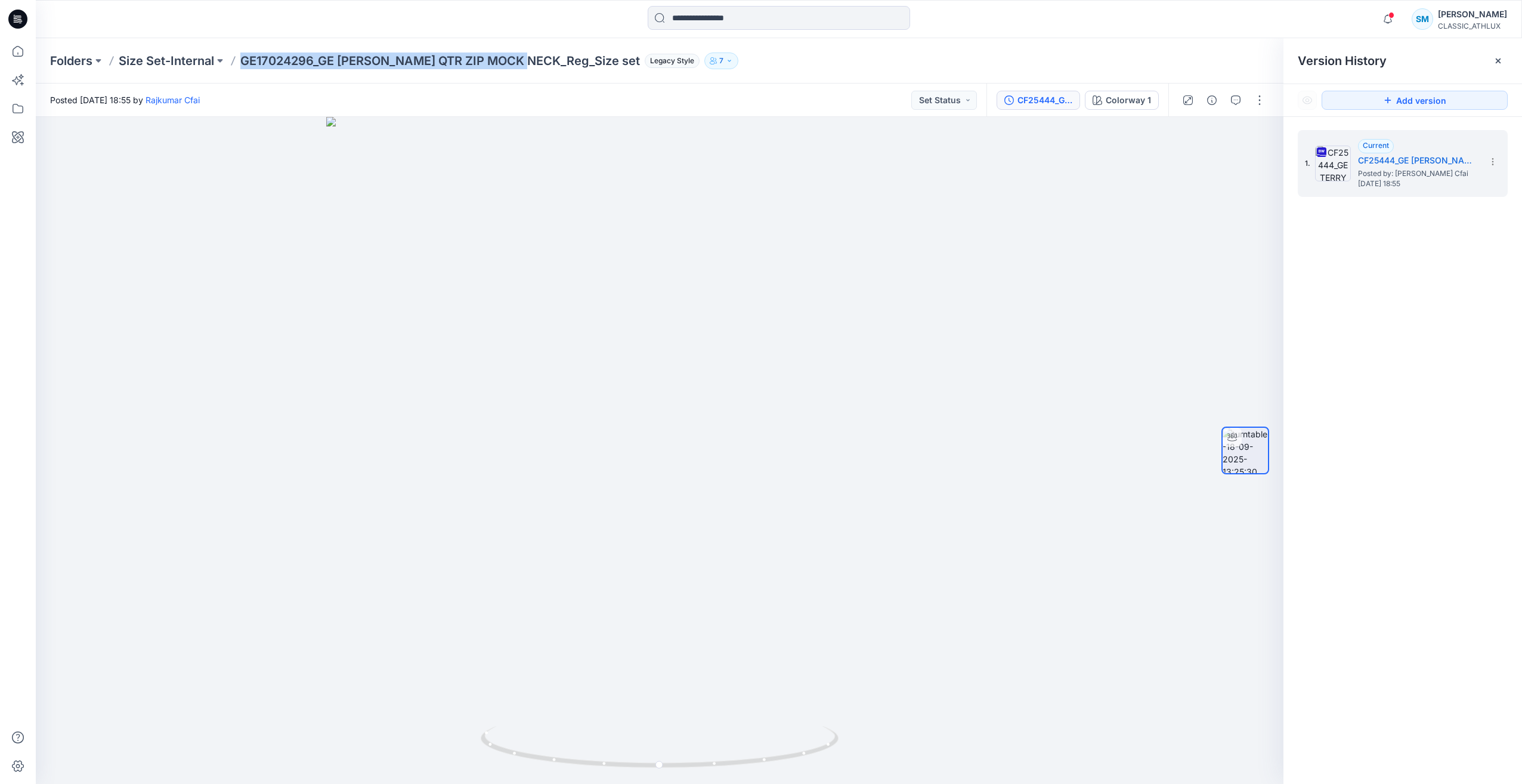
drag, startPoint x: 241, startPoint y: 57, endPoint x: 531, endPoint y: 78, distance: 290.8
click at [531, 78] on div "Folders Size Set-Internal GE17024296_GE [PERSON_NAME] QTR ZIP MOCK NECK_Reg_Siz…" at bounding box center [779, 61] width 1487 height 45
copy p "GE17024296_GE [PERSON_NAME] QTR ZIP MOCK NECK_Reg"
click at [51, 166] on div at bounding box center [660, 450] width 1248 height 667
copy p "GE17024296_GE [PERSON_NAME] QTR ZIP MOCK NECK_Reg"
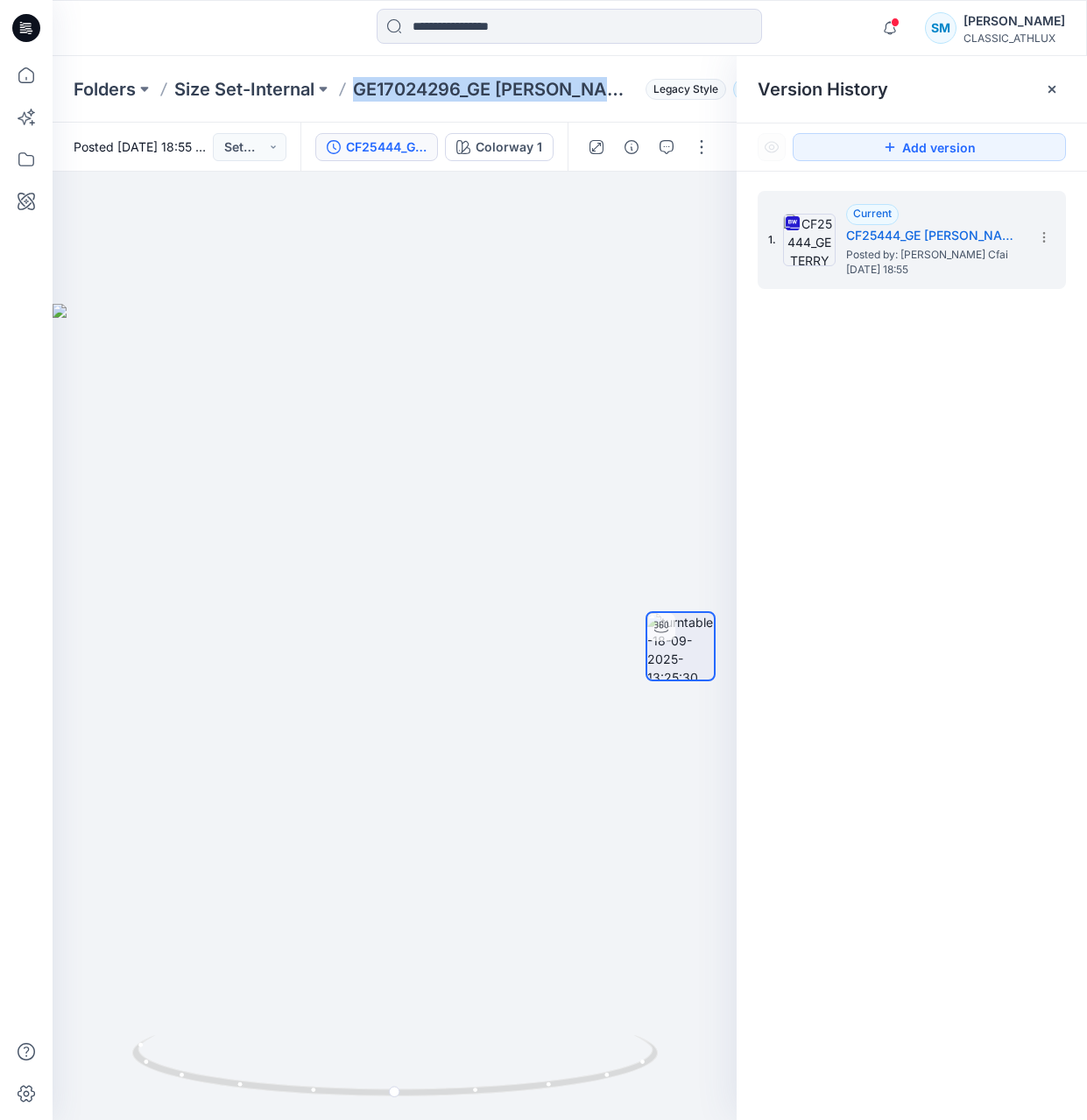
click at [536, 90] on p "GE17024296_GE [PERSON_NAME] QTR ZIP MOCK NECK_Reg_Size set" at bounding box center [496, 89] width 286 height 25
click at [369, 88] on p "GE17024296_GE [PERSON_NAME] QTR ZIP MOCK NECK_Reg_Size set" at bounding box center [496, 89] width 286 height 25
click at [641, 349] on div at bounding box center [395, 646] width 684 height 948
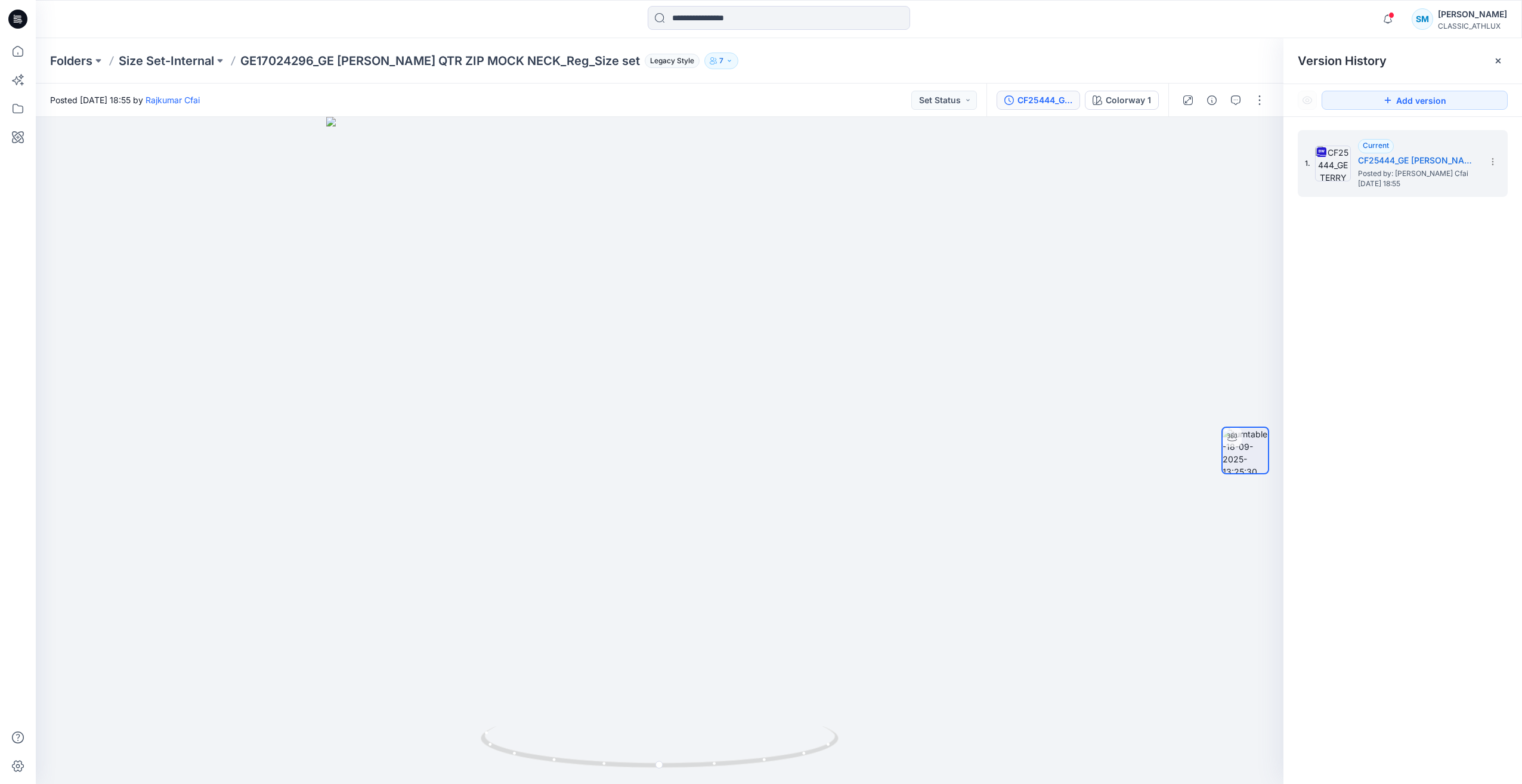
click at [416, 95] on div "Posted [DATE] 18:55 by [PERSON_NAME] Cfai Set Status" at bounding box center [511, 100] width 950 height 33
drag, startPoint x: 242, startPoint y: 57, endPoint x: 530, endPoint y: 64, distance: 288.1
click at [530, 64] on p "GE17024296_GE [PERSON_NAME] QTR ZIP MOCK NECK_Reg_Size set" at bounding box center [440, 61] width 400 height 17
copy p "GE17024296_GE [PERSON_NAME] QTR ZIP MOCK NECK_Reg"
click at [950, 247] on div at bounding box center [660, 450] width 1248 height 667
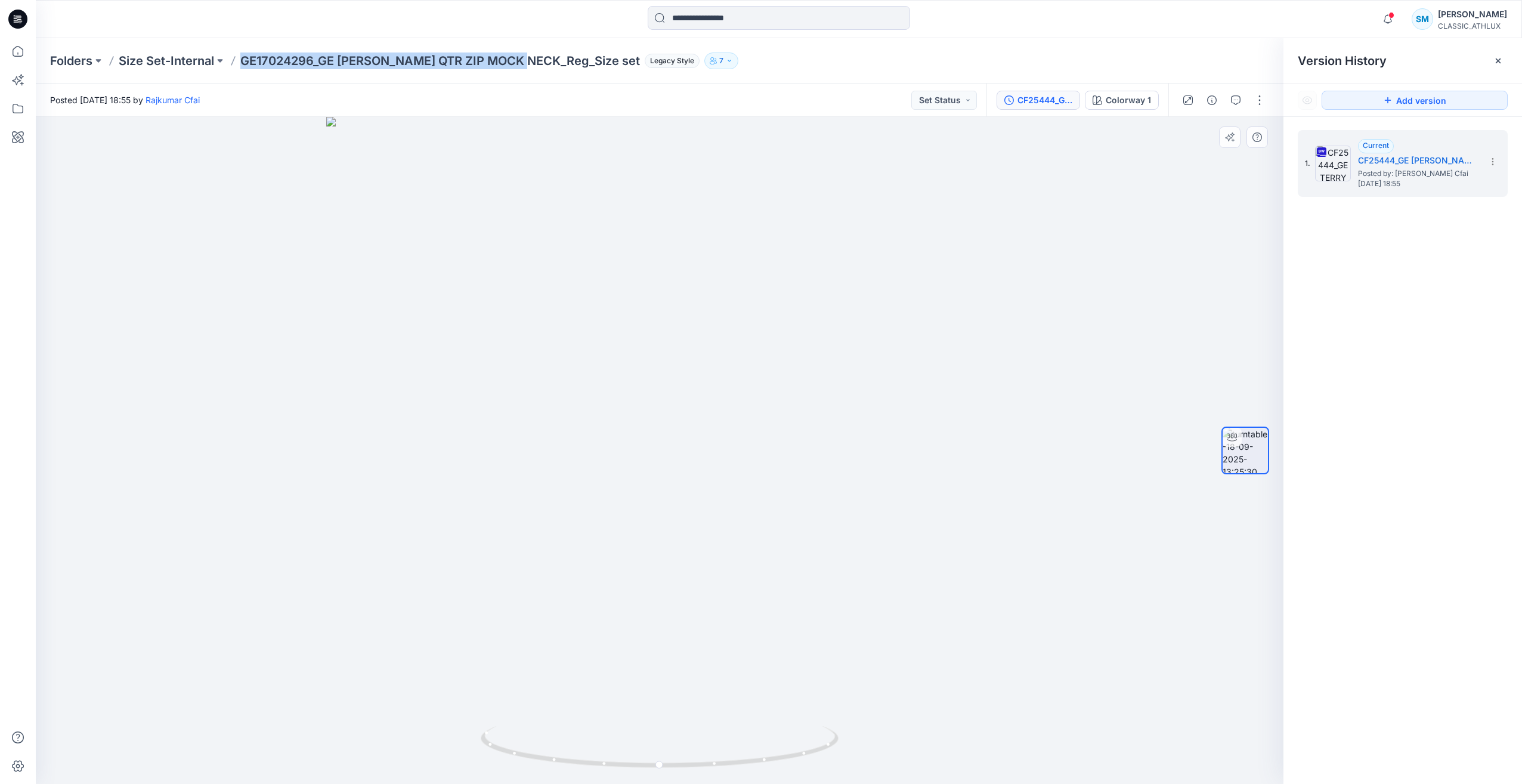
click at [1077, 247] on div at bounding box center [660, 450] width 1248 height 667
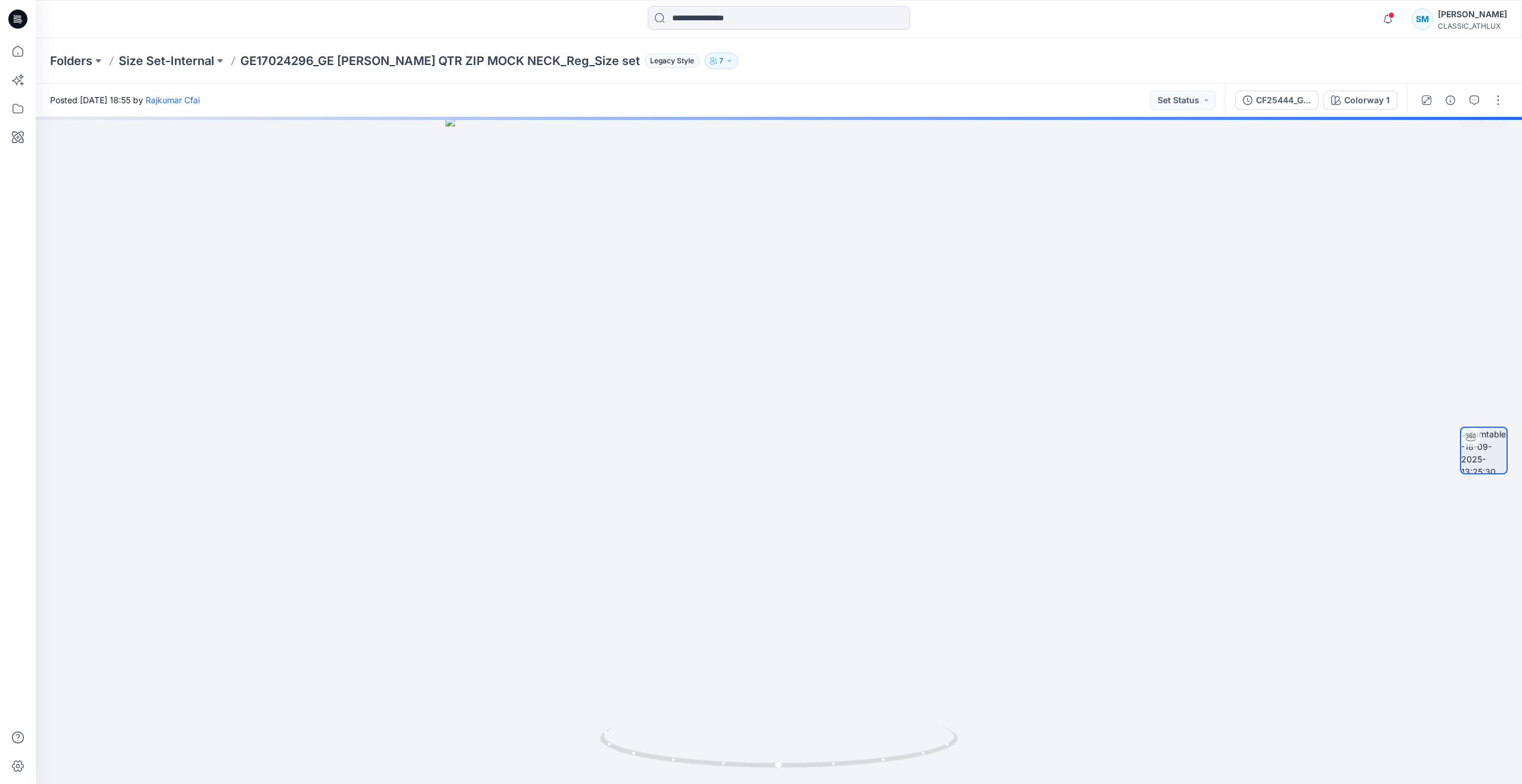
drag, startPoint x: 1493, startPoint y: 102, endPoint x: 1509, endPoint y: 110, distance: 17.9
click at [1493, 102] on button "button" at bounding box center [1498, 100] width 19 height 19
click at [1430, 163] on button "Edit" at bounding box center [1448, 166] width 110 height 22
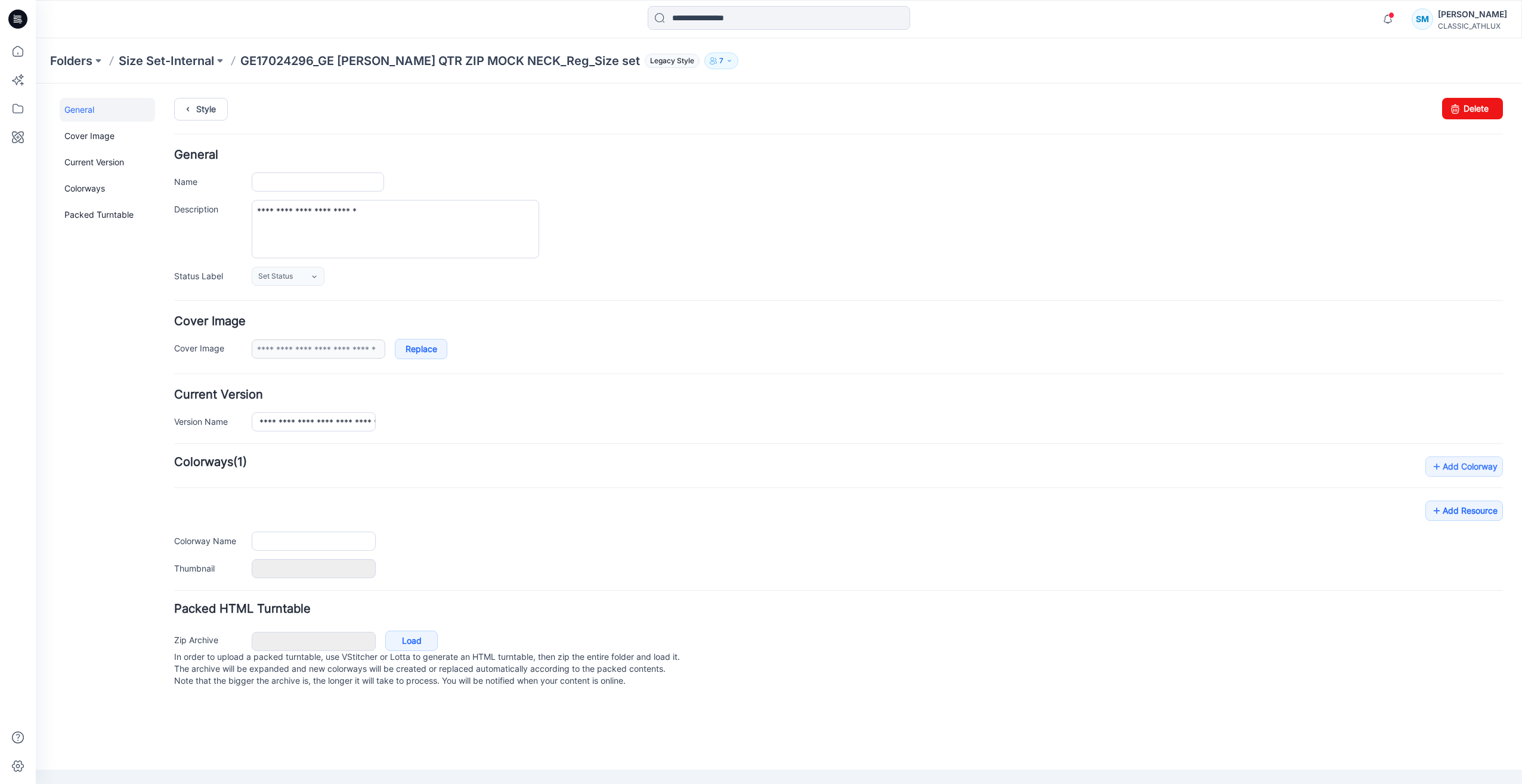
type input "**********"
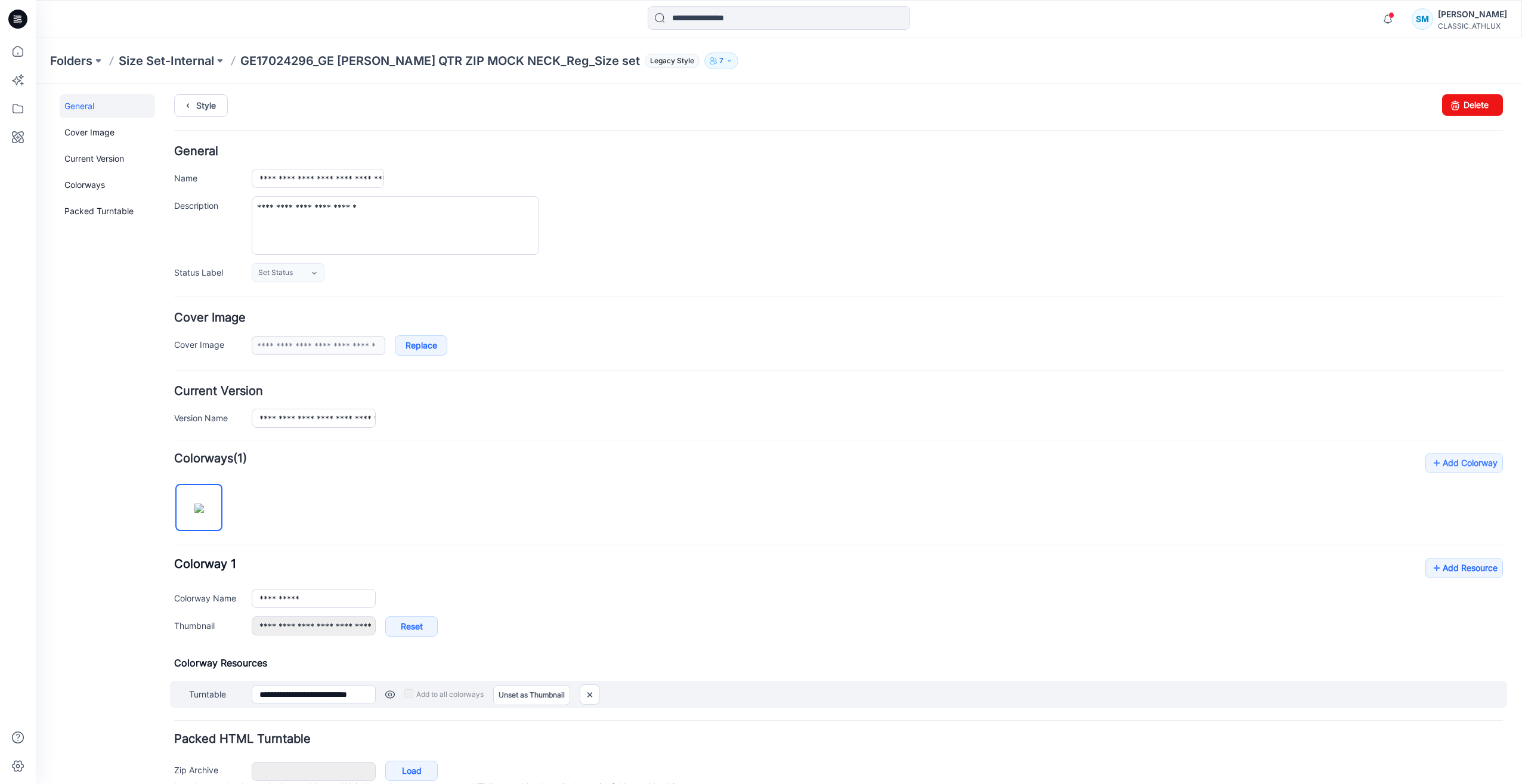
scroll to position [64, 0]
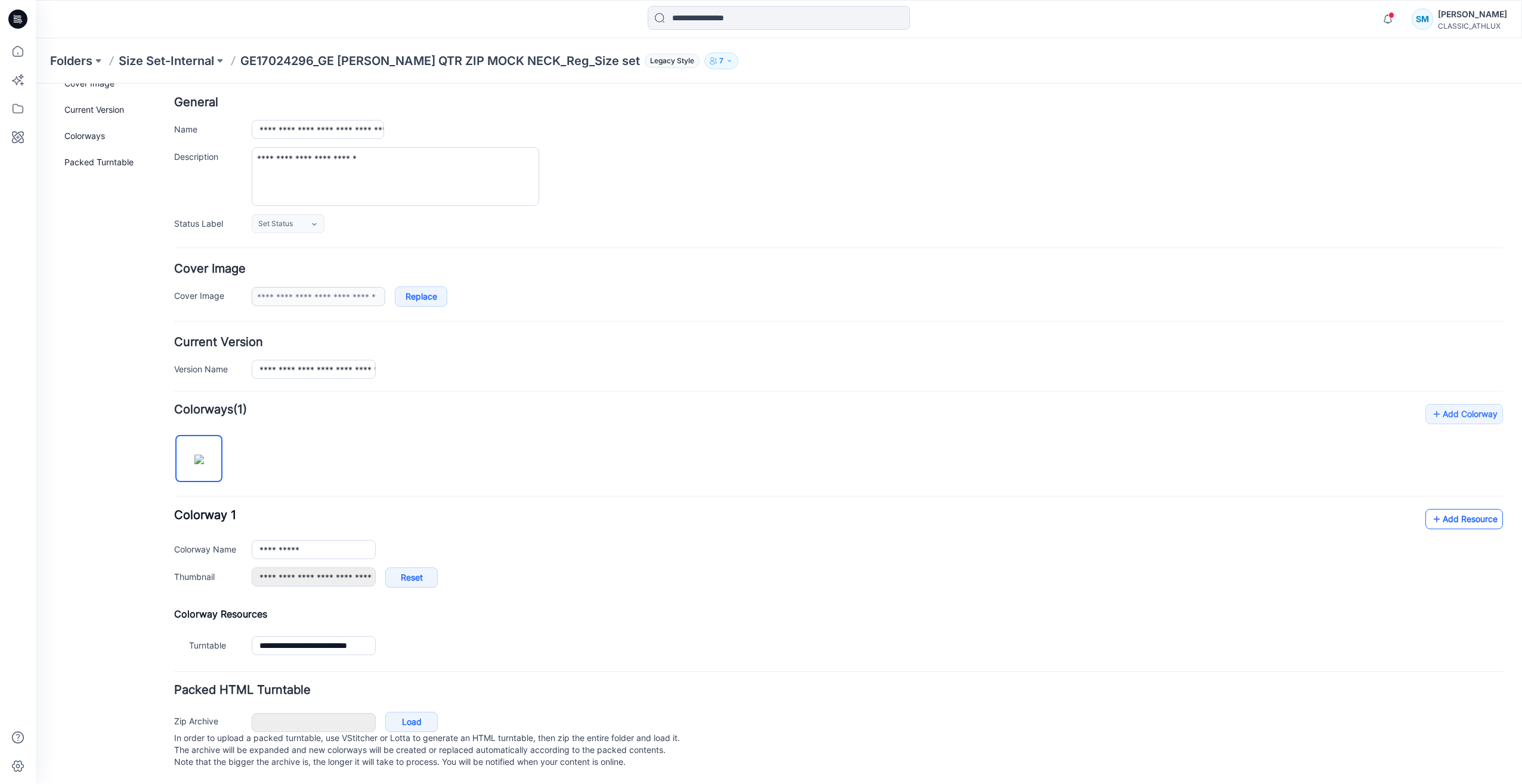
click at [1450, 511] on link "Add Resource" at bounding box center [1465, 519] width 78 height 20
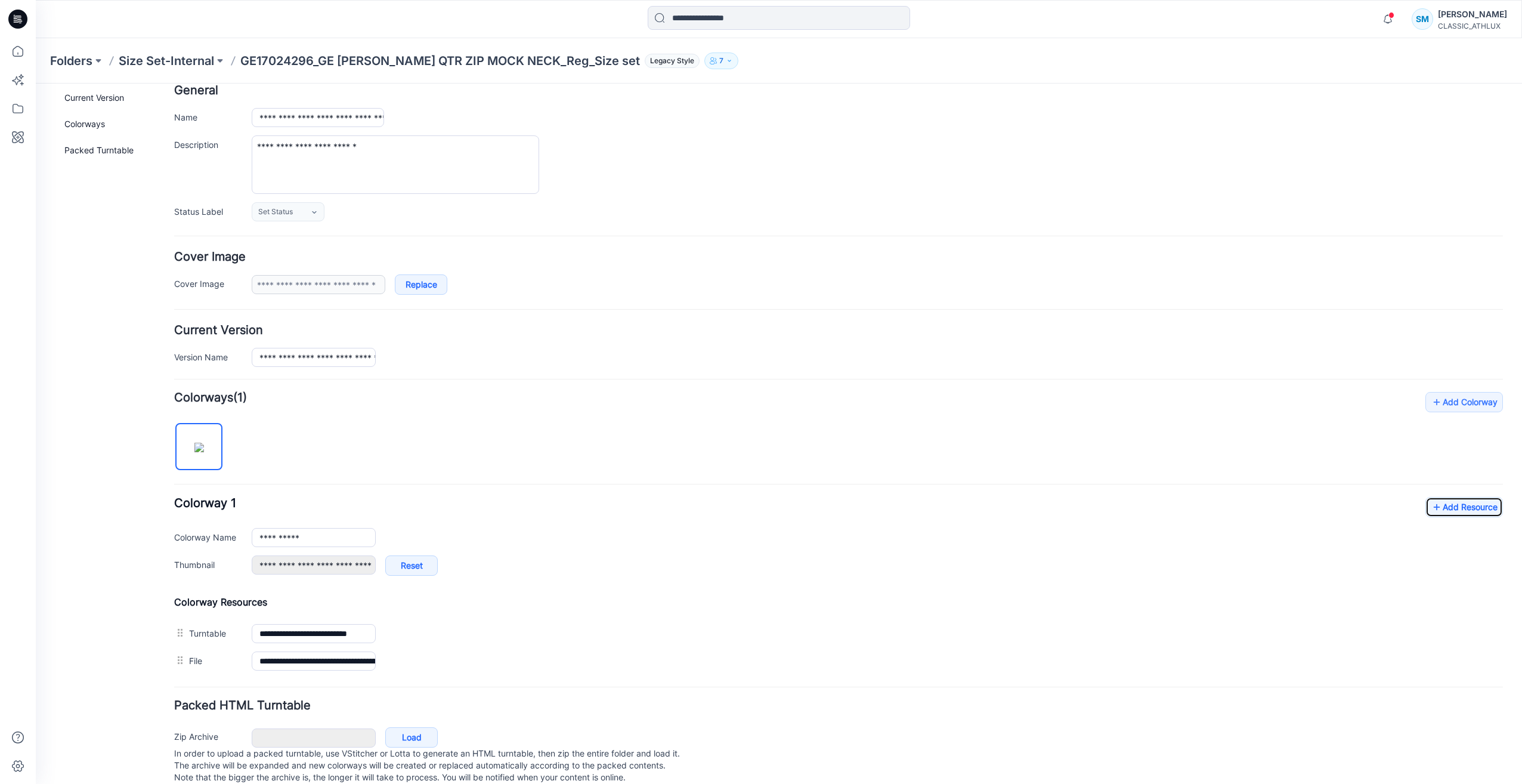
scroll to position [0, 0]
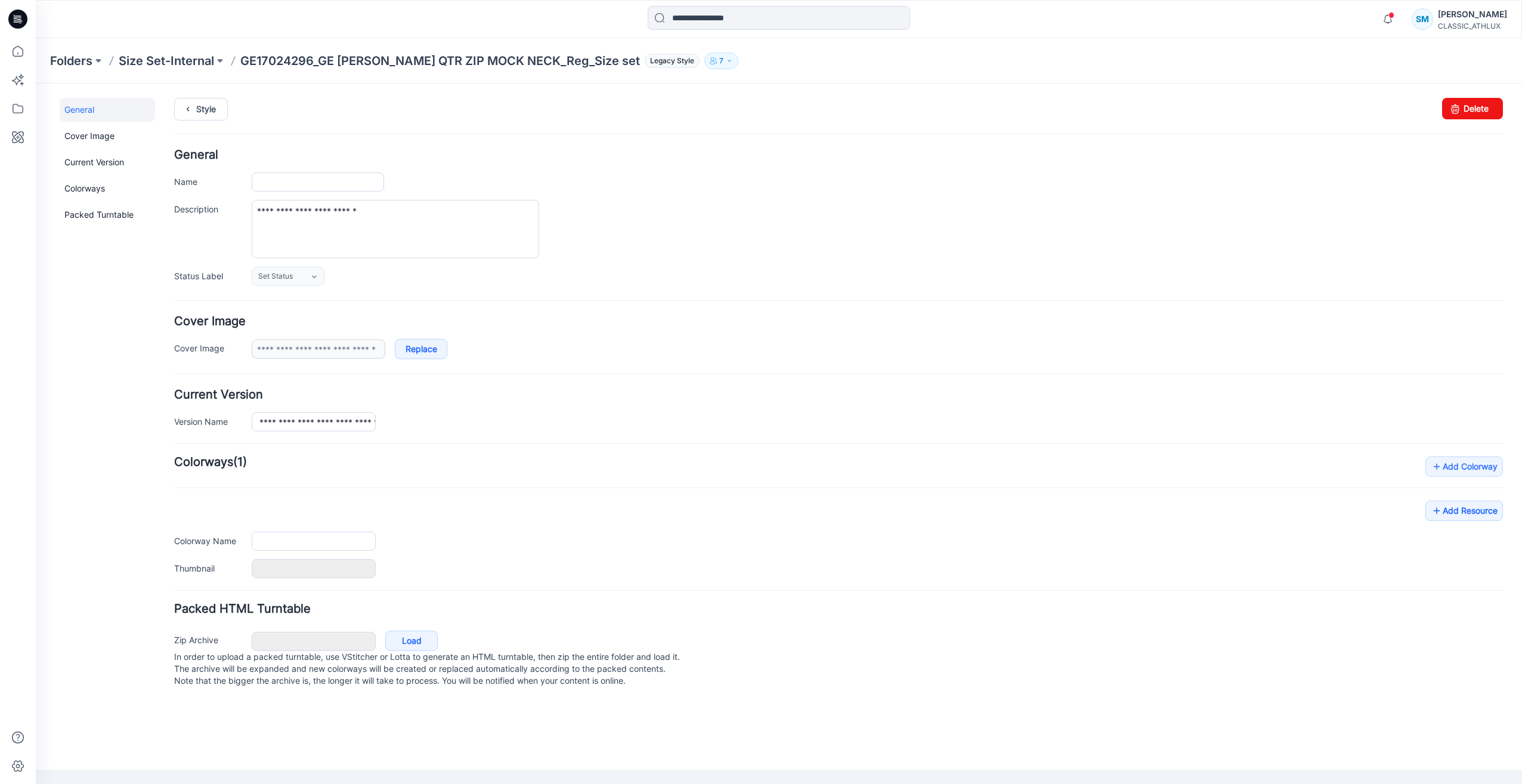
type input "**********"
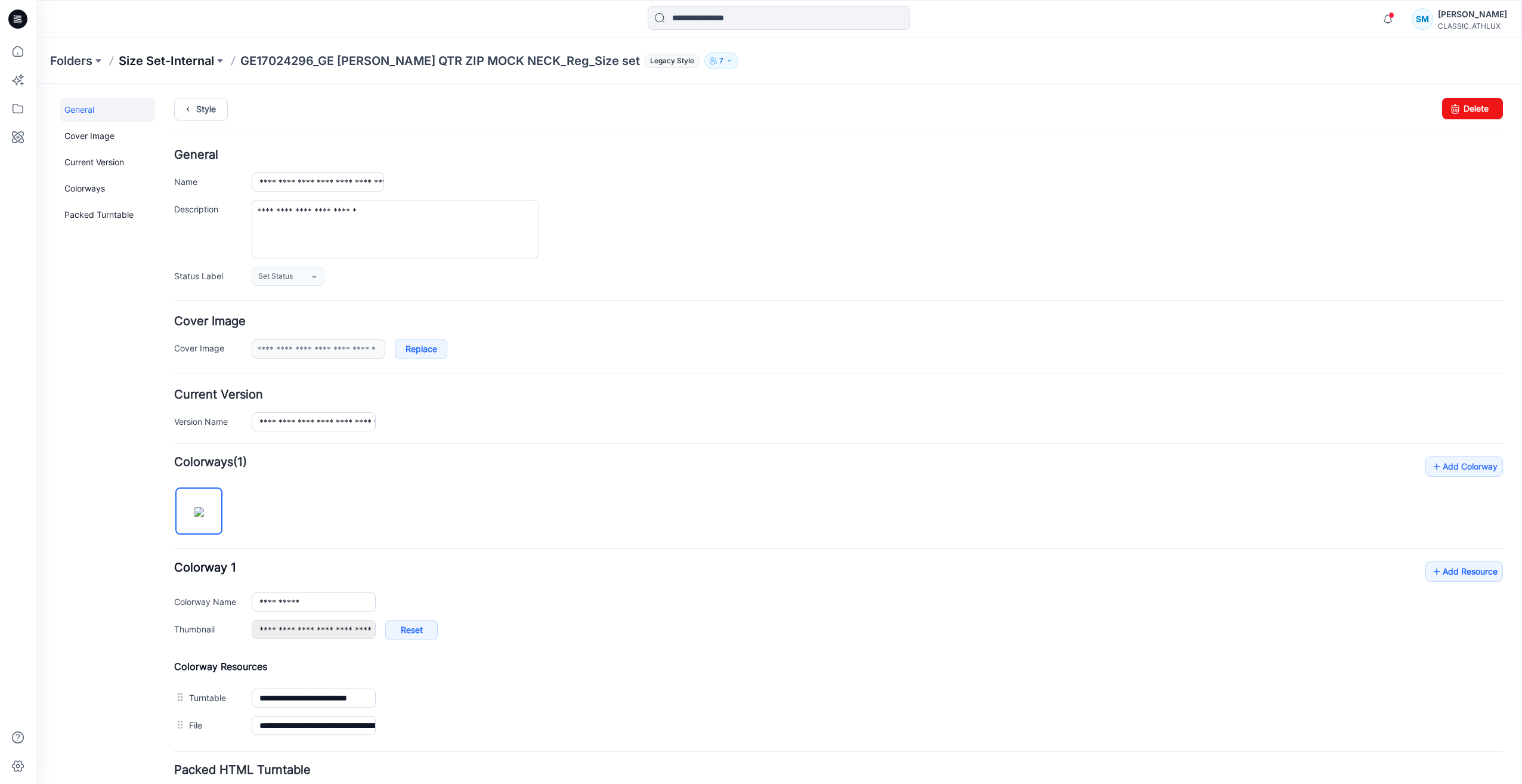
click at [183, 64] on p "Size Set-Internal" at bounding box center [166, 61] width 96 height 17
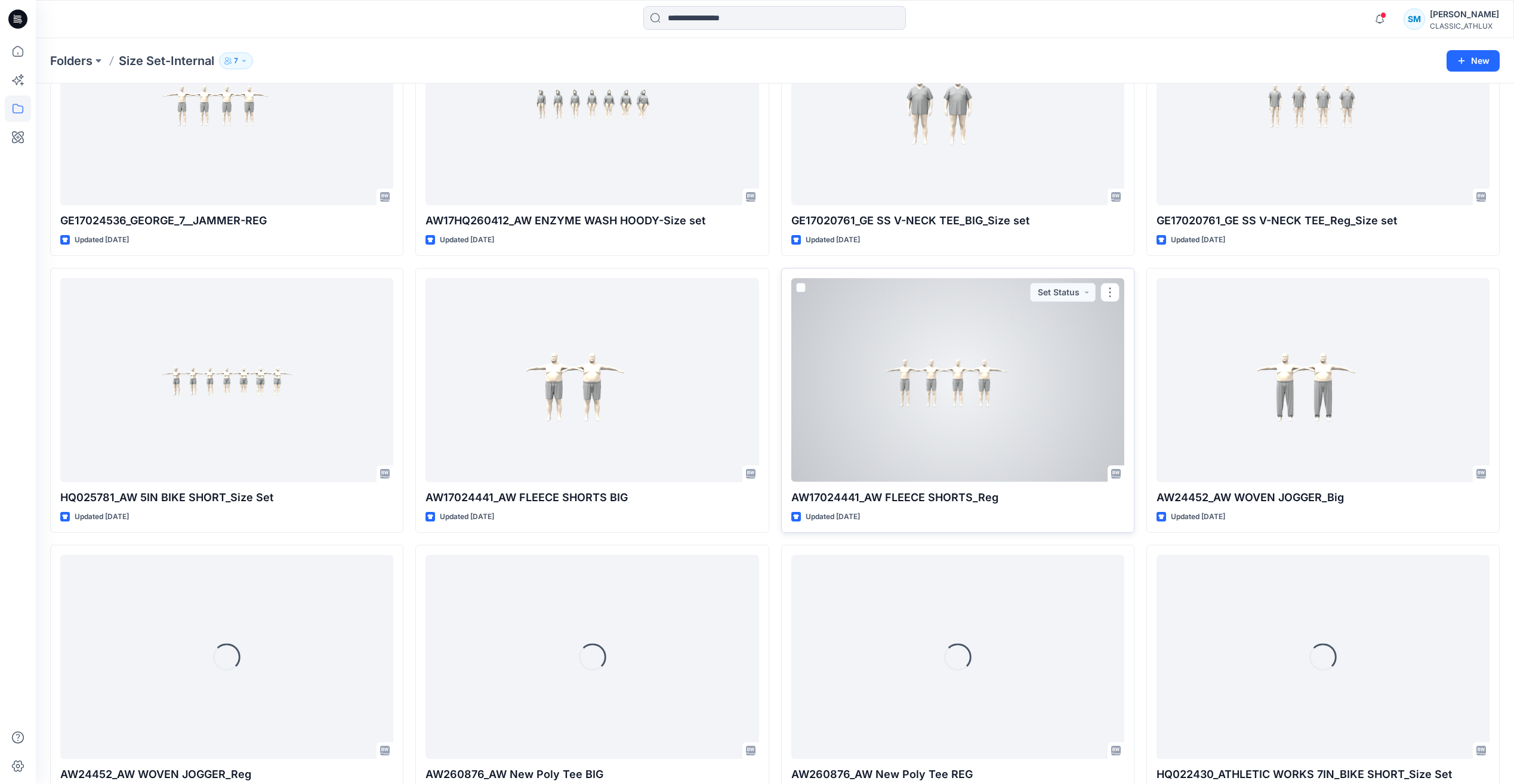
scroll to position [1289, 0]
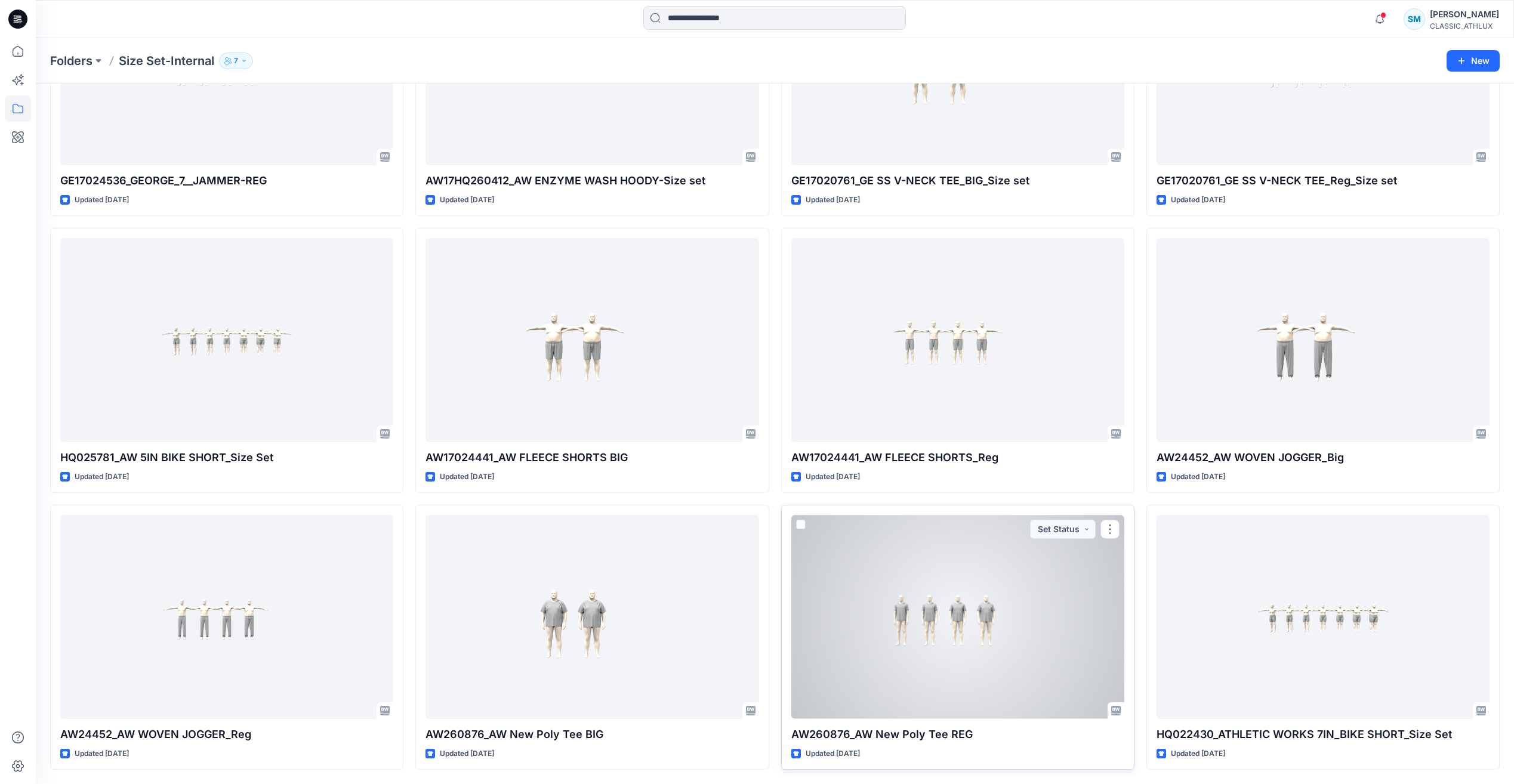
click at [1055, 663] on div at bounding box center [958, 616] width 333 height 203
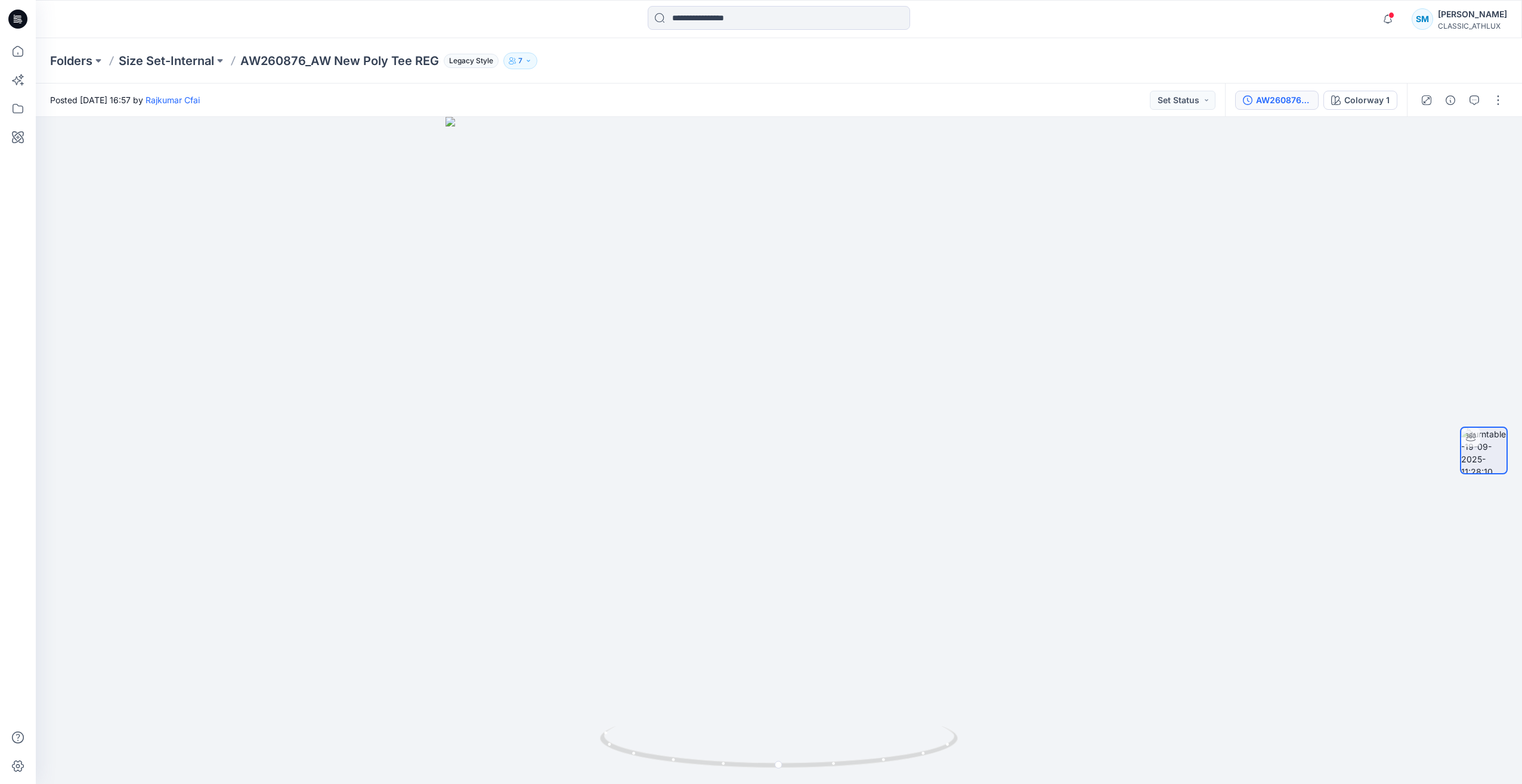
click at [1273, 104] on div "AW260876 CF25659_ADM_AW New Poly Tee REG" at bounding box center [1283, 100] width 55 height 13
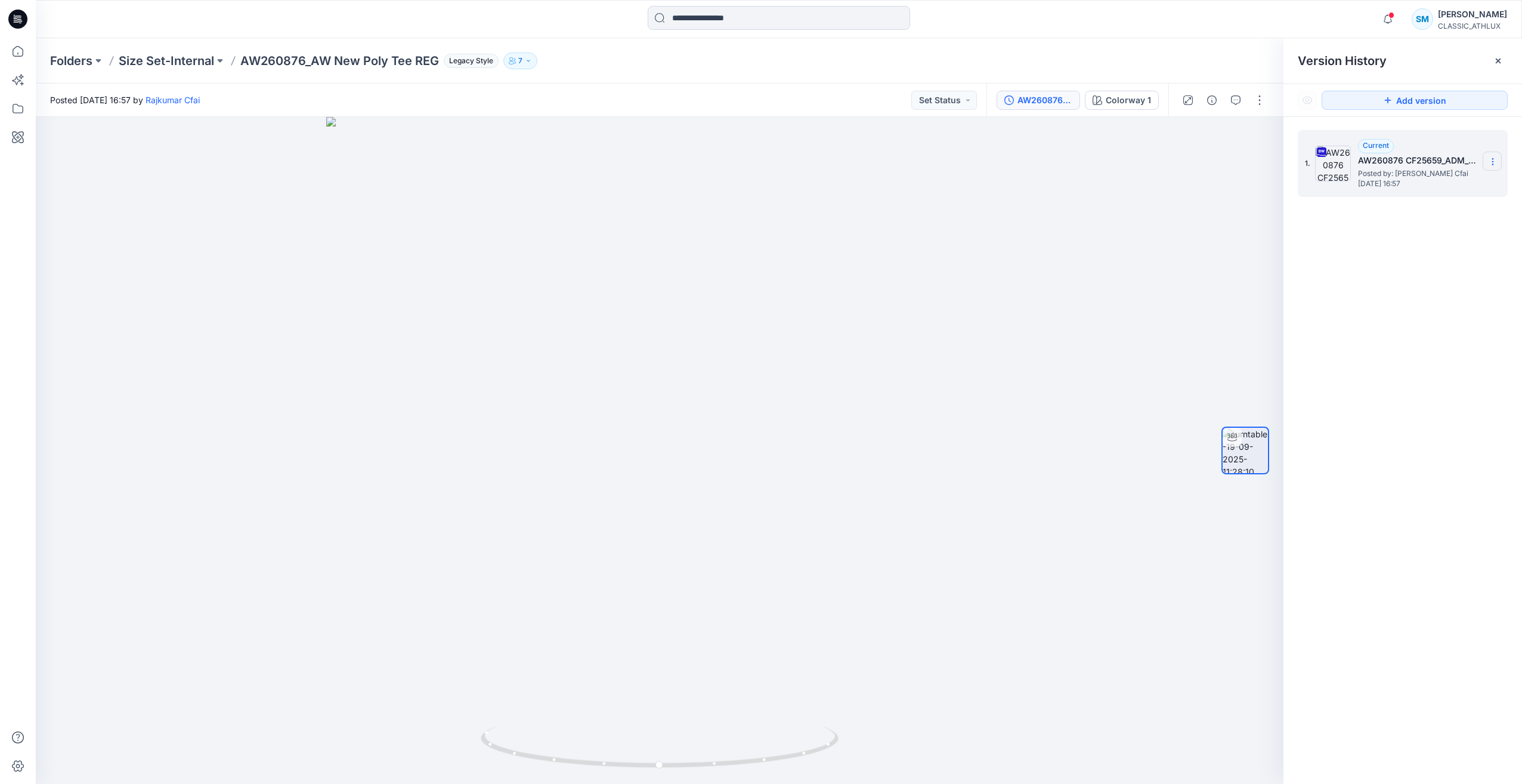
click at [1490, 158] on icon at bounding box center [1493, 162] width 9 height 9
drag, startPoint x: 1416, startPoint y: 213, endPoint x: 1516, endPoint y: 186, distance: 103.6
click at [1516, 186] on div "1. Current AW260876 CF25659_ADM_AW New Poly Tee REG Posted by: [PERSON_NAME] Cf…" at bounding box center [1402, 459] width 239 height 684
drag, startPoint x: 1516, startPoint y: 186, endPoint x: 1440, endPoint y: 320, distance: 154.1
click at [1440, 325] on div "1. Current AW260876 CF25659_ADM_AW New Poly Tee REG Posted by: [PERSON_NAME] Cf…" at bounding box center [1402, 459] width 239 height 684
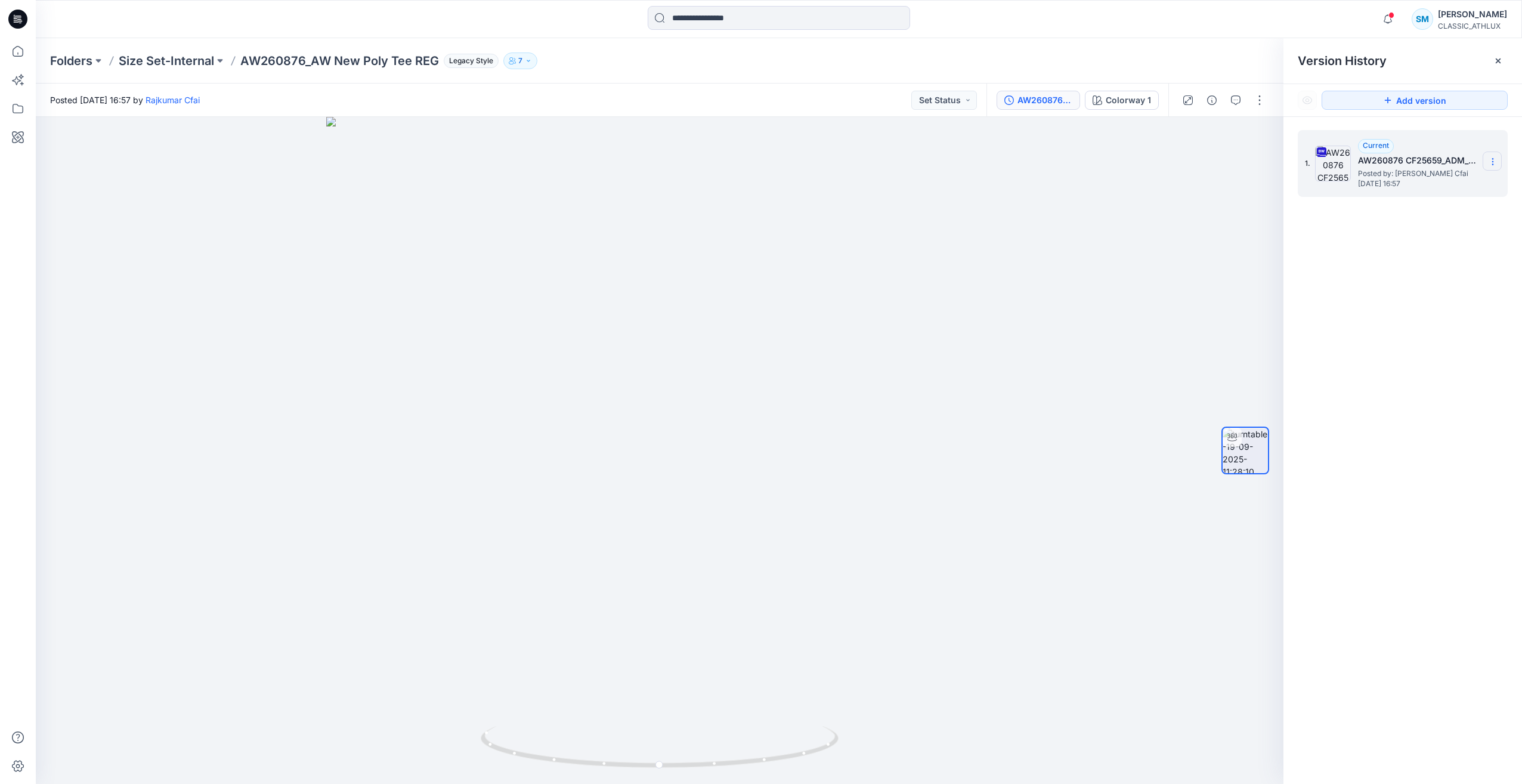
click at [1499, 161] on section at bounding box center [1492, 161] width 19 height 19
click at [1455, 186] on span "Download Source BW File" at bounding box center [1432, 184] width 100 height 14
click at [961, 222] on div at bounding box center [660, 450] width 1248 height 667
drag, startPoint x: 242, startPoint y: 57, endPoint x: 437, endPoint y: 66, distance: 195.2
click at [437, 66] on p "AW260876_AW New Poly Tee REG" at bounding box center [340, 61] width 199 height 17
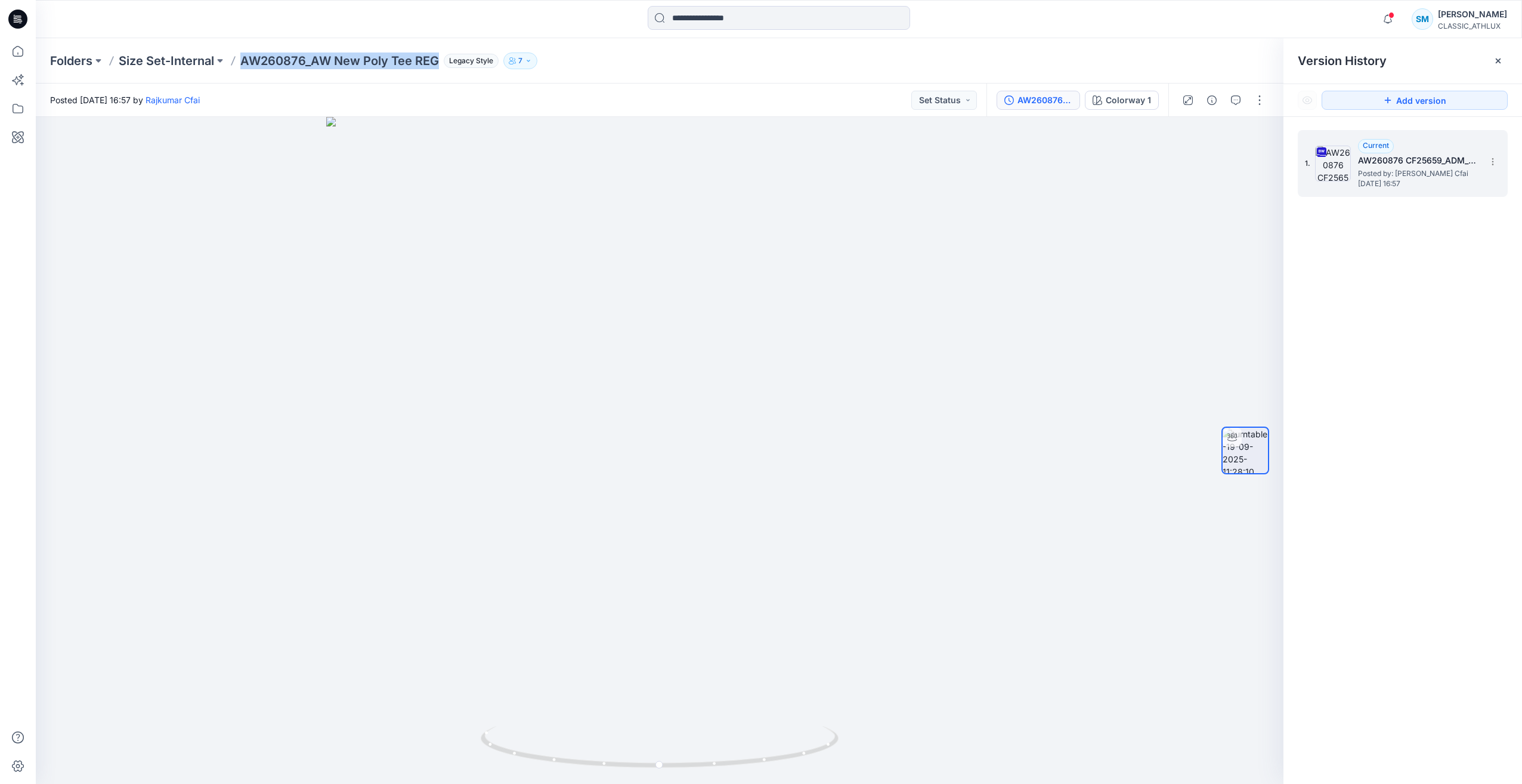
copy p "AW260876_AW New Poly Tee REG"
click at [944, 576] on div at bounding box center [660, 450] width 1248 height 667
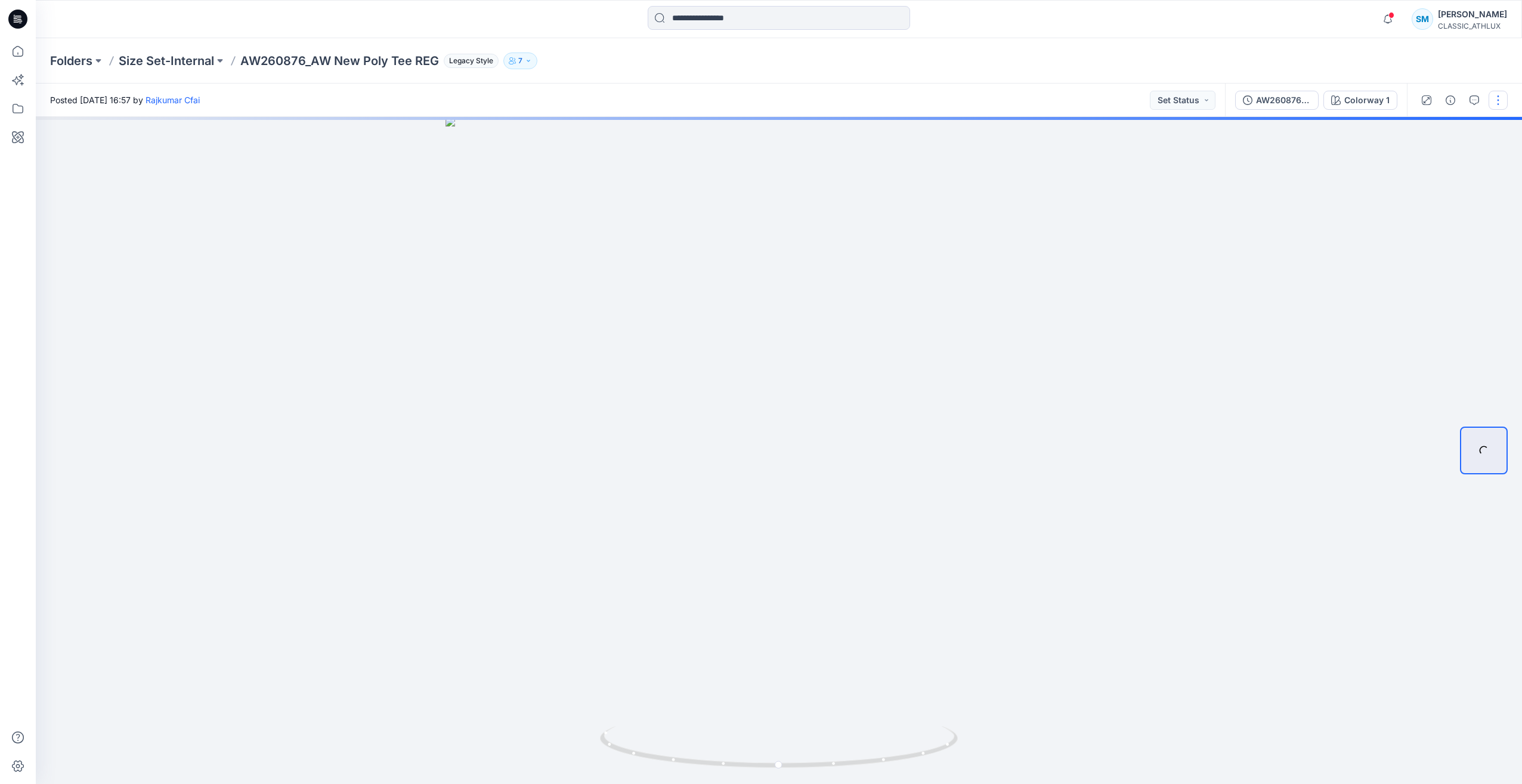
click at [1496, 102] on button "button" at bounding box center [1498, 100] width 19 height 19
click at [1344, 258] on div at bounding box center [779, 450] width 1487 height 667
click at [1505, 105] on button "button" at bounding box center [1498, 100] width 19 height 19
click at [1459, 171] on button "Edit" at bounding box center [1448, 166] width 110 height 22
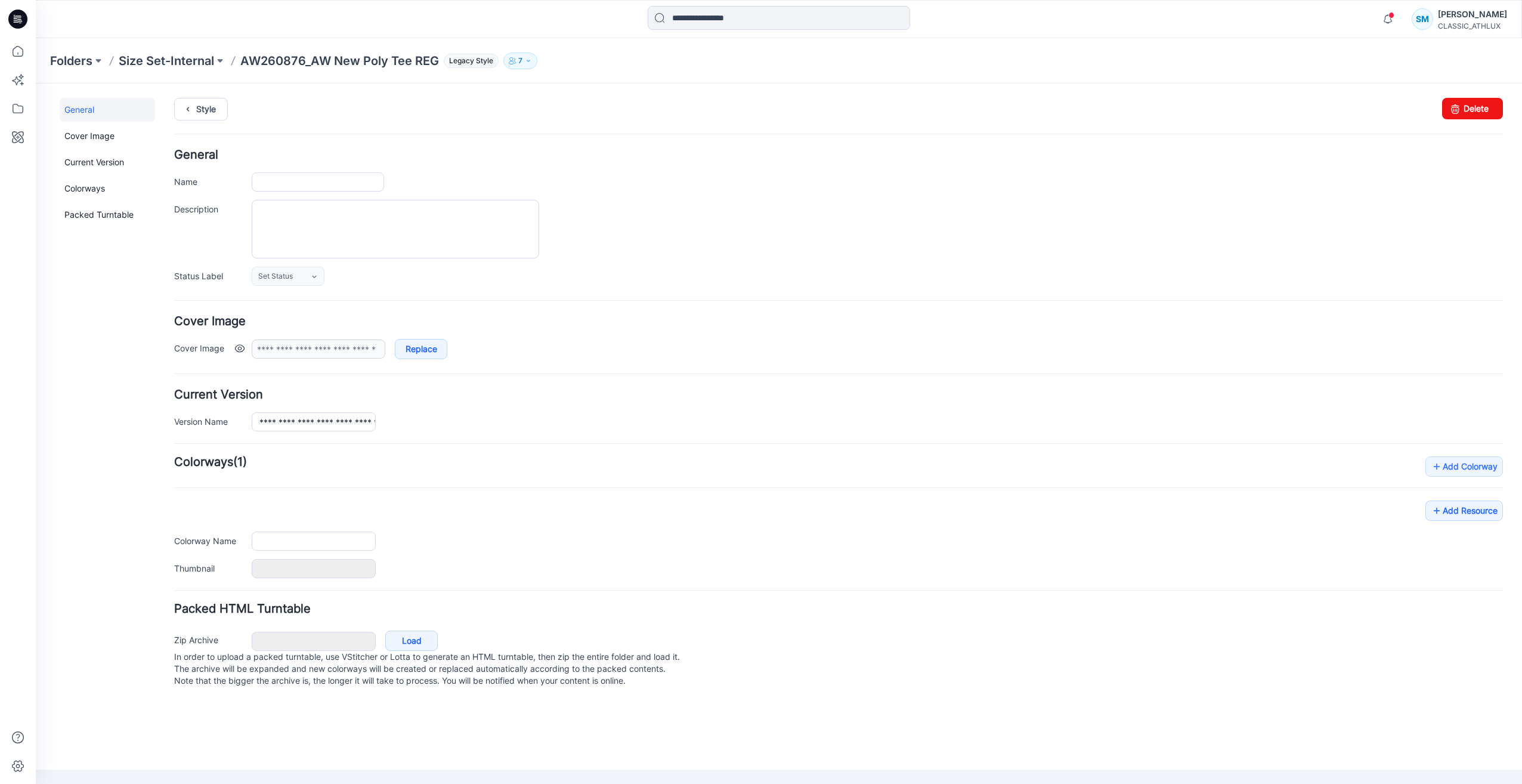
type input "**********"
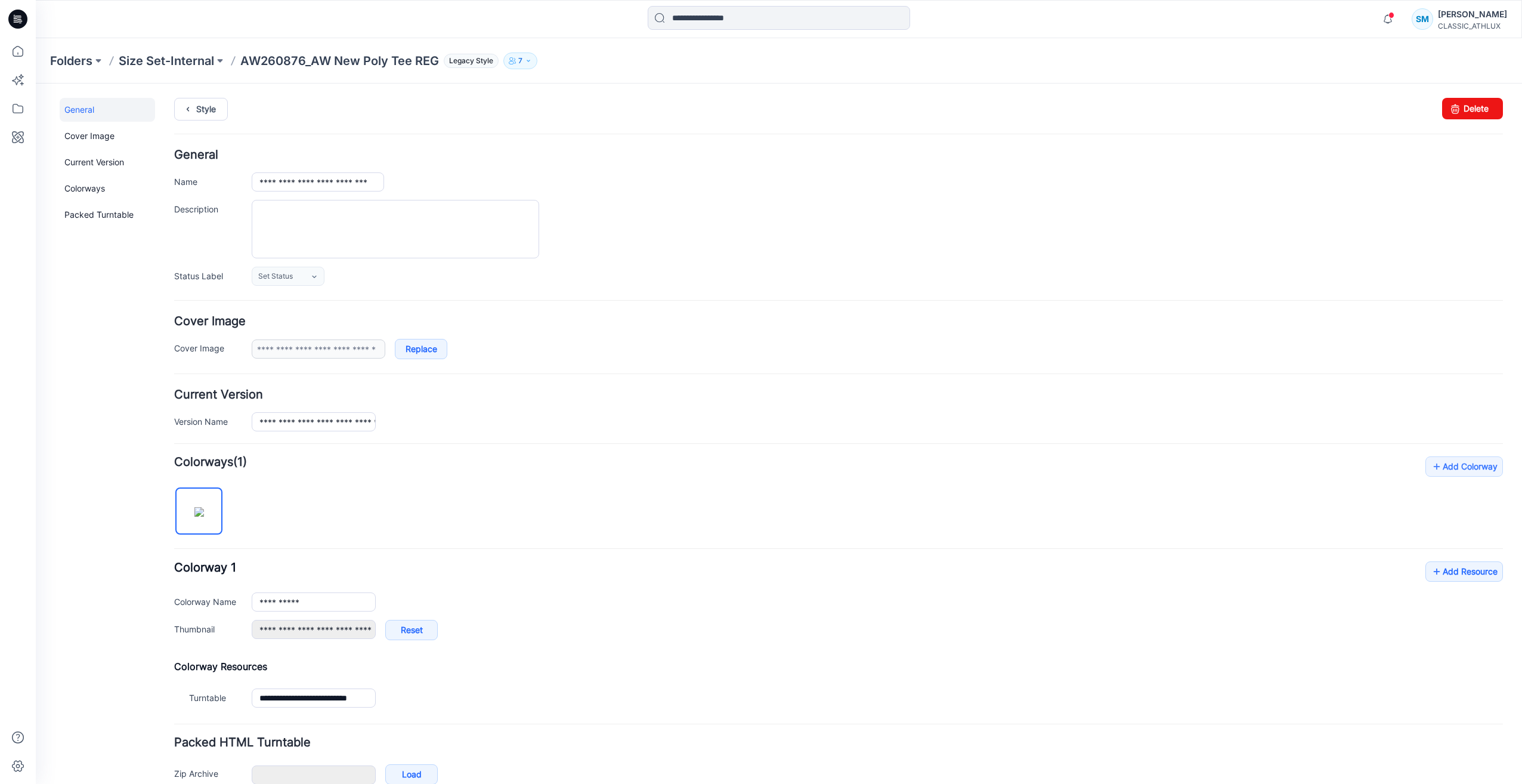
drag, startPoint x: 152, startPoint y: 64, endPoint x: 160, endPoint y: 63, distance: 8.1
click at [152, 64] on p "Size Set-Internal" at bounding box center [166, 61] width 96 height 17
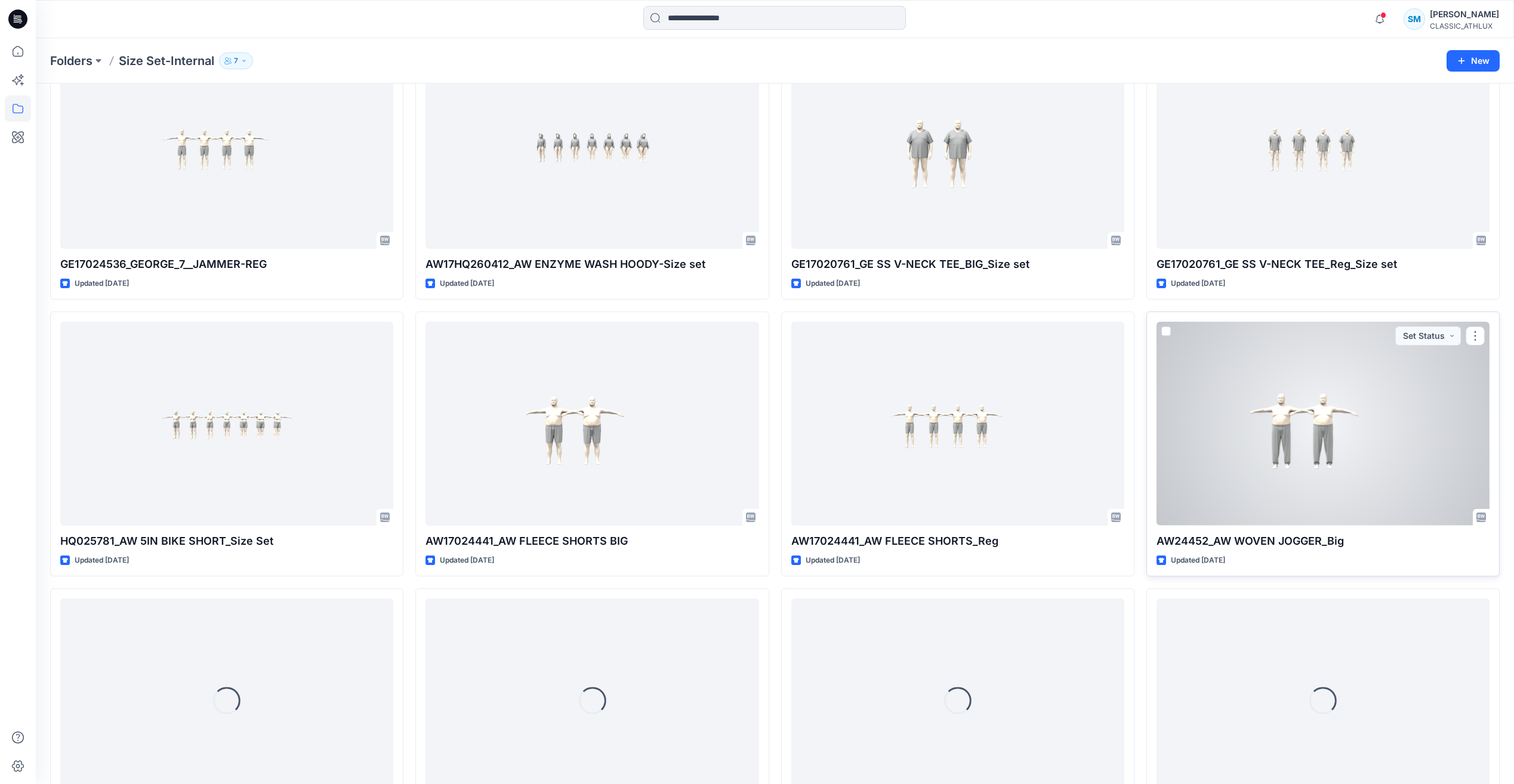
scroll to position [1289, 0]
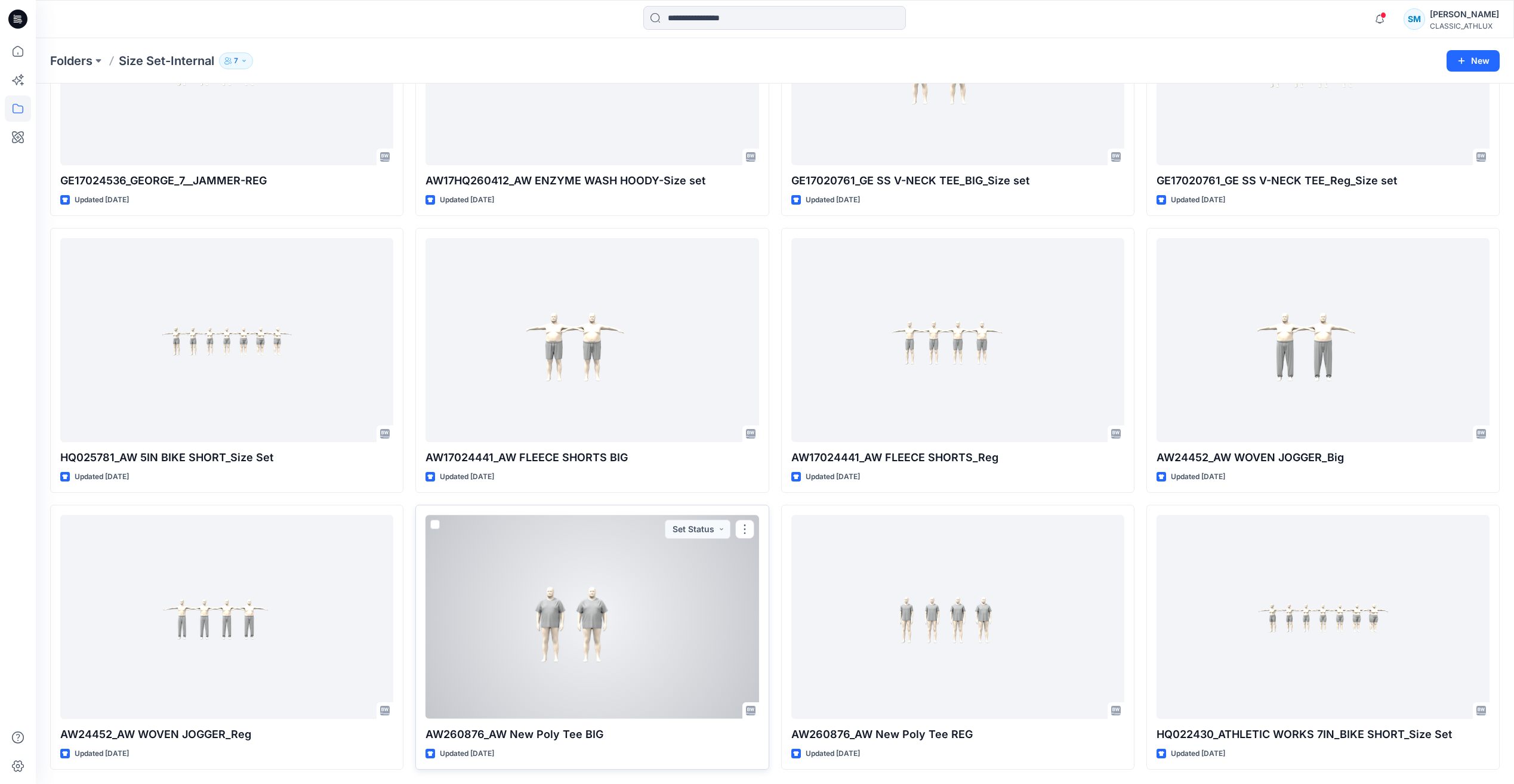
click at [718, 640] on div at bounding box center [592, 616] width 333 height 203
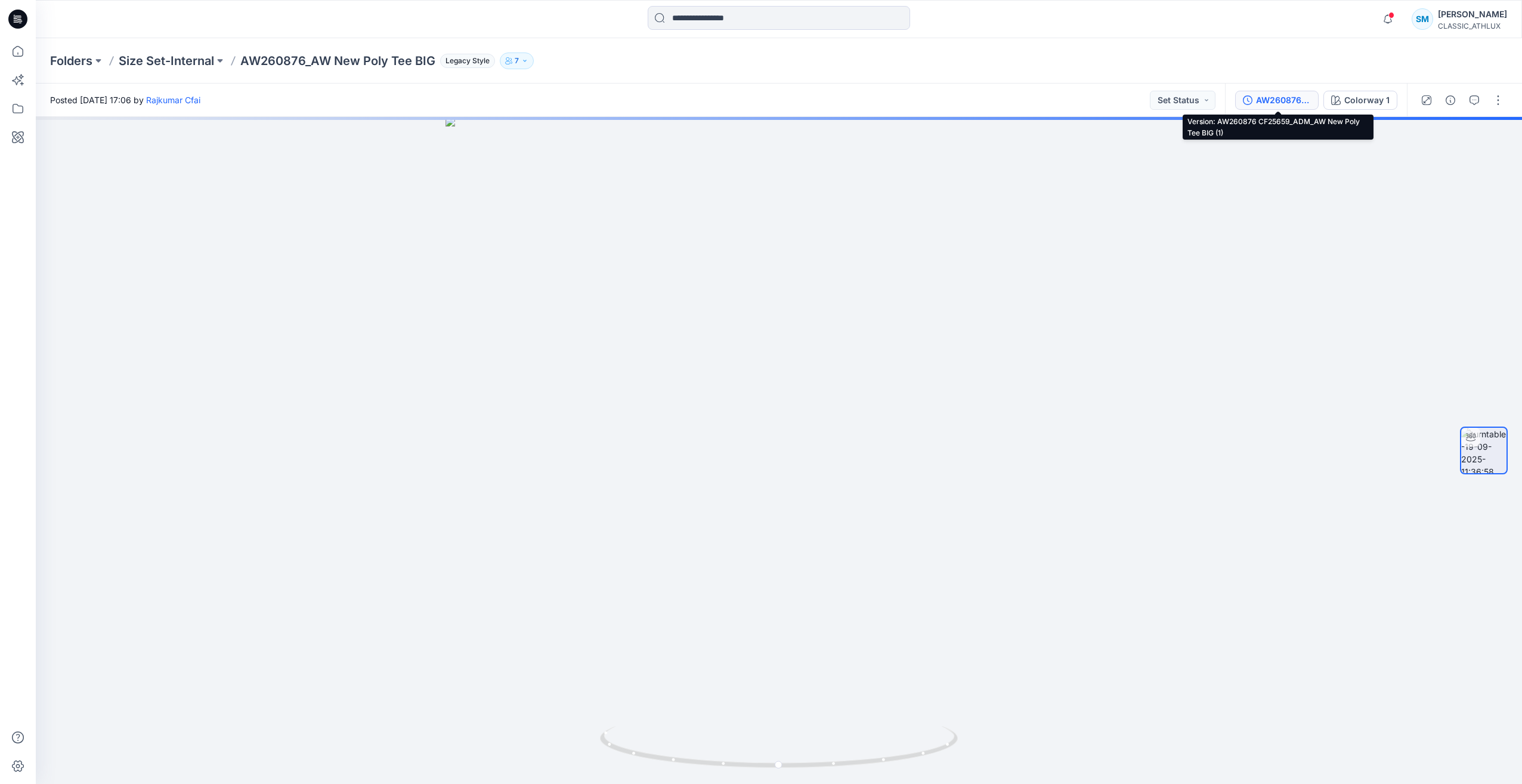
click at [1285, 94] on div "AW260876 CF25659_ADM_AW New Poly Tee BIG (1)" at bounding box center [1283, 100] width 55 height 13
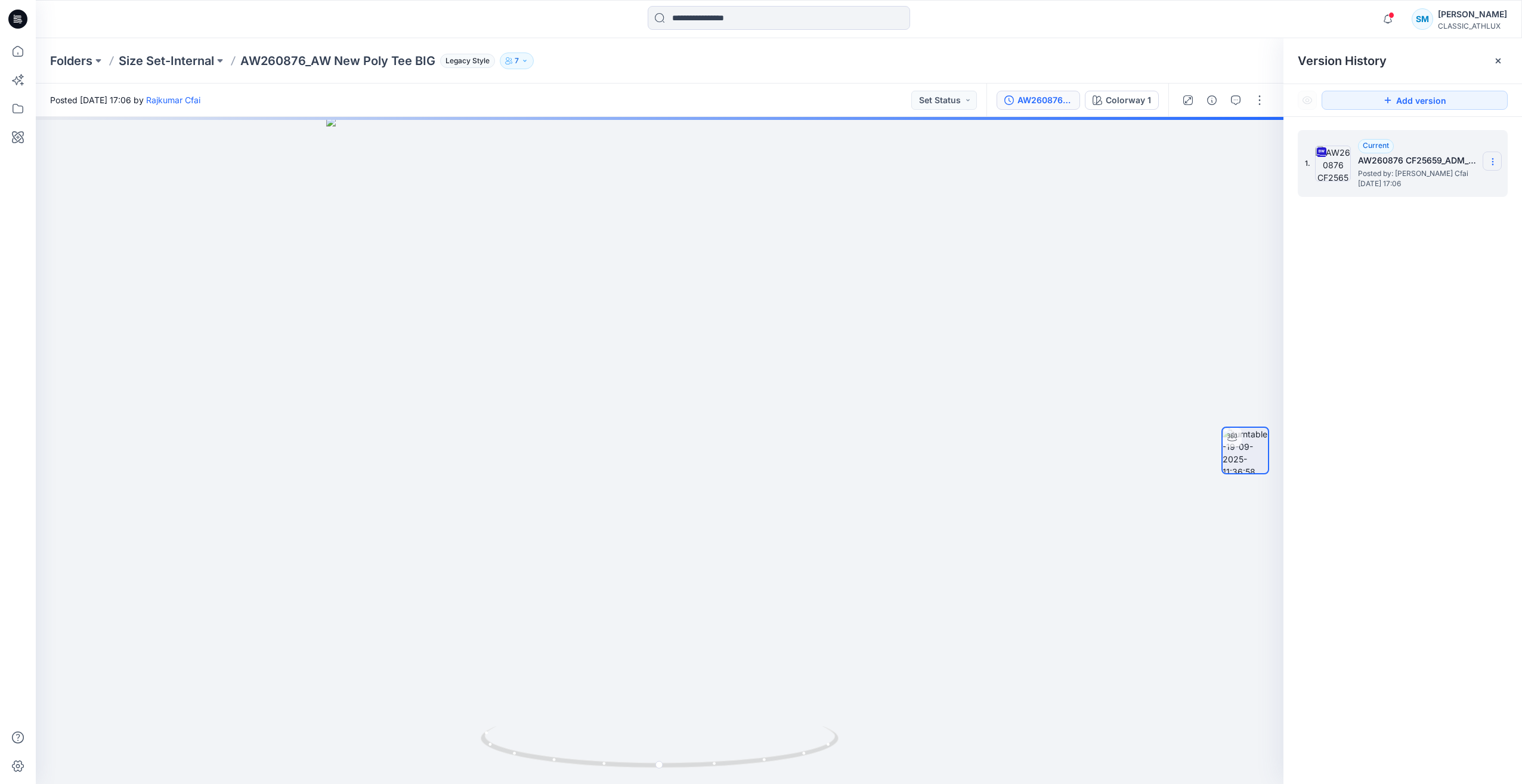
click at [1496, 159] on icon at bounding box center [1493, 162] width 9 height 9
click at [1431, 183] on span "Download Source BW File" at bounding box center [1432, 184] width 100 height 14
click at [175, 59] on p "Size Set-Internal" at bounding box center [166, 61] width 96 height 17
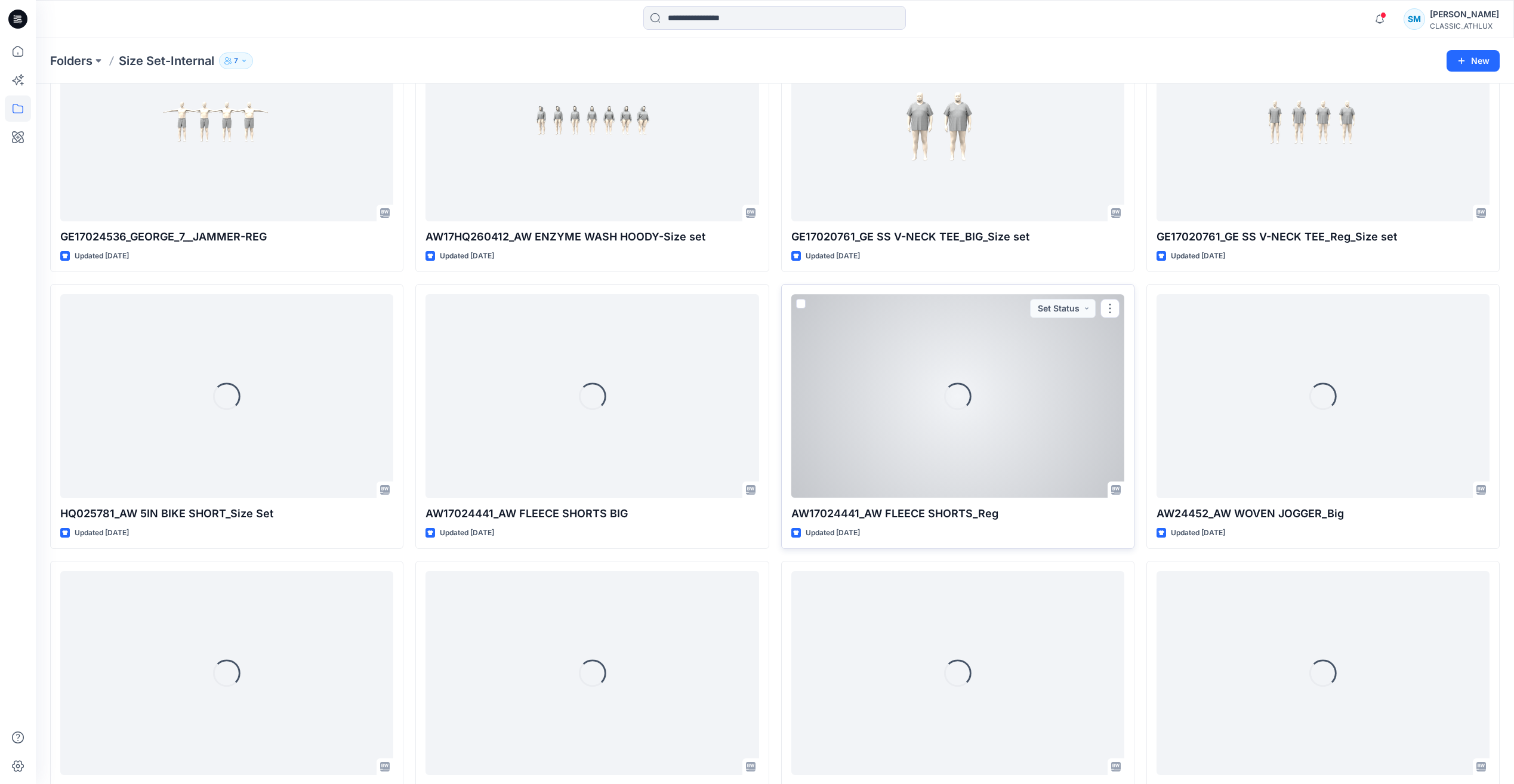
scroll to position [1289, 0]
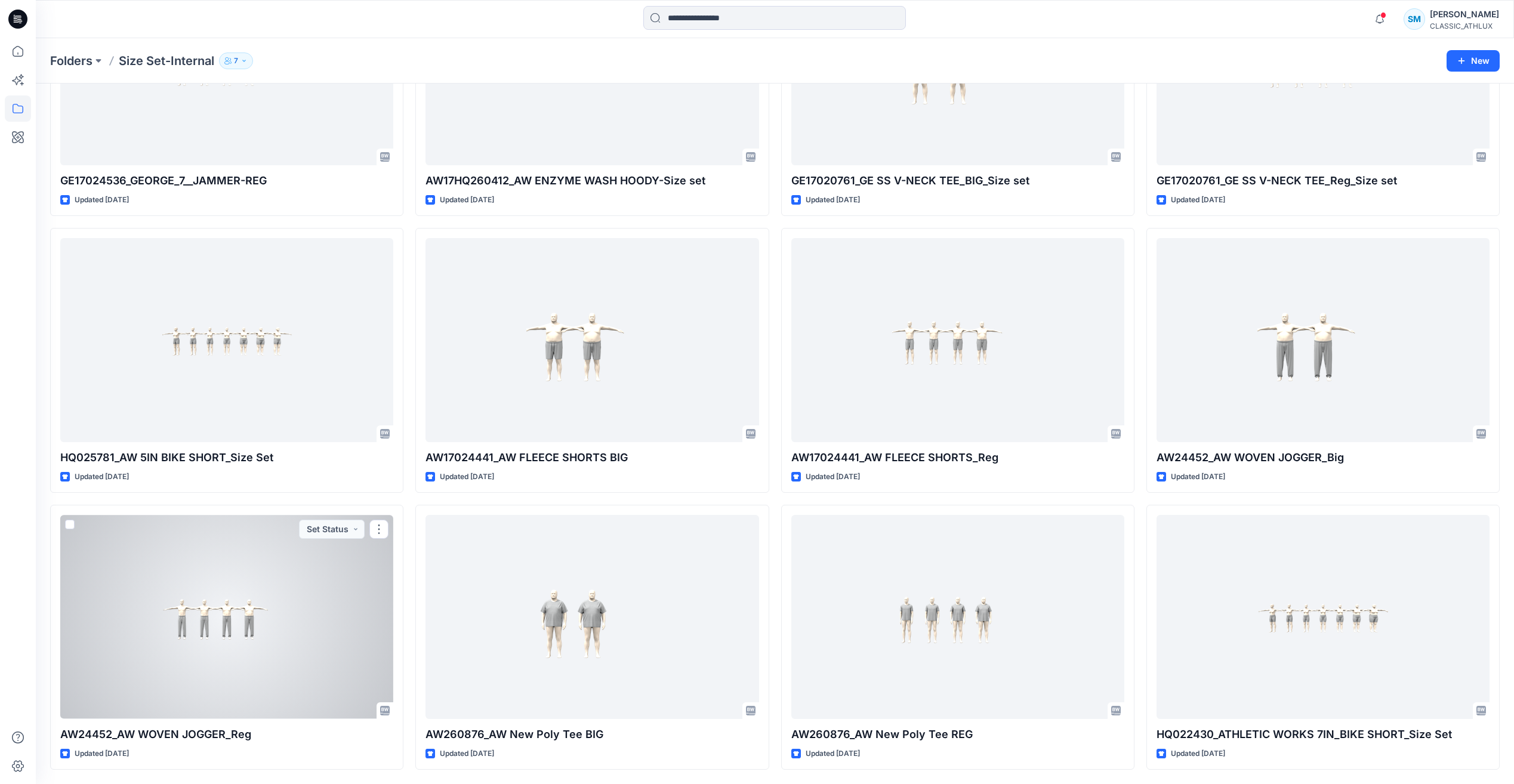
click at [290, 630] on div at bounding box center [227, 616] width 333 height 203
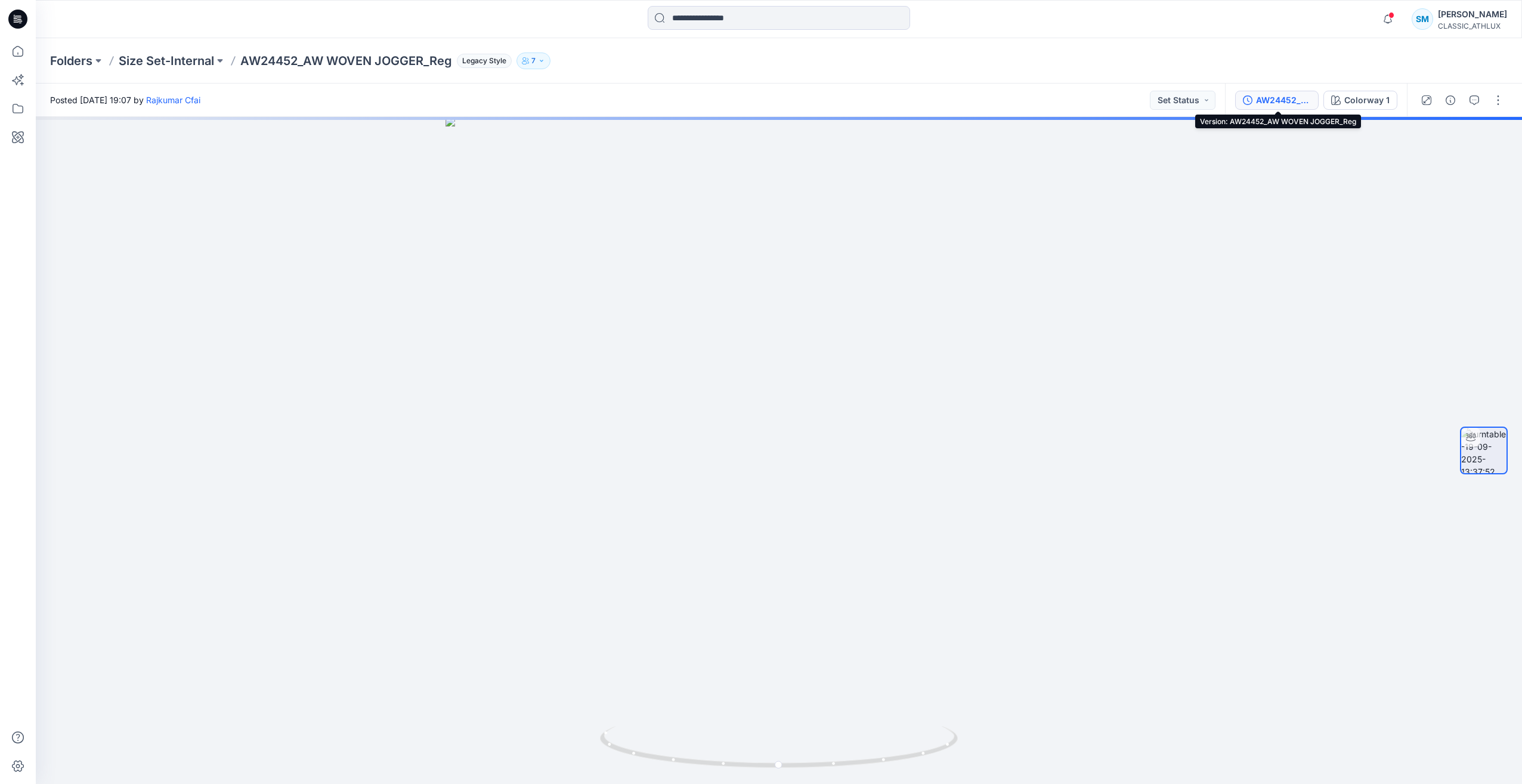
click at [1282, 97] on div "AW24452_AW WOVEN JOGGER_Reg" at bounding box center [1283, 100] width 55 height 13
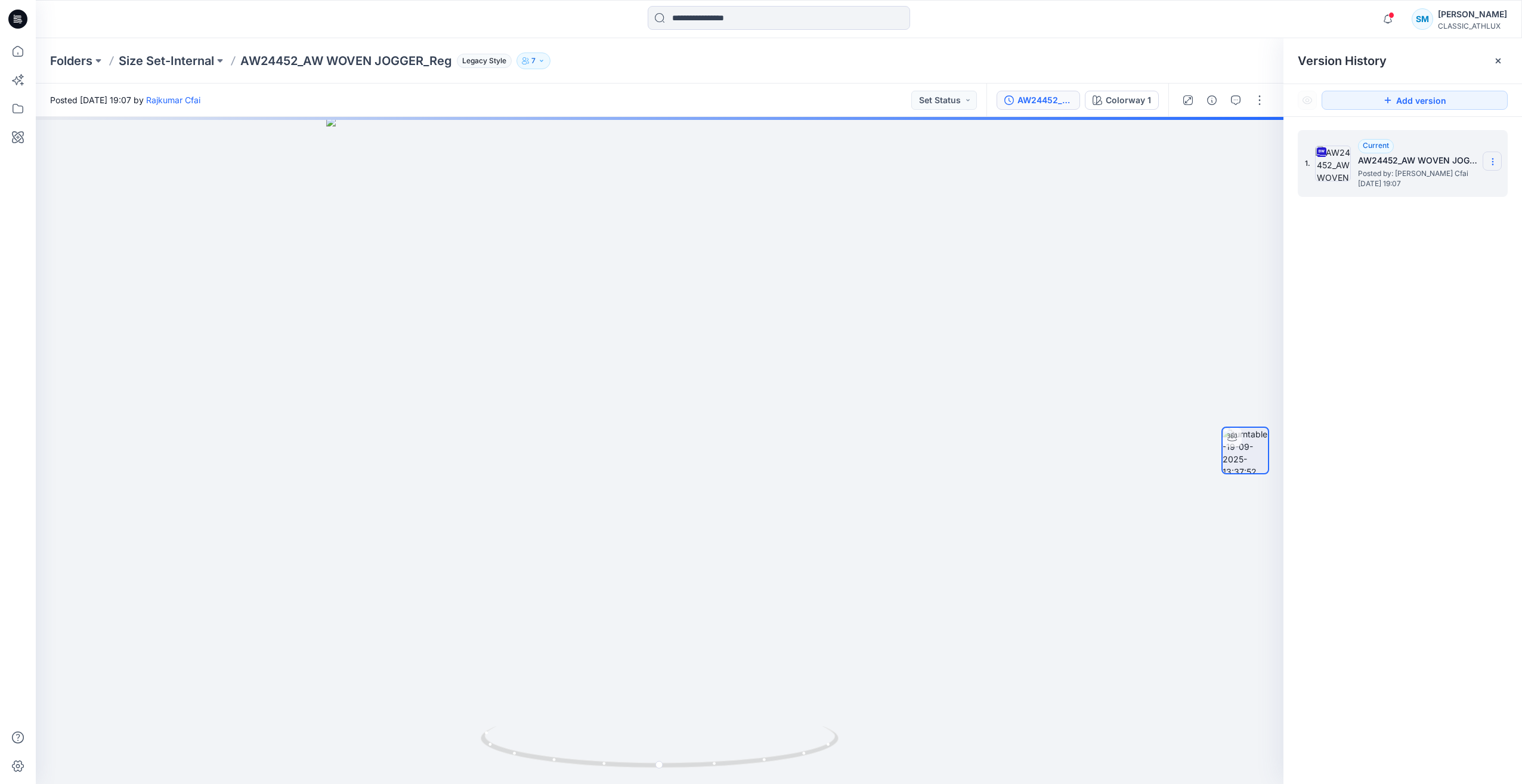
click at [1493, 158] on icon at bounding box center [1493, 162] width 9 height 9
click at [1452, 185] on span "Download Source BW File" at bounding box center [1432, 184] width 100 height 14
click at [188, 55] on p "Size Set-Internal" at bounding box center [166, 61] width 96 height 17
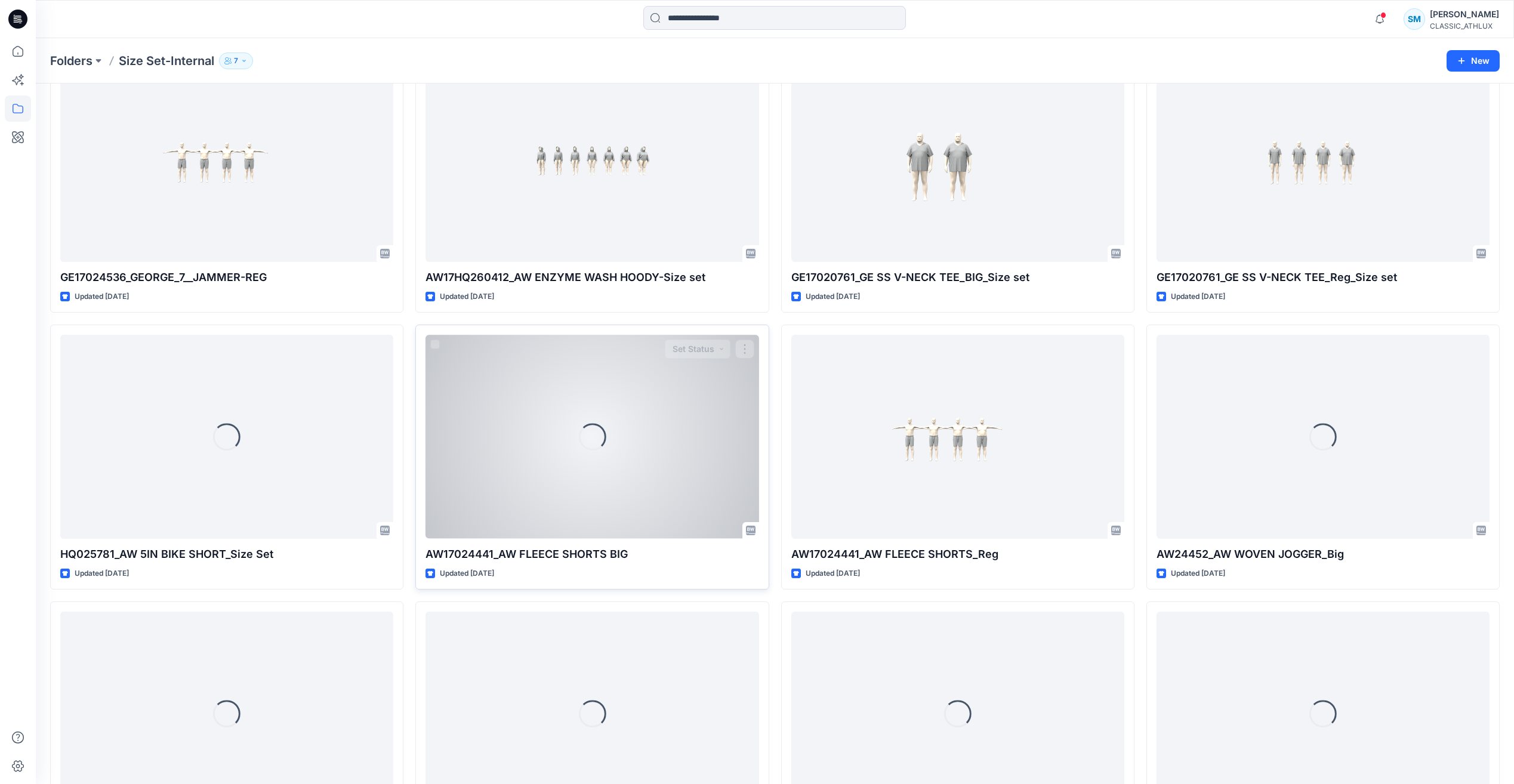
scroll to position [1289, 0]
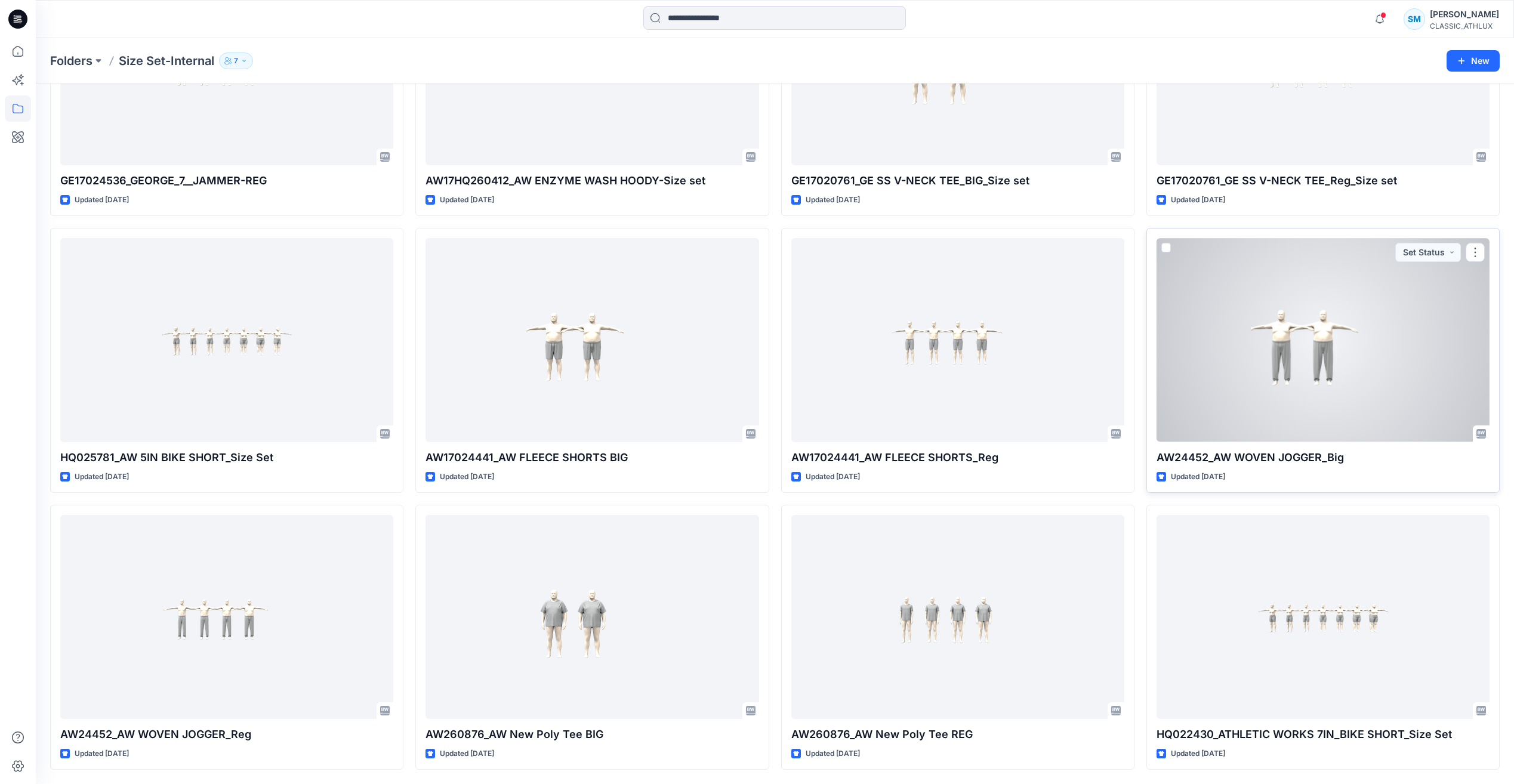
click at [1257, 346] on div at bounding box center [1323, 340] width 333 height 203
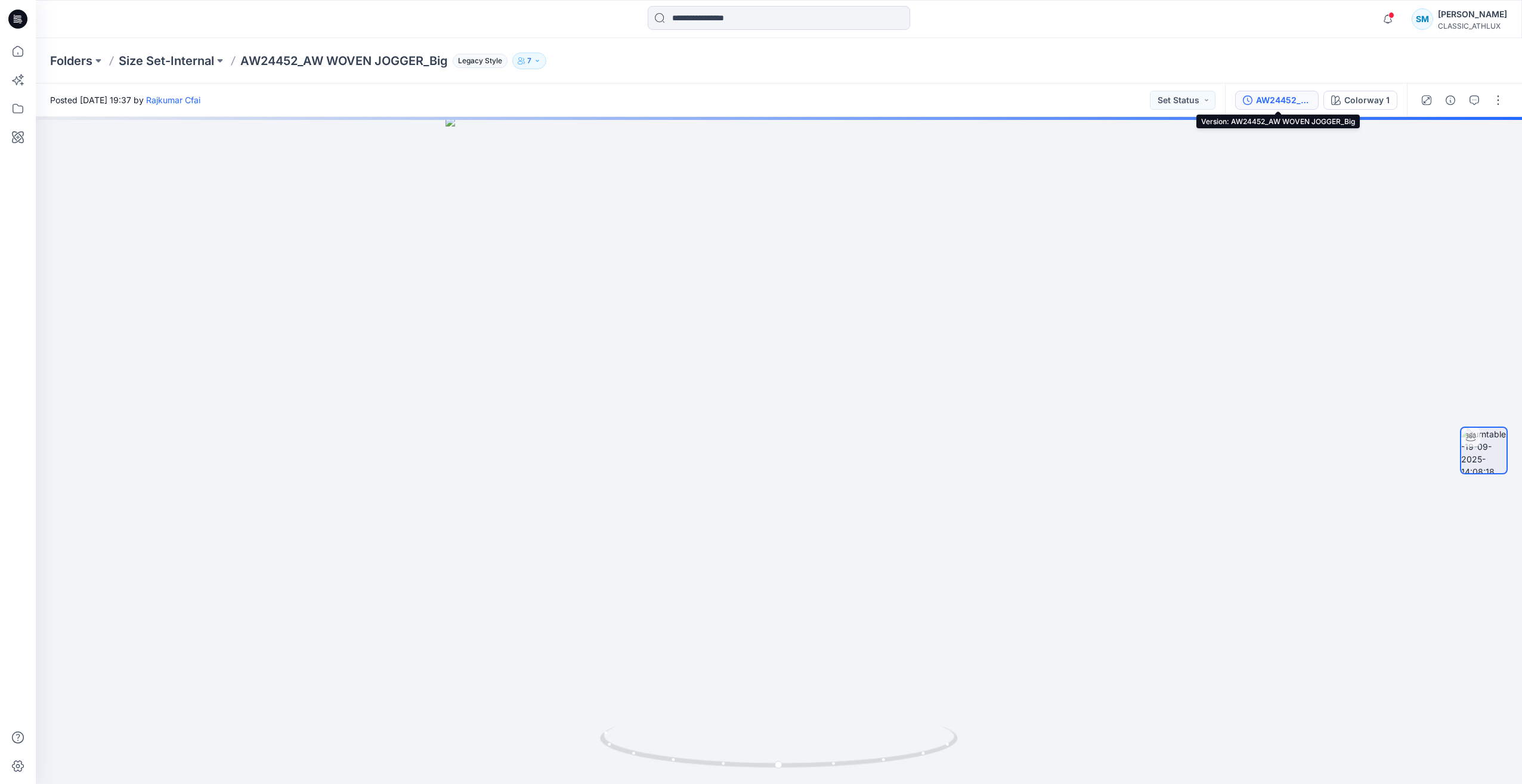
click at [1289, 104] on div "AW24452_AW WOVEN JOGGER_Big" at bounding box center [1283, 100] width 55 height 13
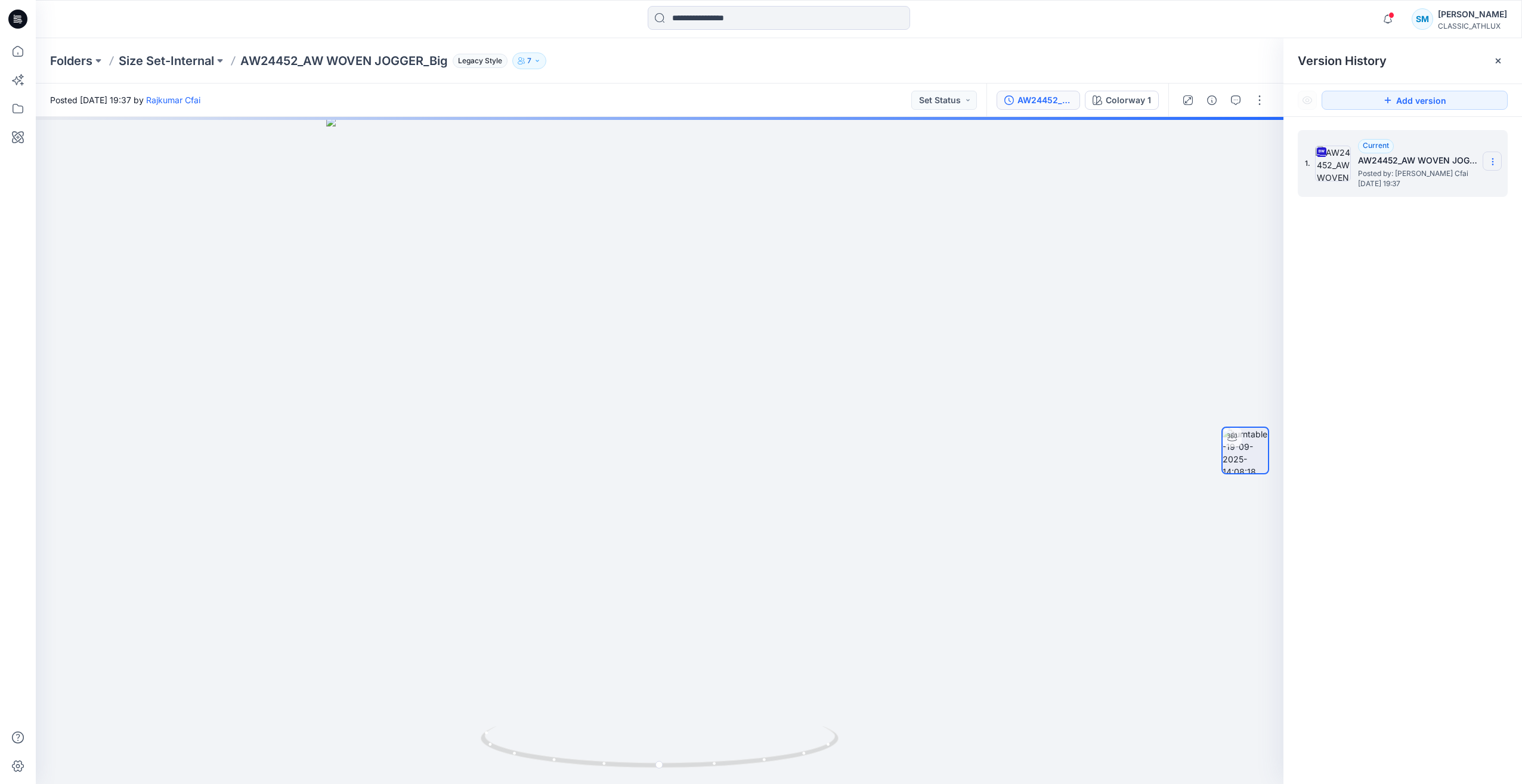
click at [1492, 159] on icon at bounding box center [1493, 162] width 9 height 9
click at [1432, 186] on span "Download Source BW File" at bounding box center [1432, 184] width 100 height 14
click at [1419, 211] on div "1. Current AW24452_AW WOVEN JOGGER_Big Posted by: Rajkumar Cfai Friday, Septemb…" at bounding box center [1402, 459] width 239 height 684
drag, startPoint x: 1063, startPoint y: 397, endPoint x: 1089, endPoint y: 376, distance: 33.4
click at [1063, 397] on div at bounding box center [660, 450] width 1248 height 667
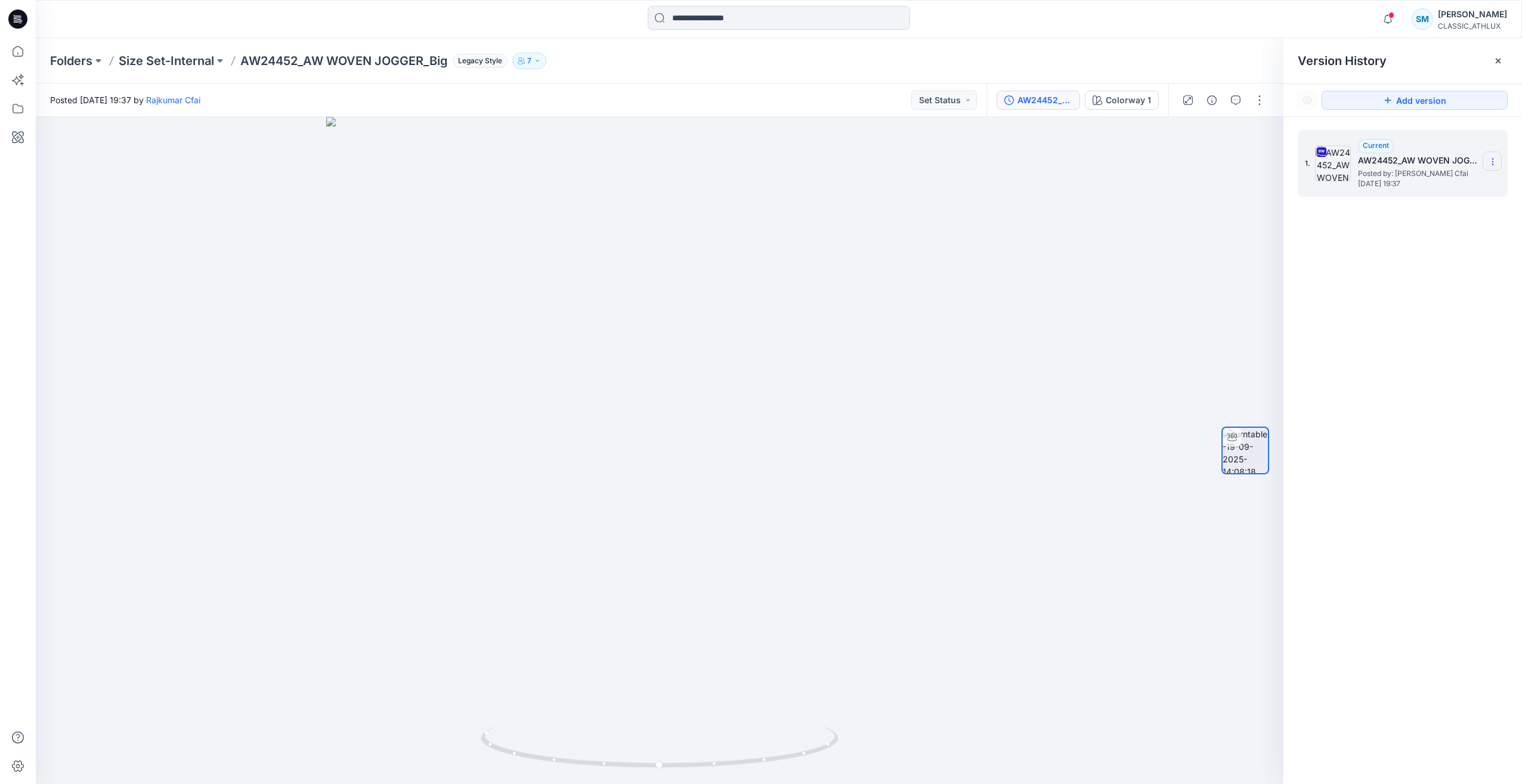
click at [1492, 159] on icon at bounding box center [1493, 162] width 9 height 9
click at [1438, 186] on span "Download Source BW File" at bounding box center [1432, 184] width 100 height 14
click at [172, 55] on p "Size Set-Internal" at bounding box center [166, 61] width 96 height 17
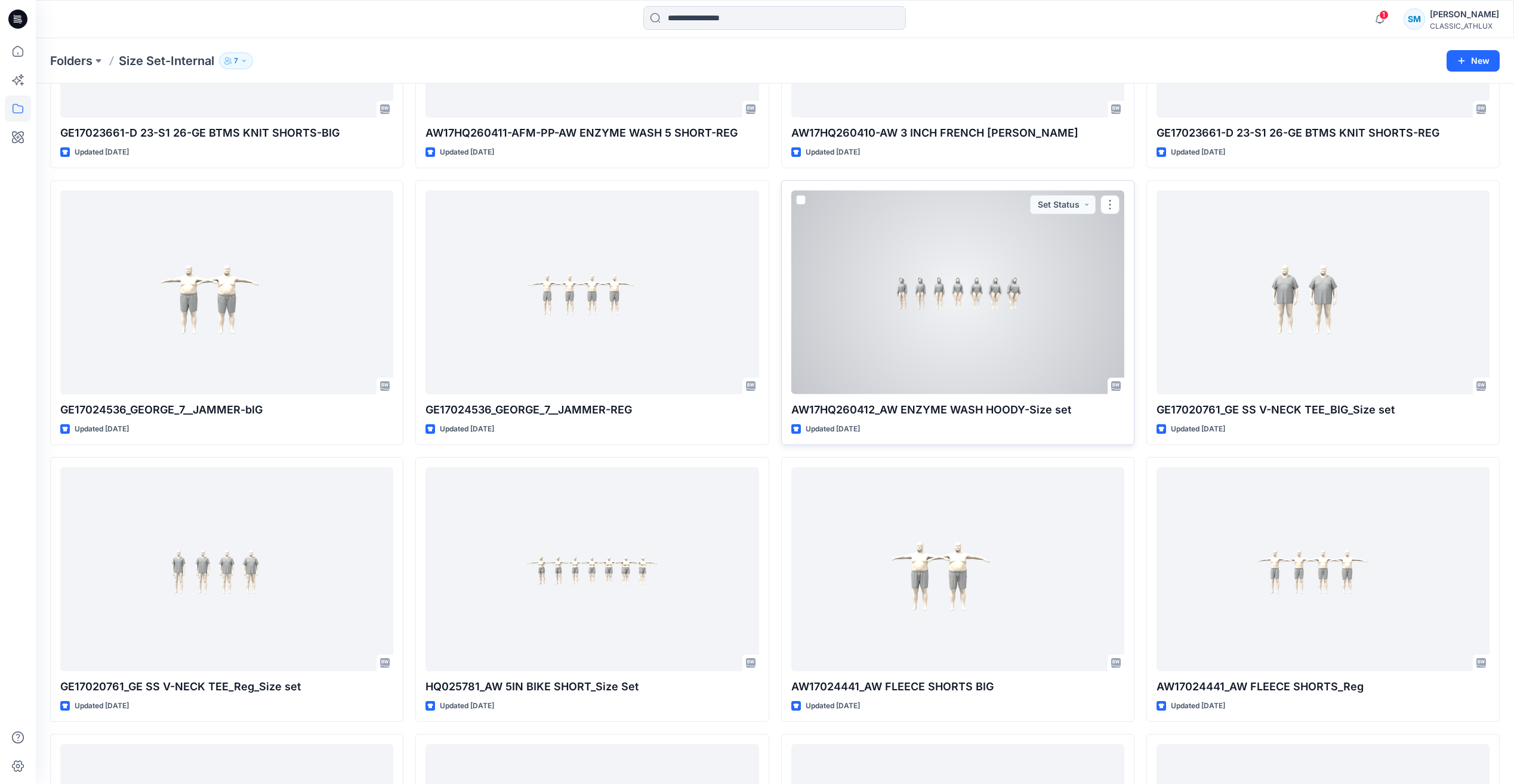
scroll to position [1029, 0]
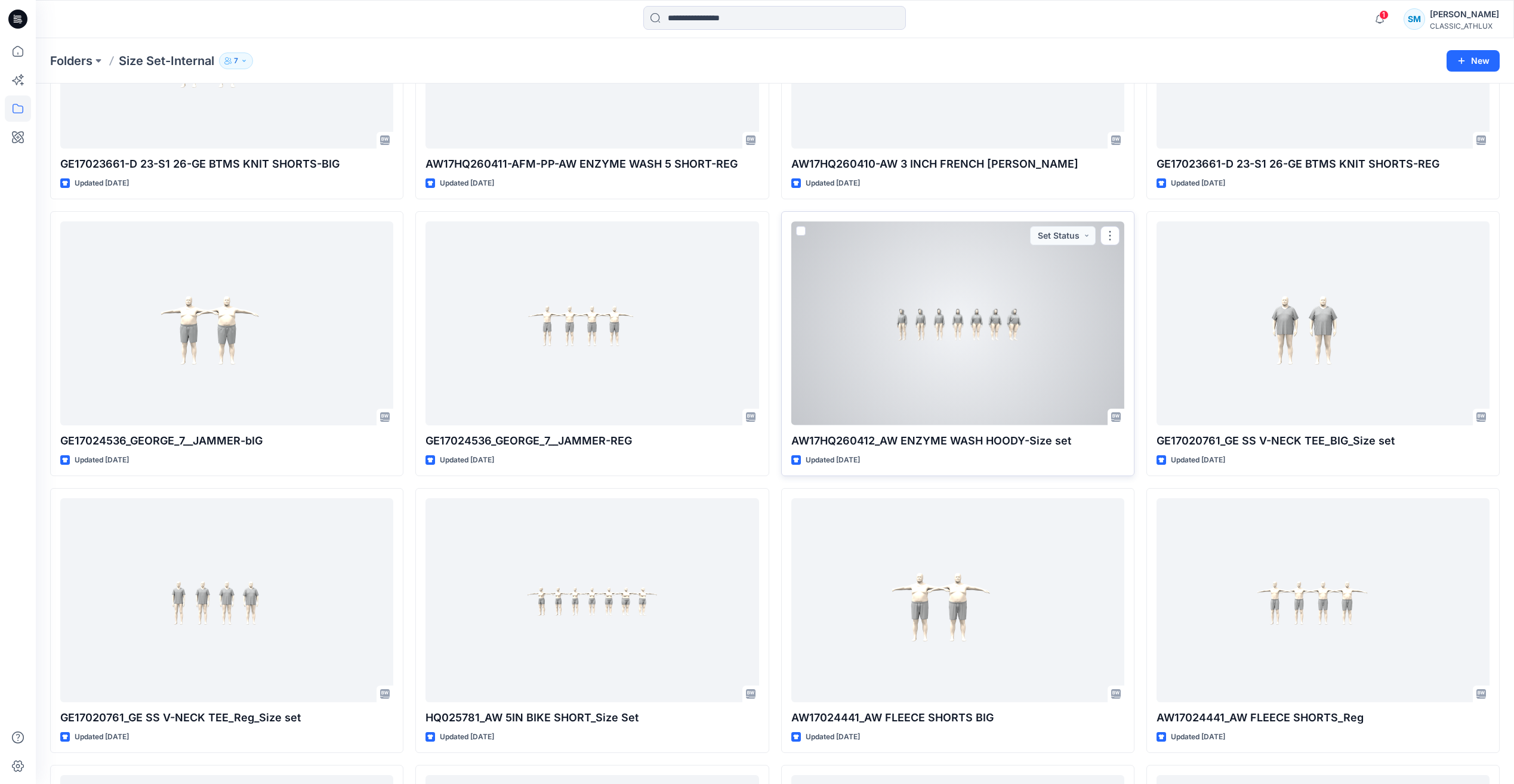
click at [971, 316] on div at bounding box center [958, 323] width 333 height 203
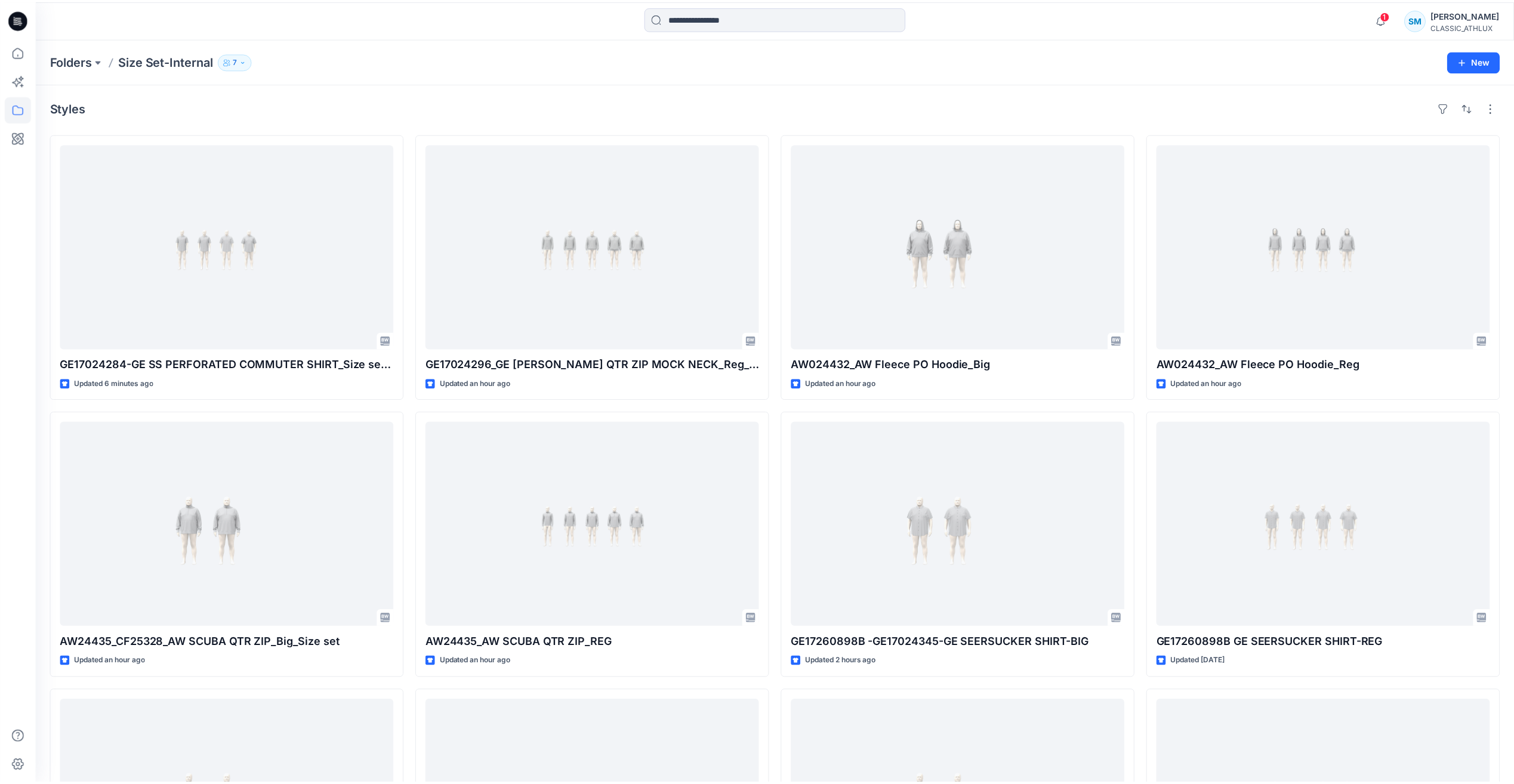
scroll to position [1029, 0]
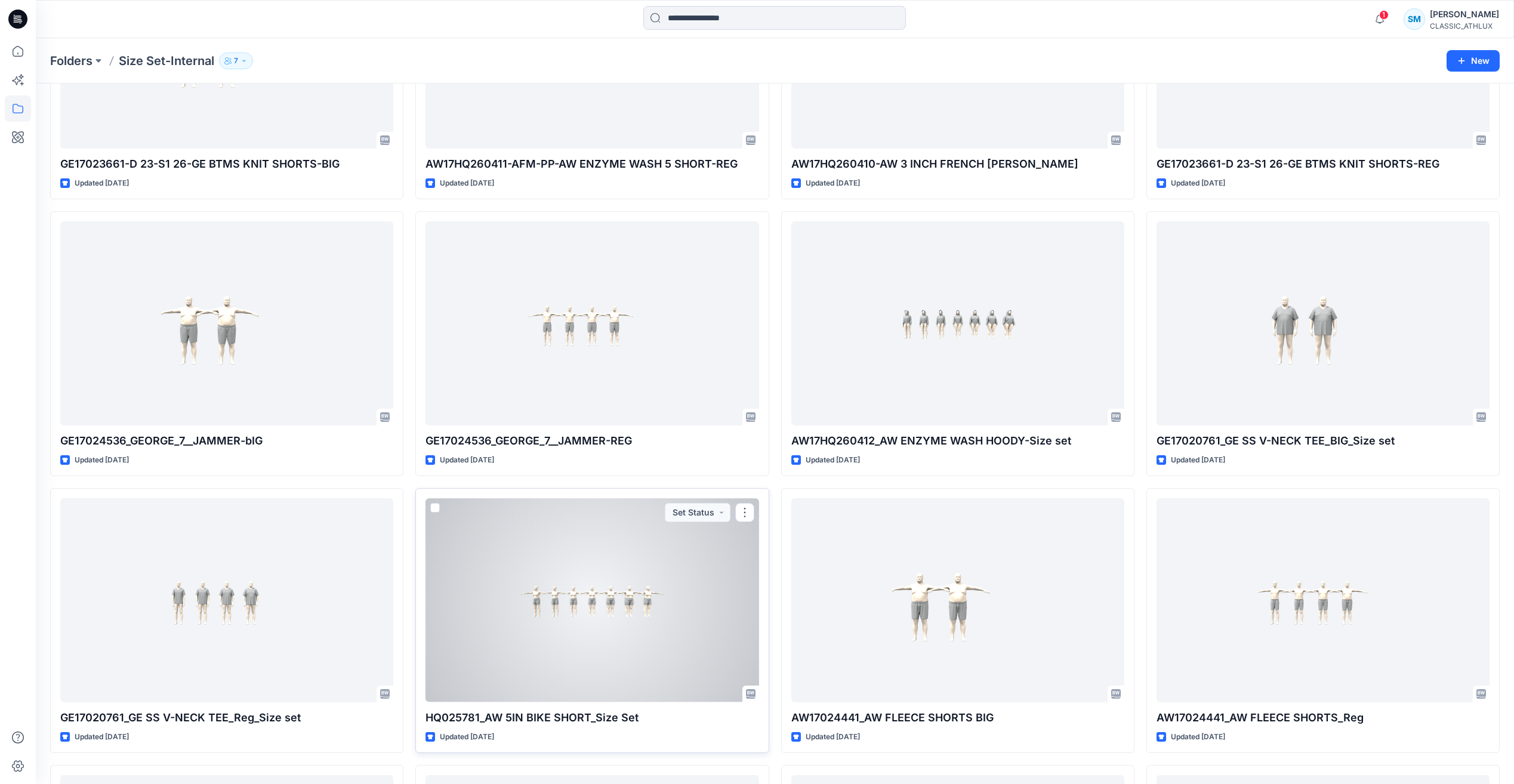
click at [629, 575] on div at bounding box center [592, 600] width 333 height 203
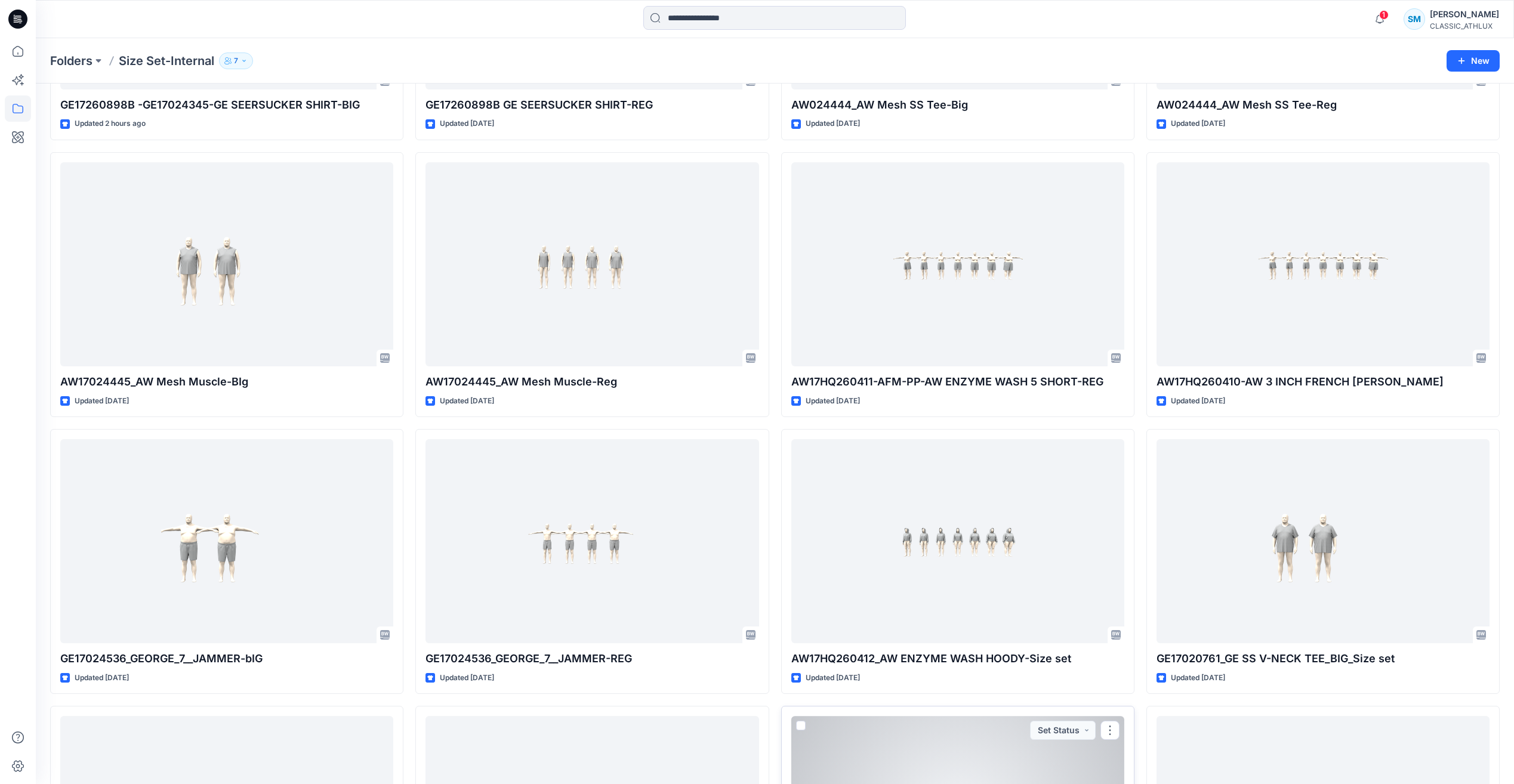
scroll to position [791, 0]
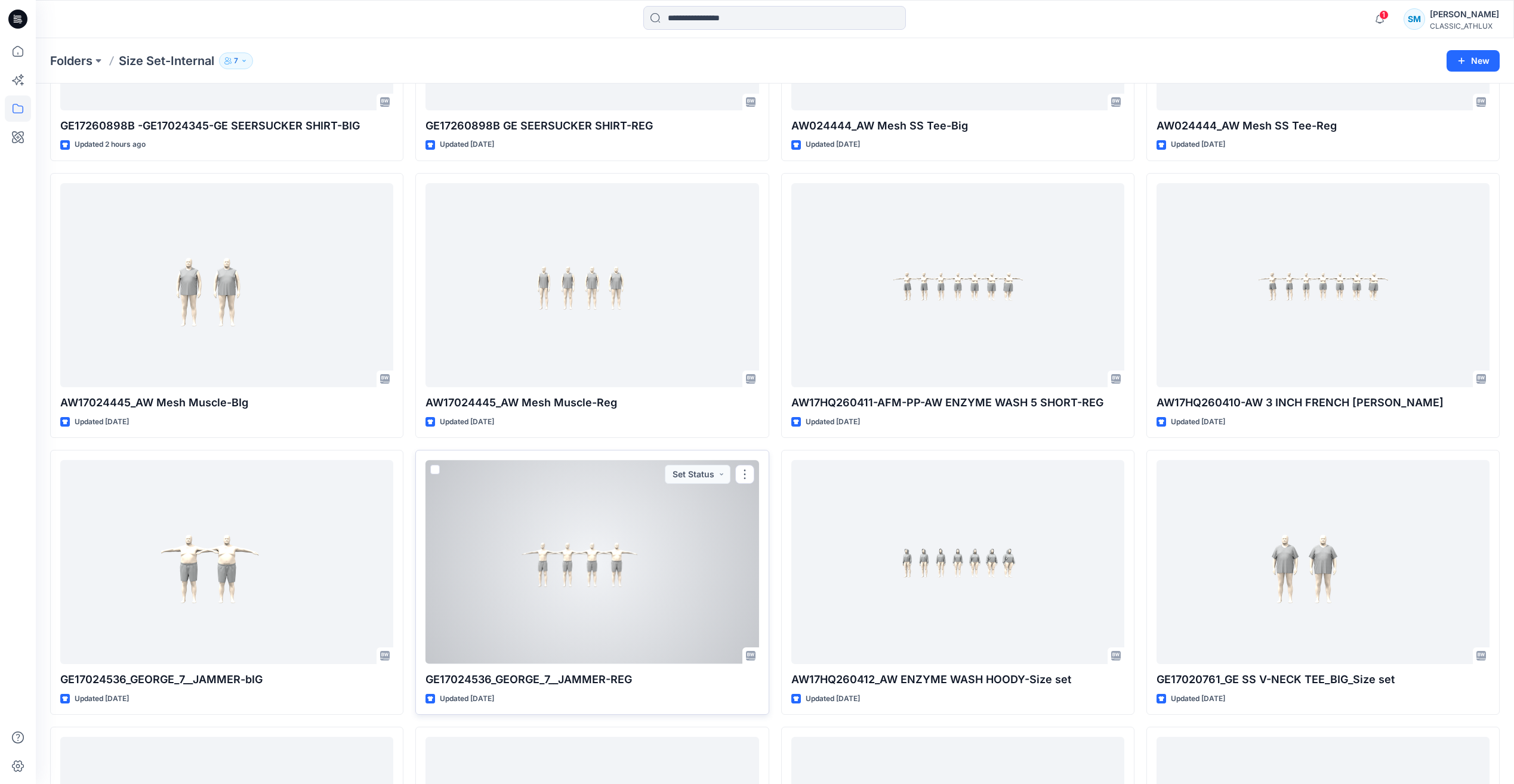
click at [690, 589] on div at bounding box center [592, 561] width 333 height 203
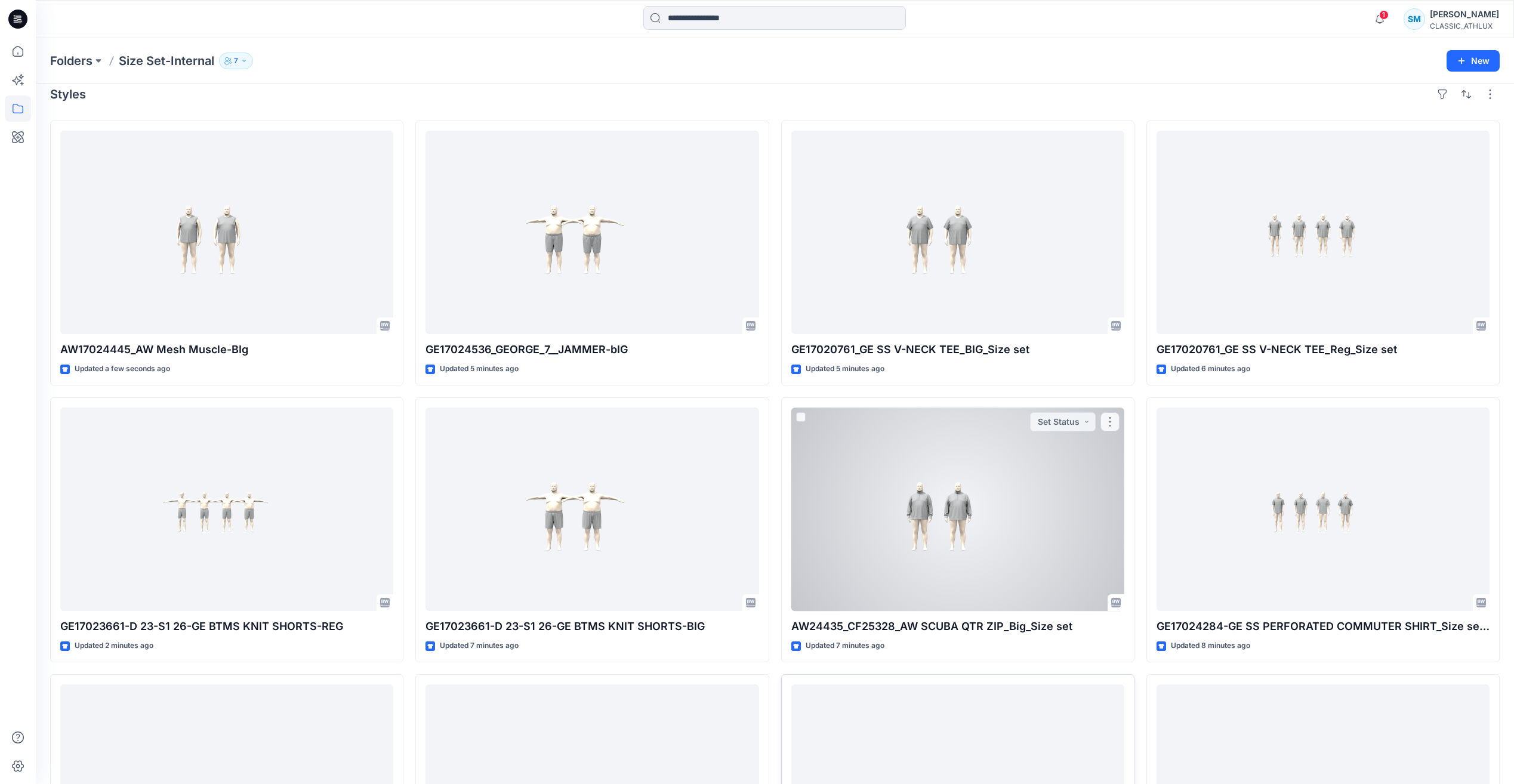
scroll to position [225, 0]
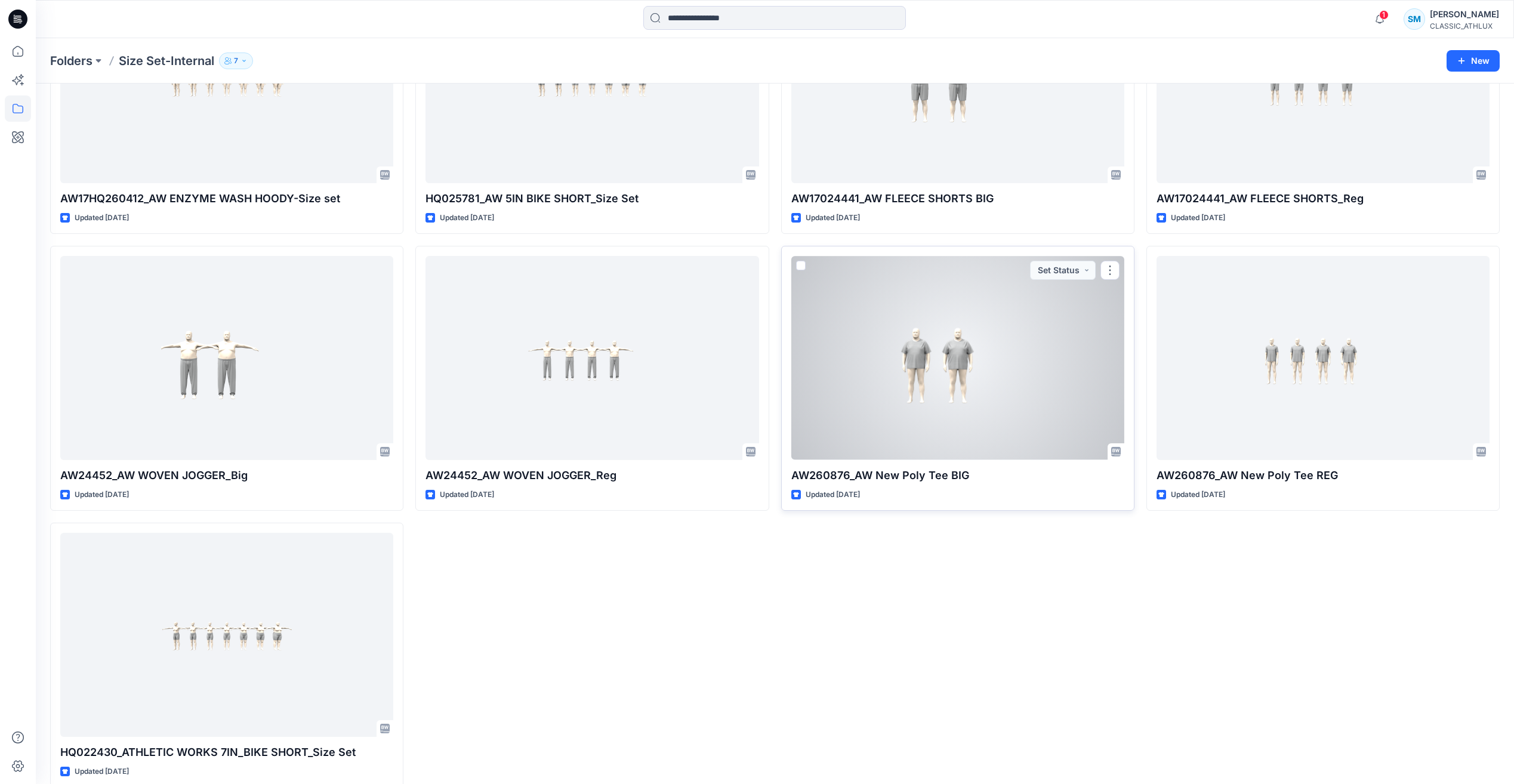
scroll to position [1566, 0]
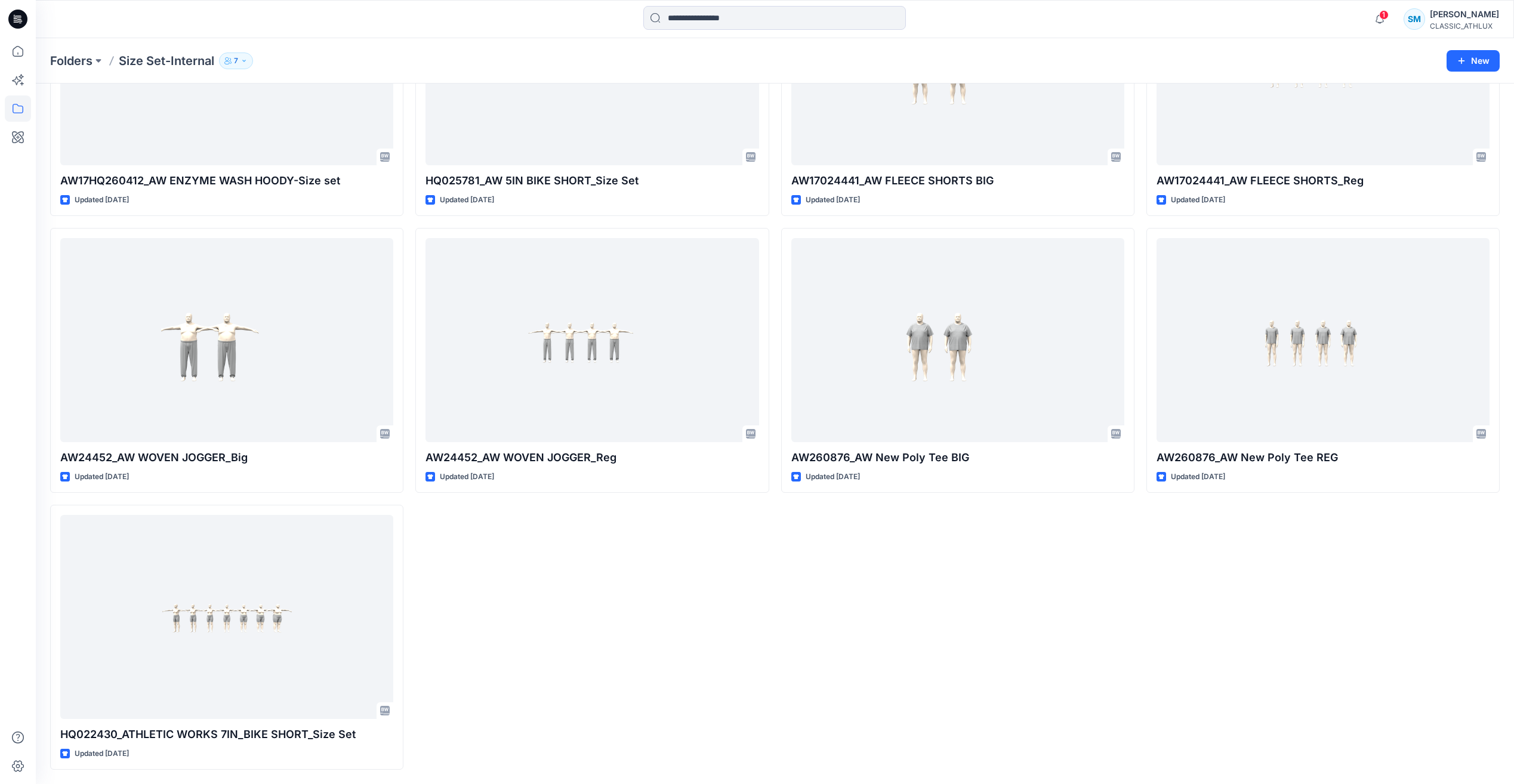
drag, startPoint x: 934, startPoint y: 561, endPoint x: 936, endPoint y: 554, distance: 7.3
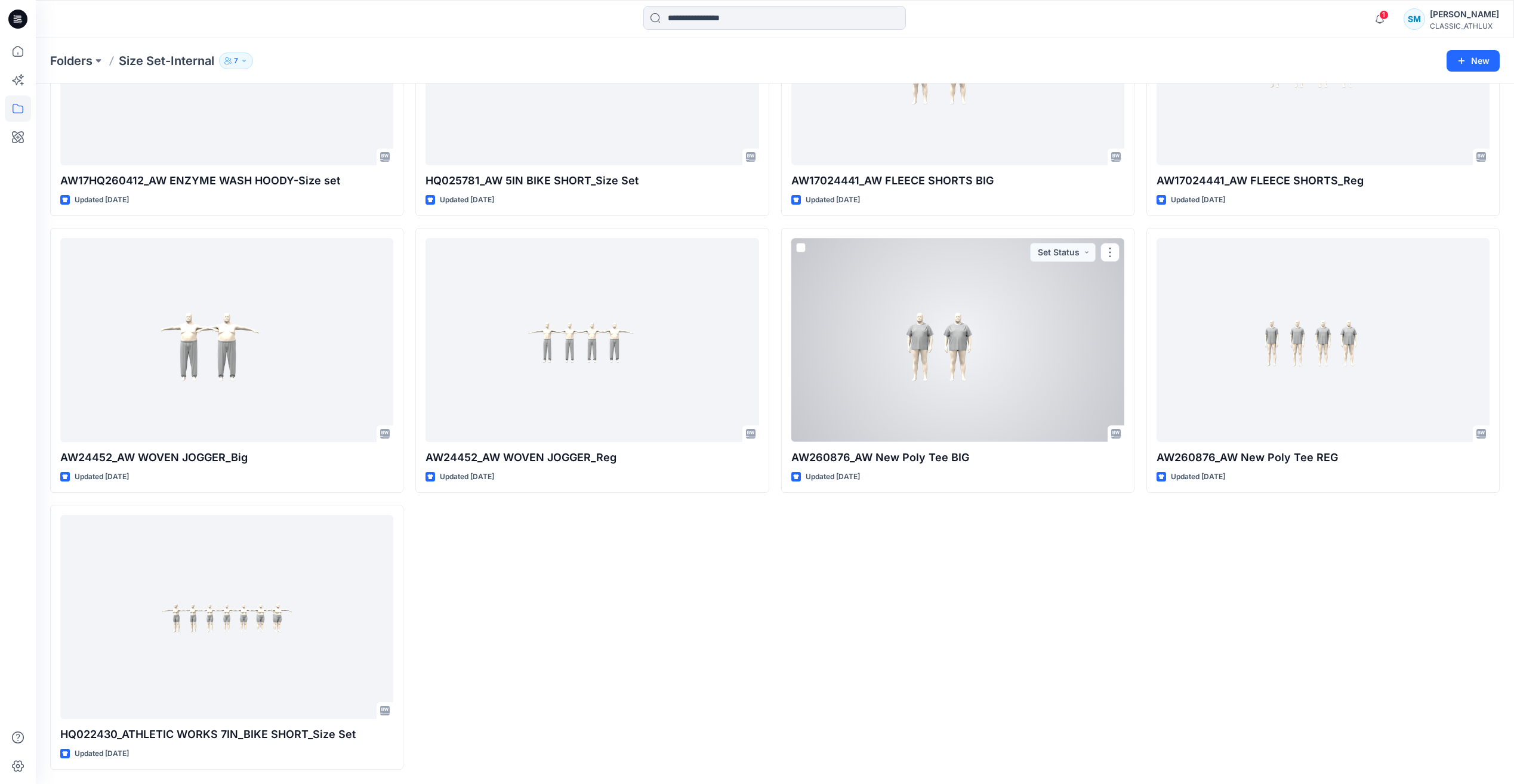
click at [1000, 360] on div at bounding box center [958, 340] width 333 height 203
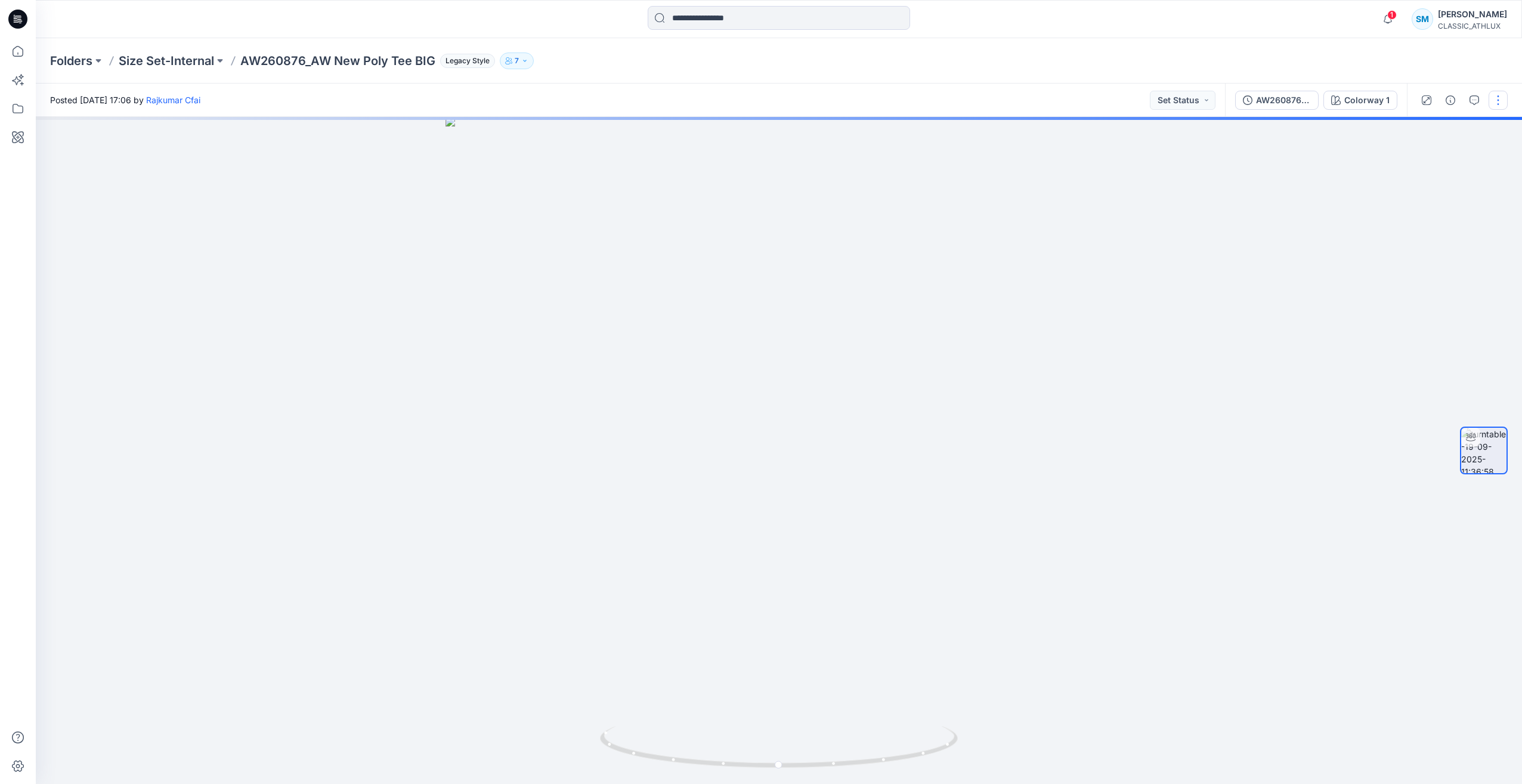
click at [1499, 108] on button "button" at bounding box center [1498, 100] width 19 height 19
click at [1434, 170] on button "Edit" at bounding box center [1448, 166] width 110 height 22
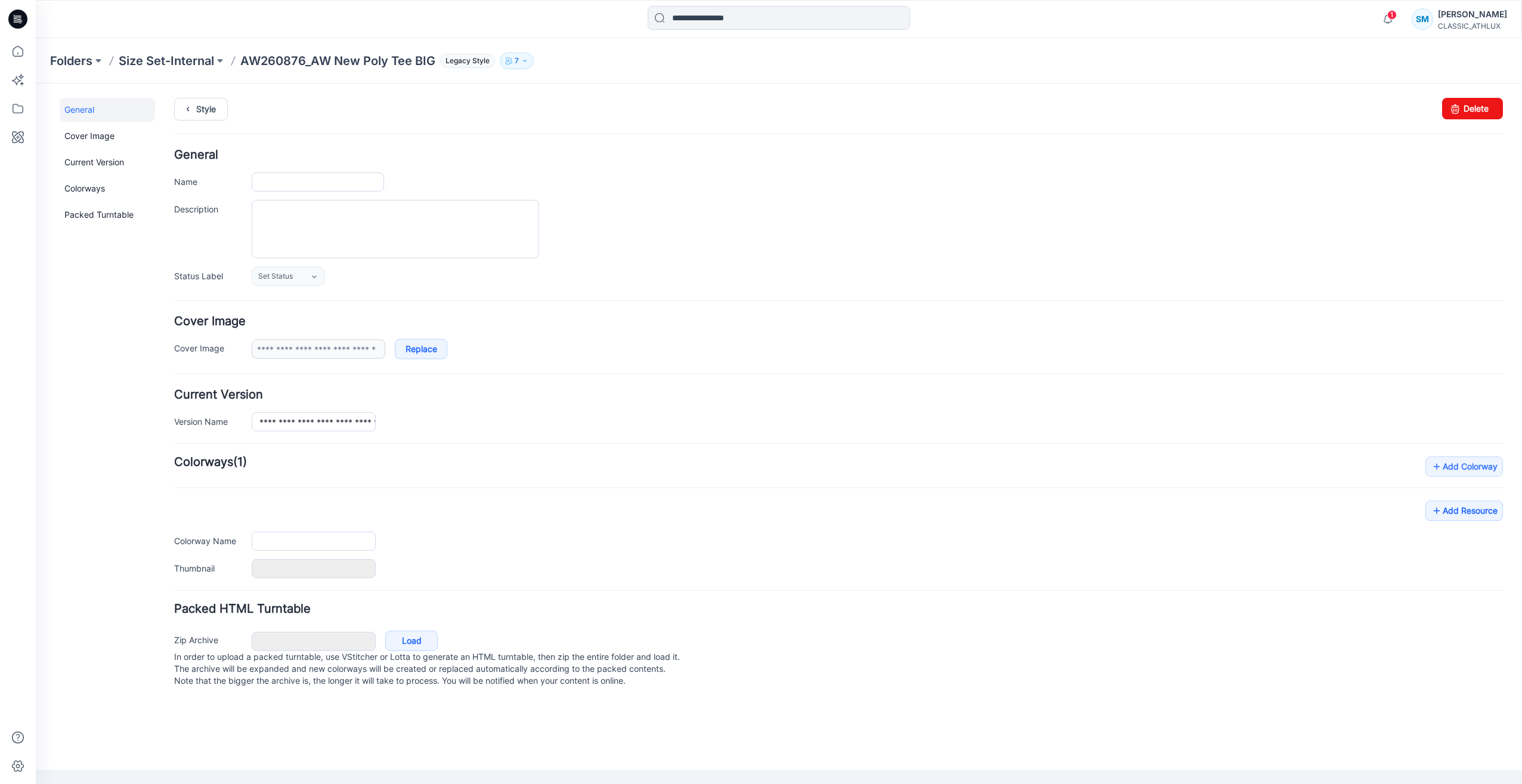
type input "**********"
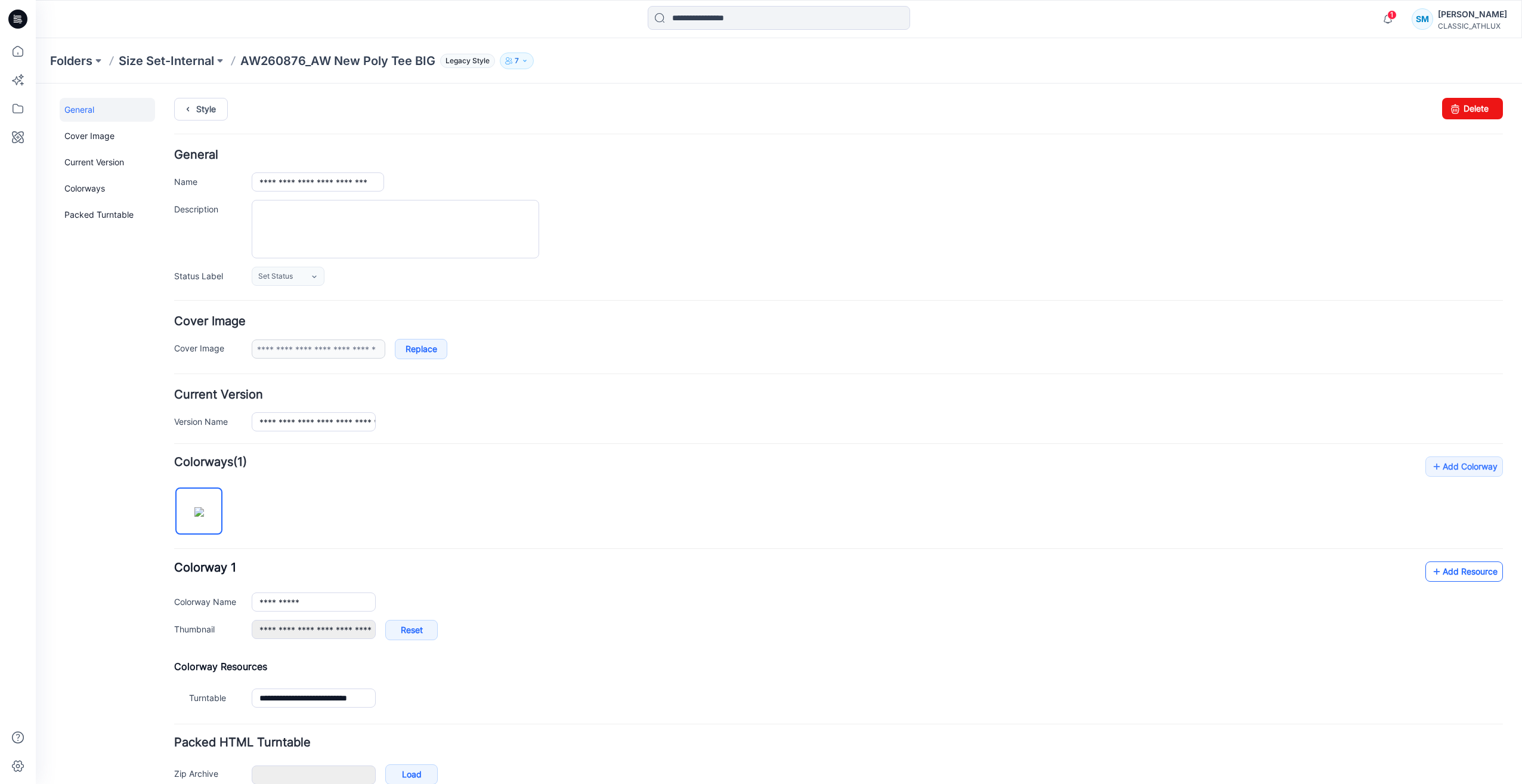
click at [1465, 569] on link "Add Resource" at bounding box center [1465, 571] width 78 height 20
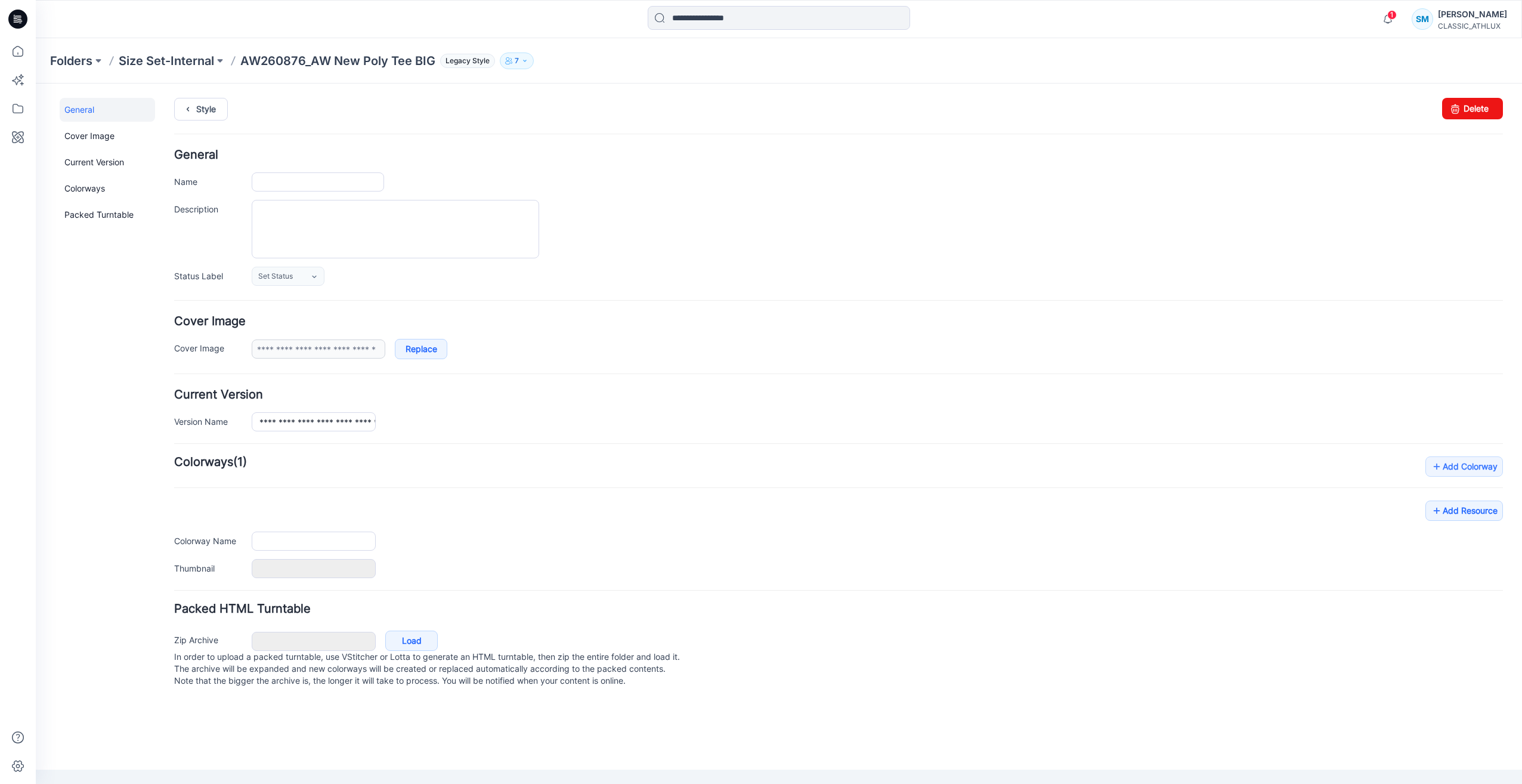
type input "**********"
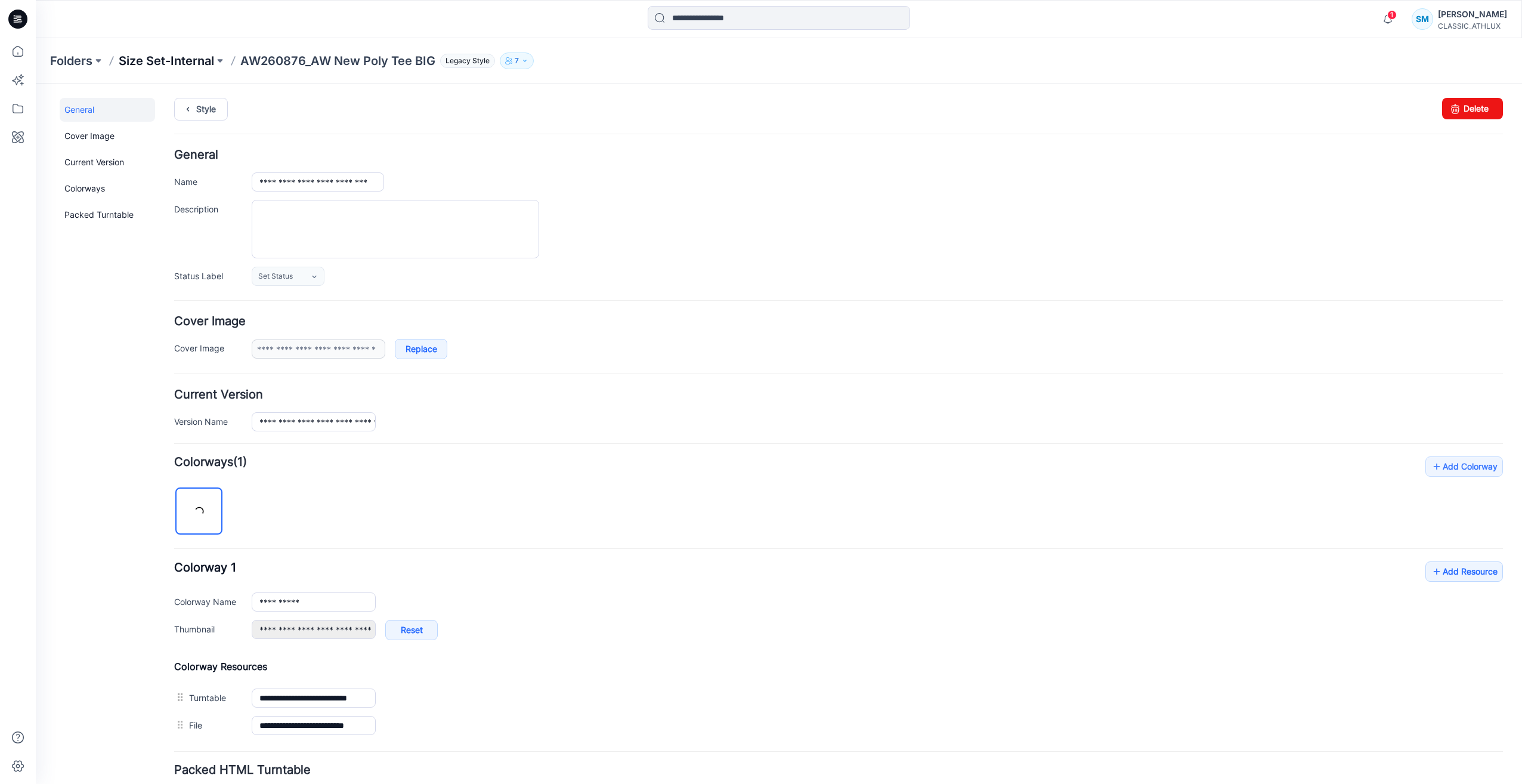
click at [174, 66] on p "Size Set-Internal" at bounding box center [166, 61] width 96 height 17
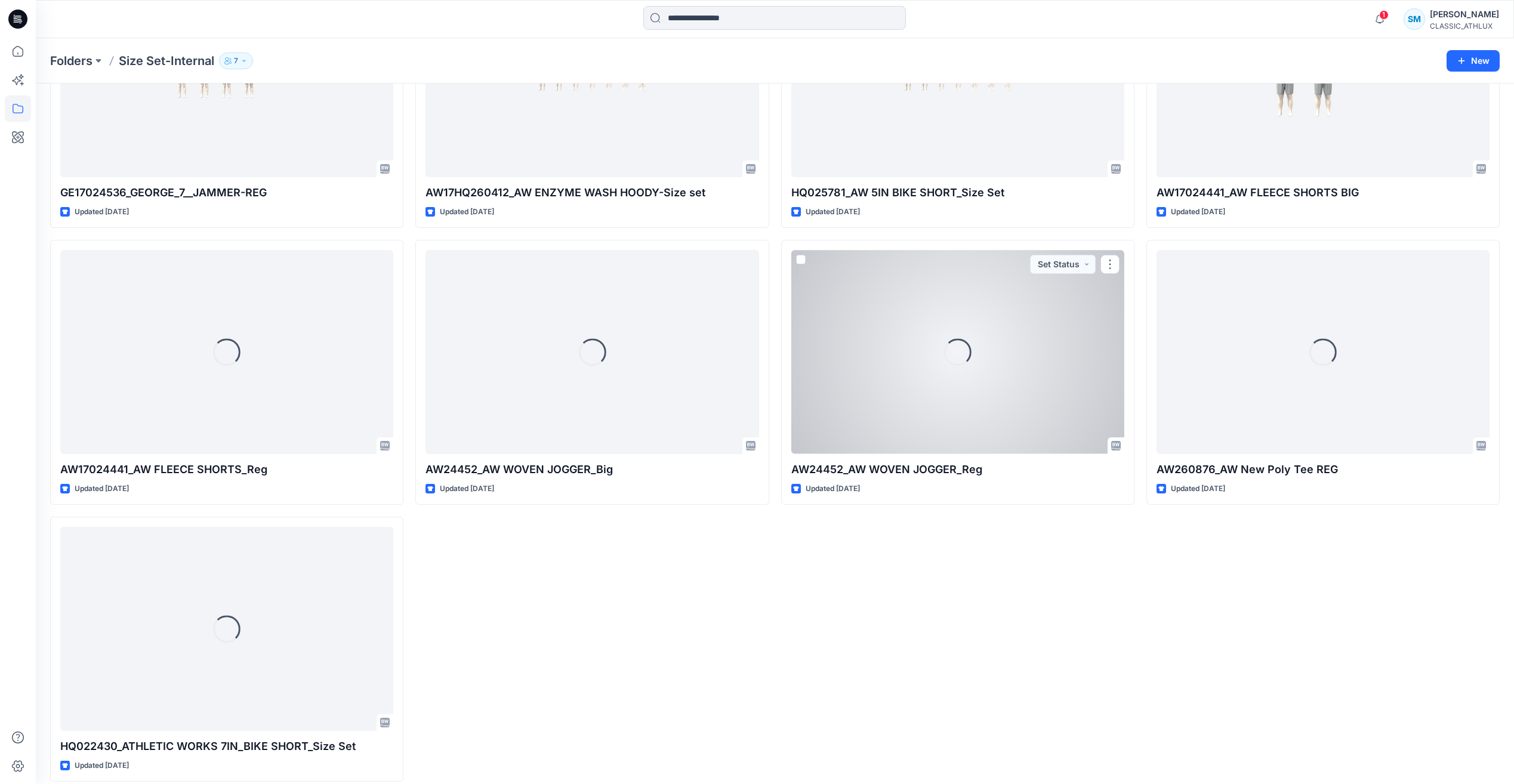
scroll to position [1566, 0]
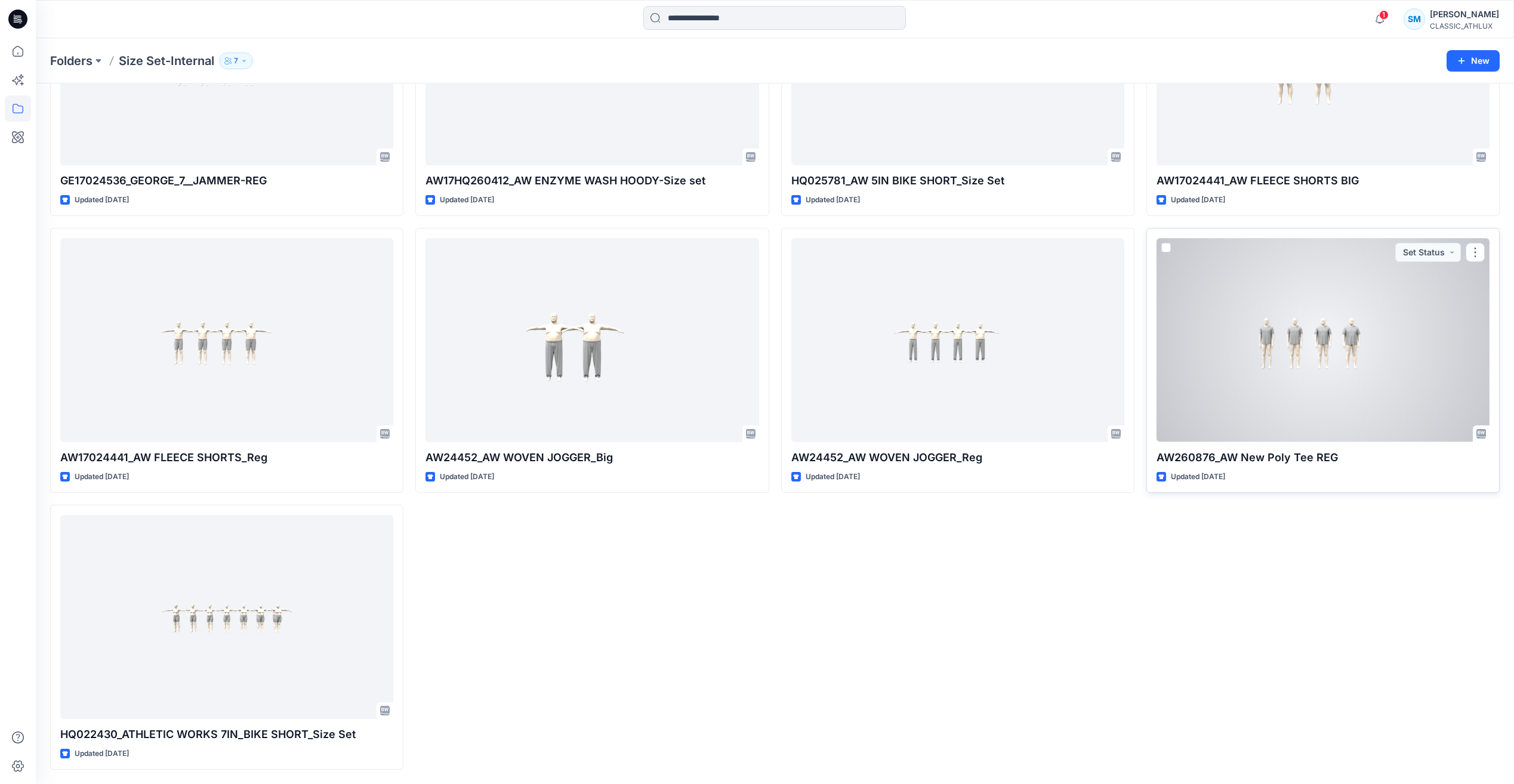
click at [1339, 382] on div at bounding box center [1323, 340] width 333 height 203
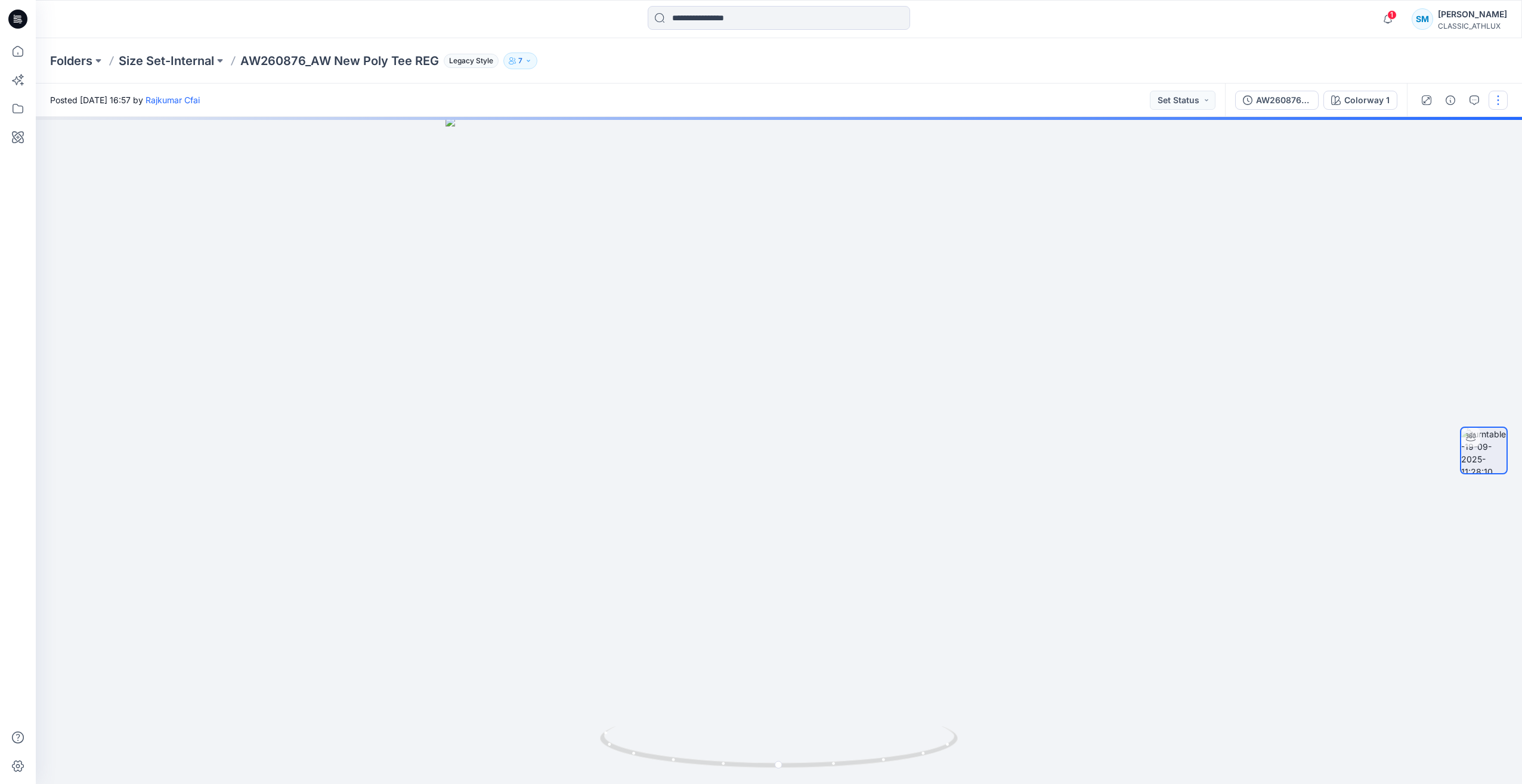
click at [1497, 102] on button "button" at bounding box center [1498, 100] width 19 height 19
click at [1446, 169] on button "Edit" at bounding box center [1448, 166] width 110 height 22
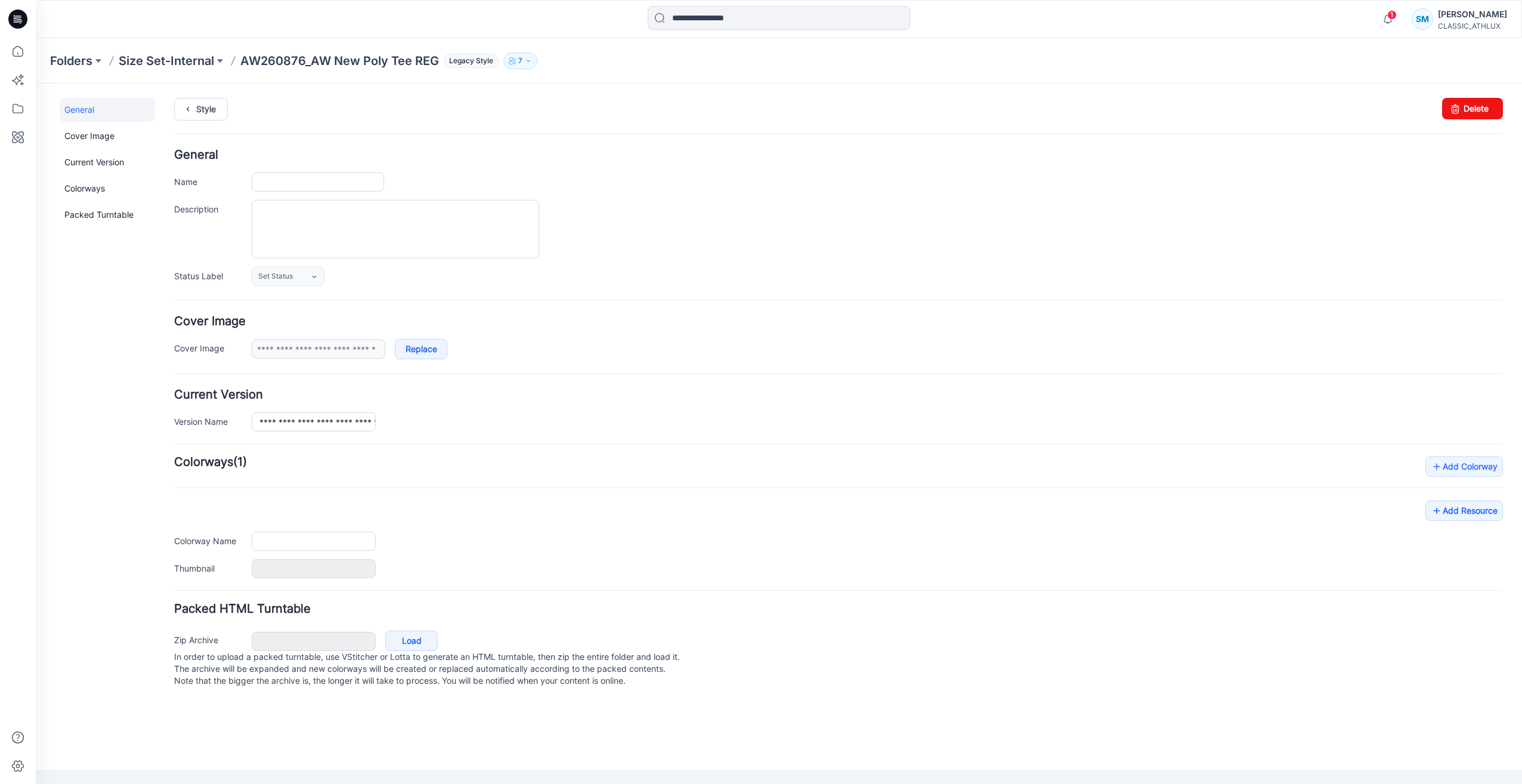
type input "**********"
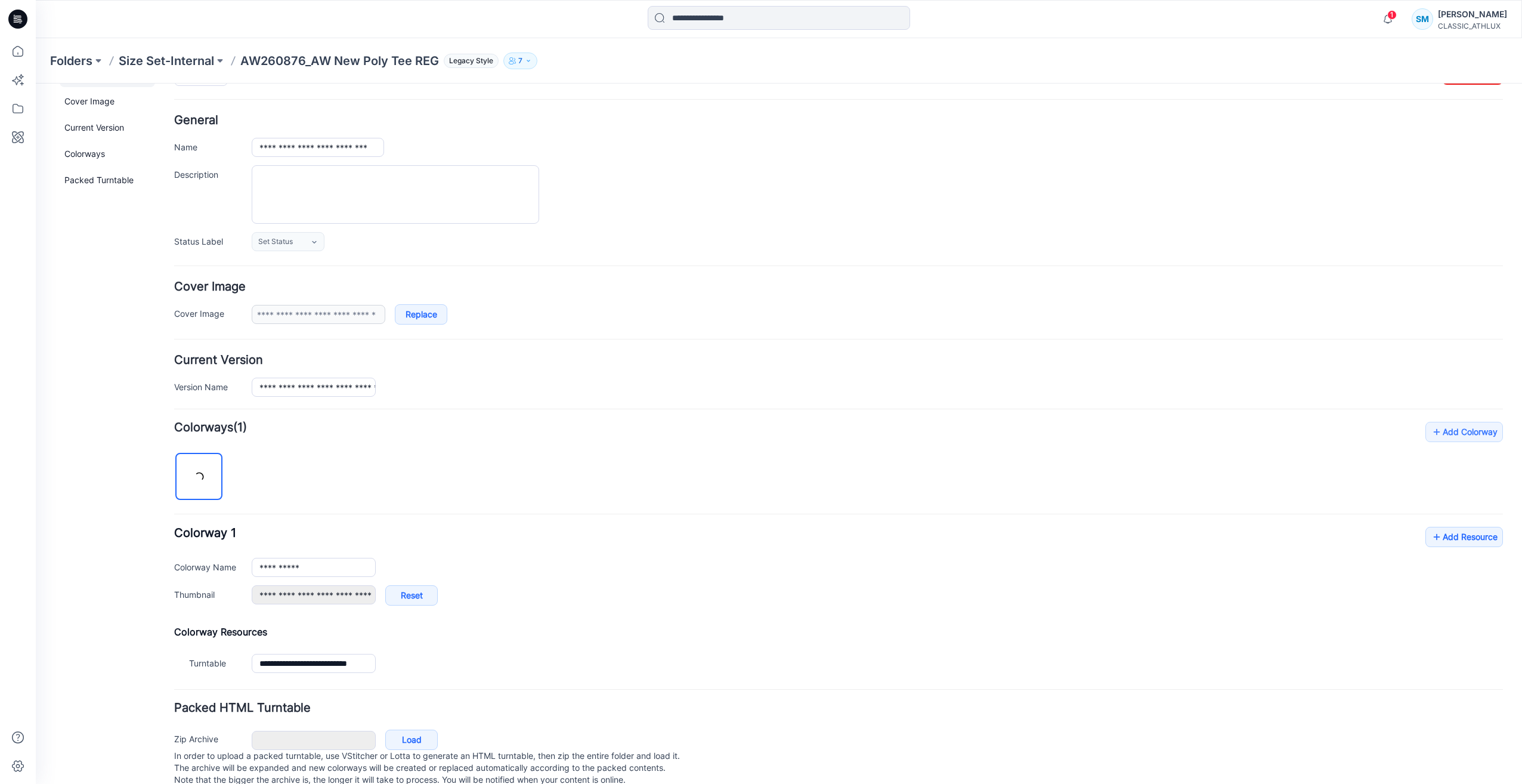
scroll to position [64, 0]
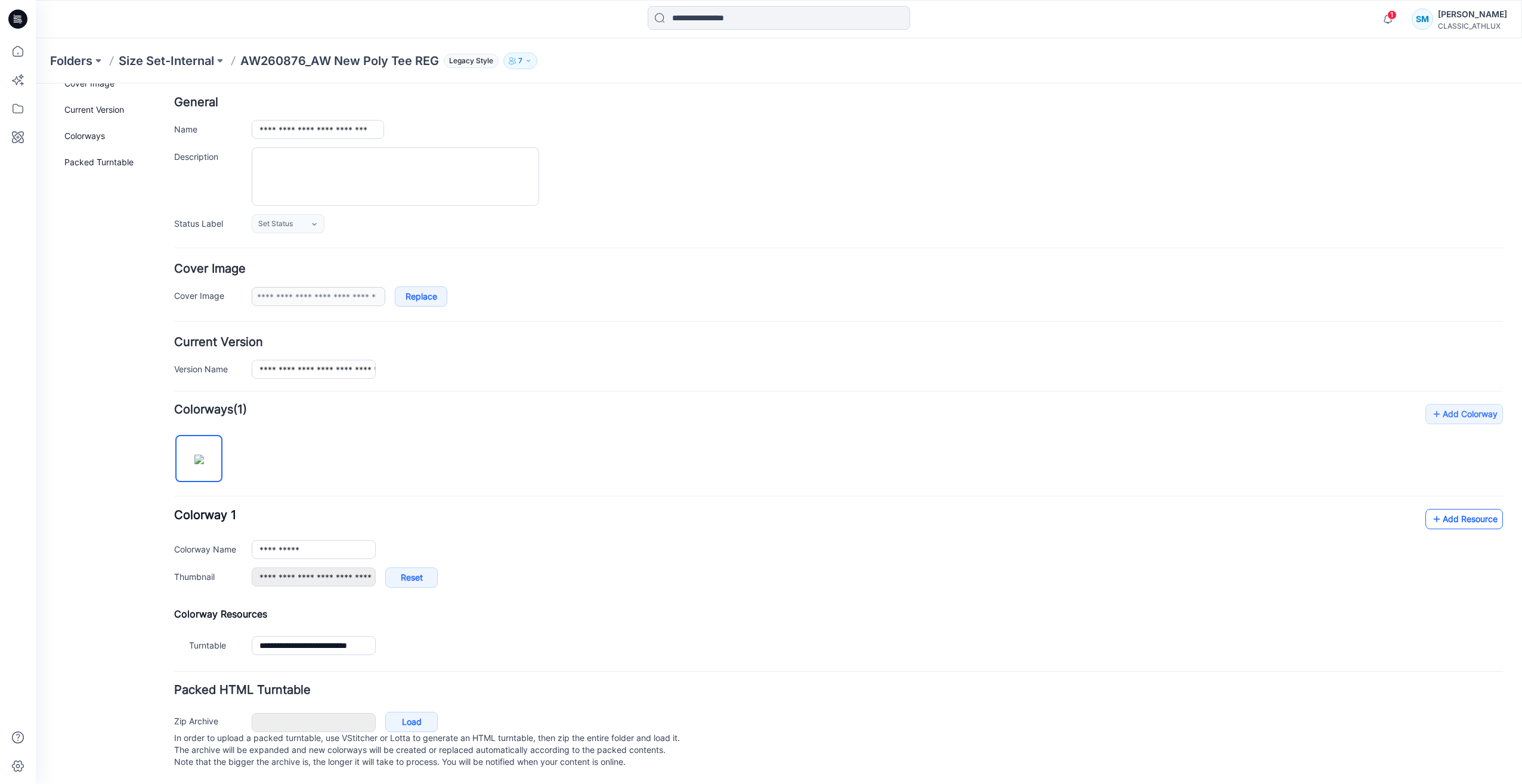
click at [1451, 511] on link "Add Resource" at bounding box center [1465, 519] width 78 height 20
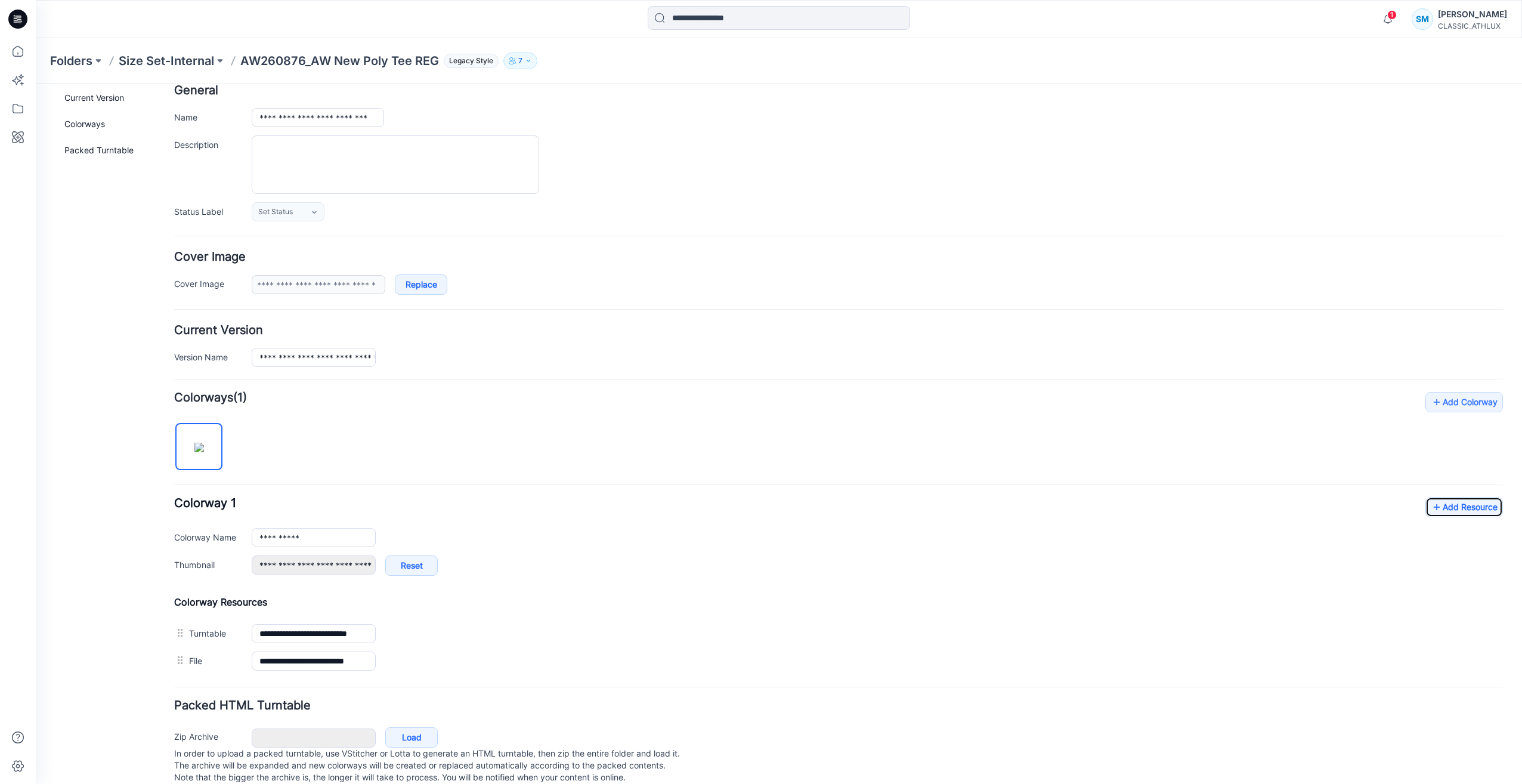
scroll to position [0, 0]
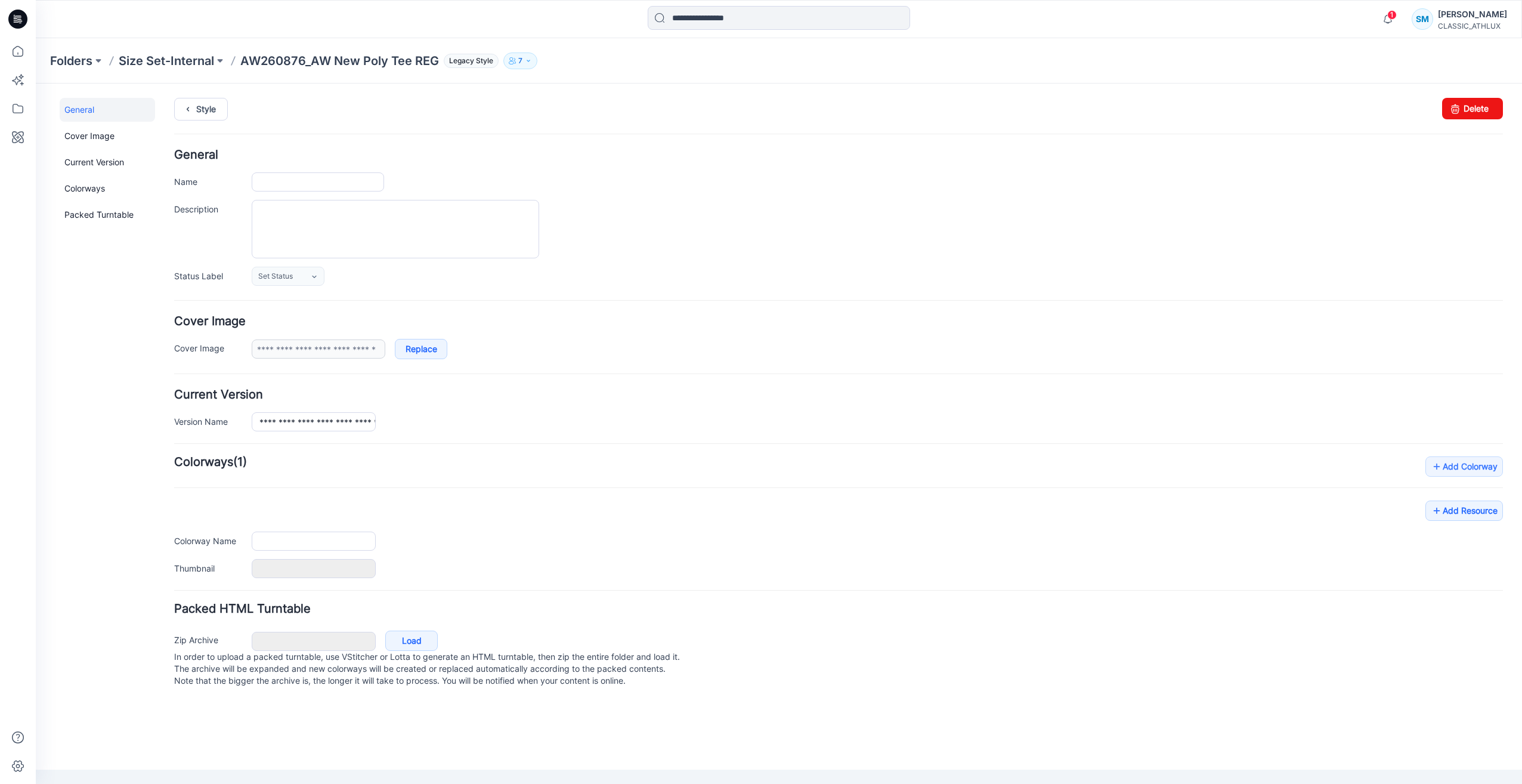
type input "**********"
